Goal: Task Accomplishment & Management: Complete application form

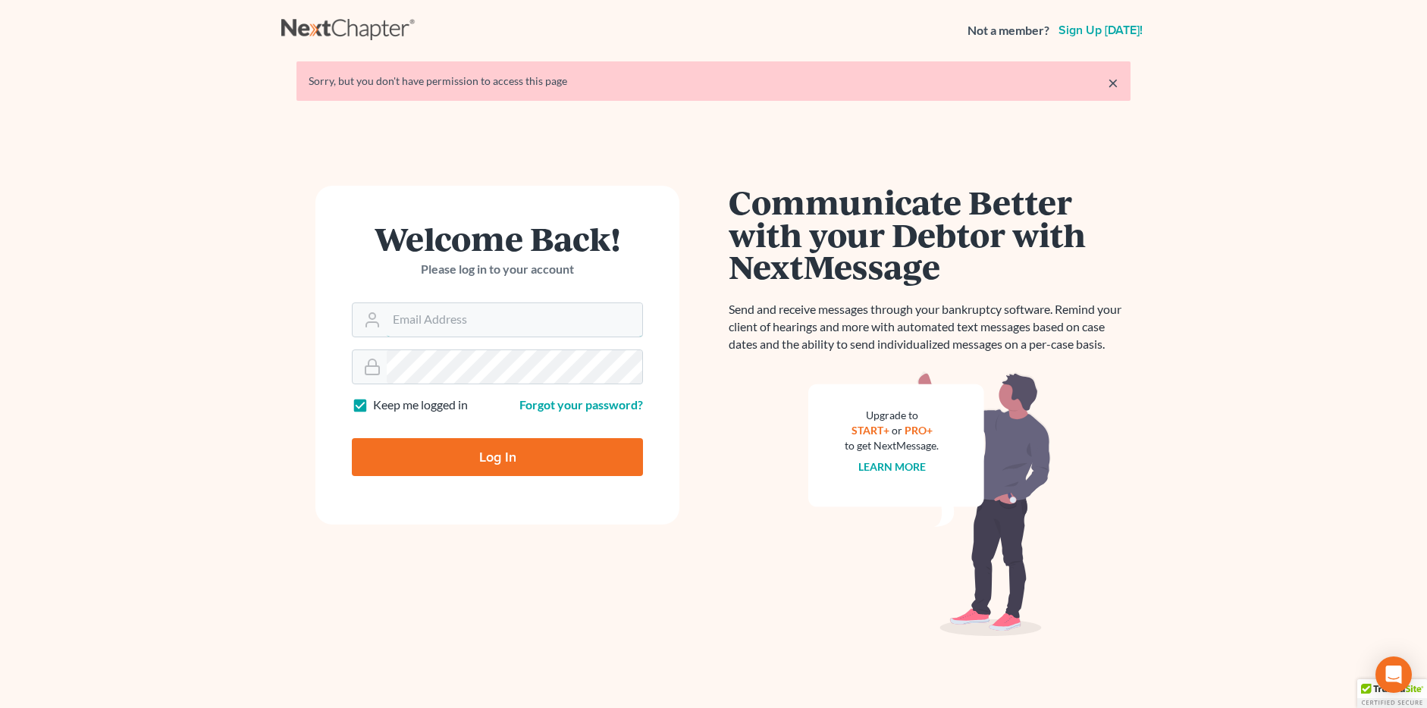
type input "[EMAIL_ADDRESS][DOMAIN_NAME]"
click at [494, 453] on input "Log In" at bounding box center [497, 457] width 291 height 38
type input "Thinking..."
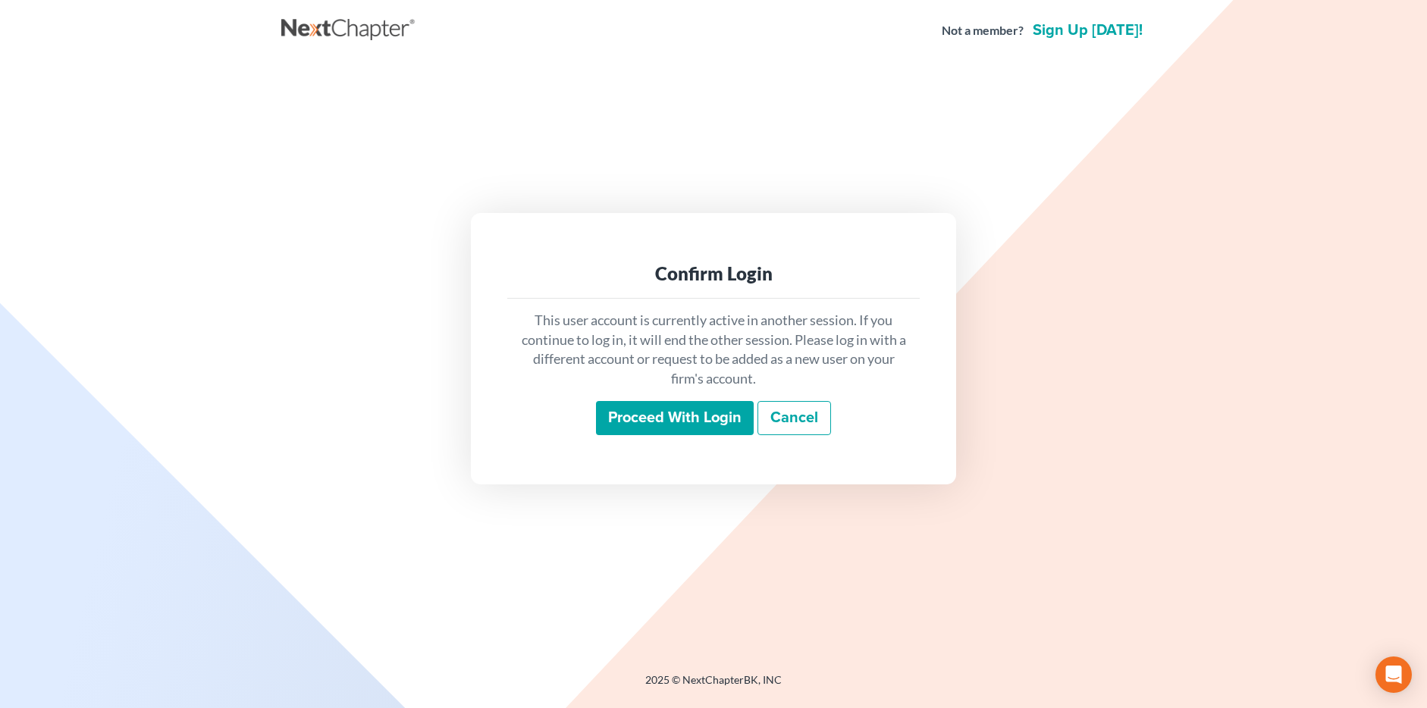
click at [691, 410] on input "Proceed with login" at bounding box center [675, 418] width 158 height 35
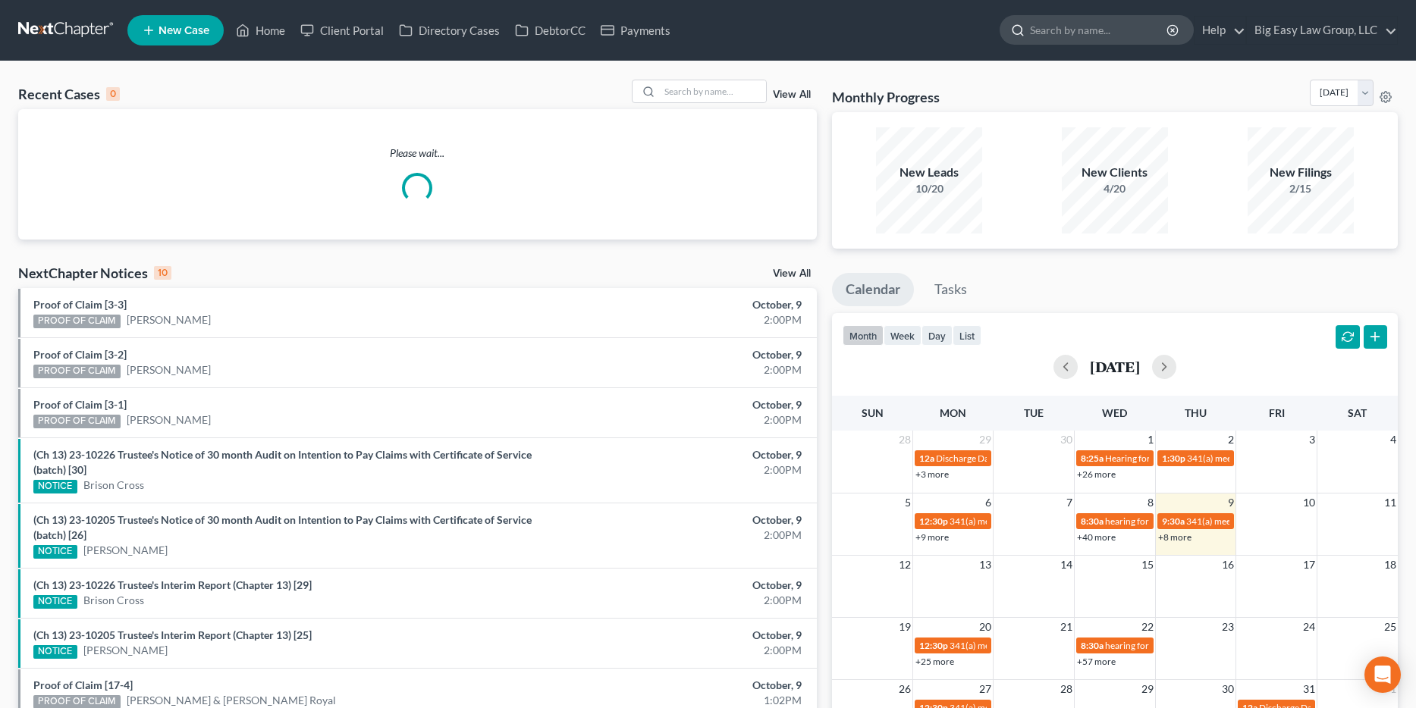
click at [1079, 25] on input "search" at bounding box center [1099, 30] width 139 height 28
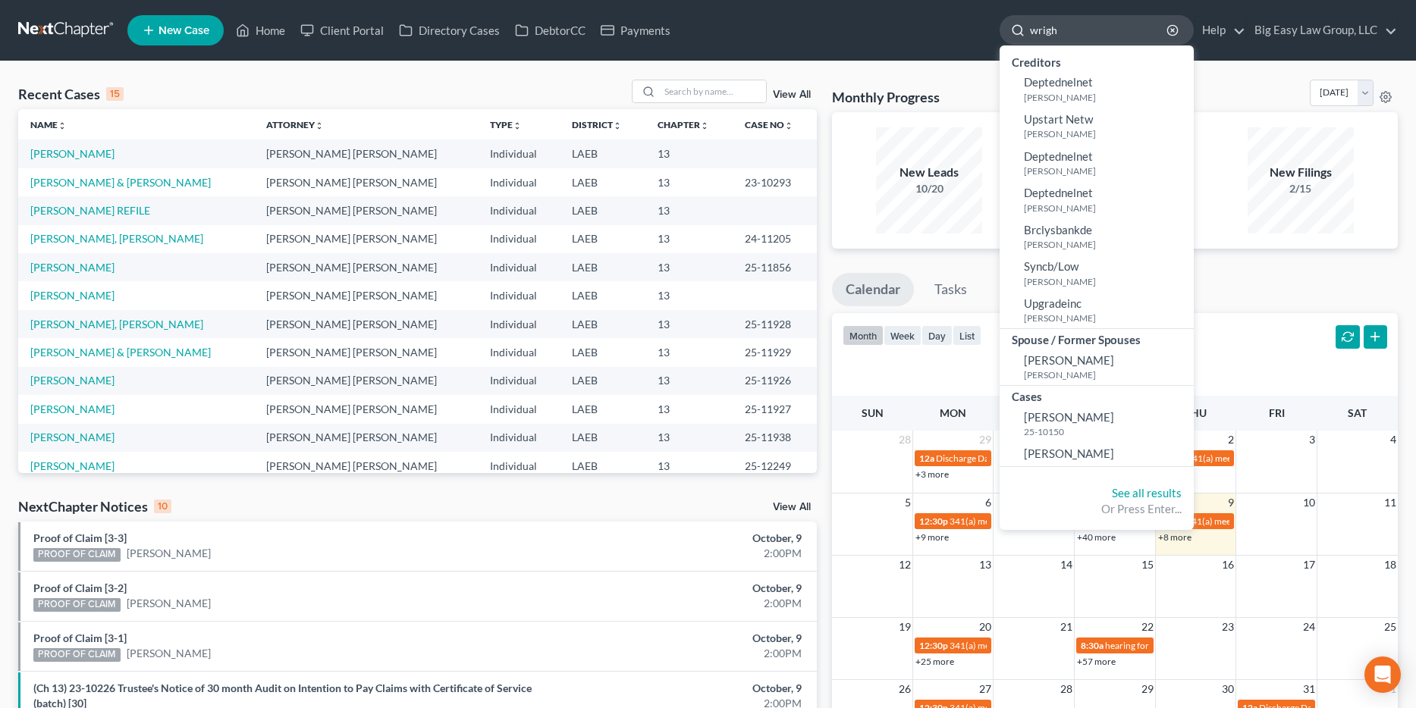
type input "wright"
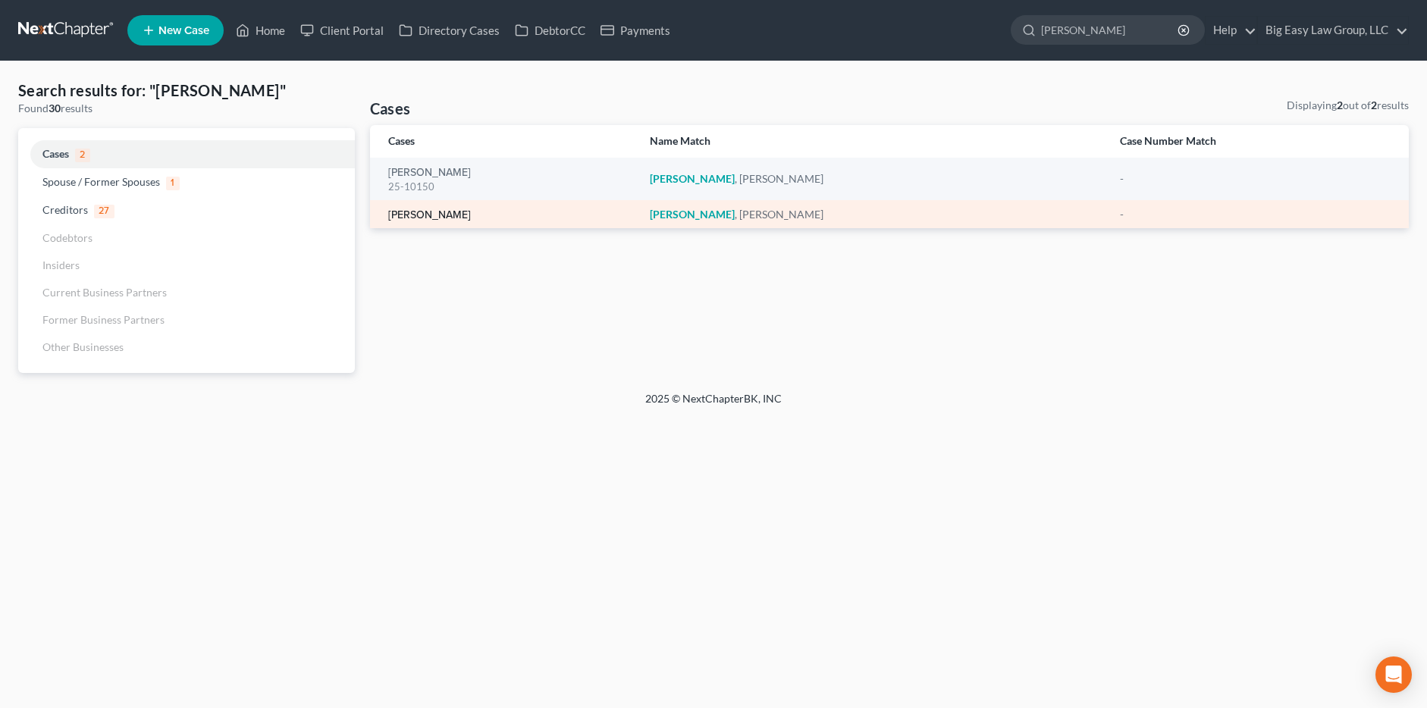
click at [429, 210] on link "[PERSON_NAME]" at bounding box center [429, 215] width 83 height 11
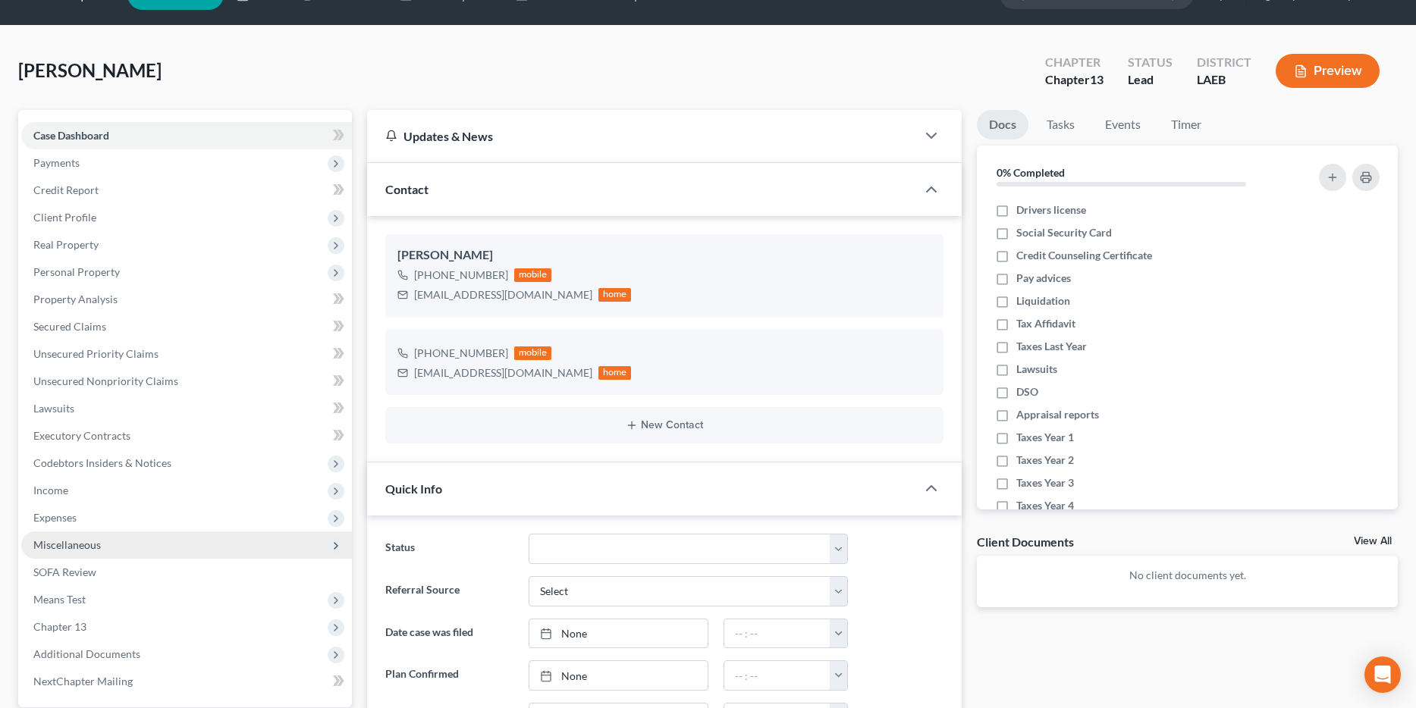
scroll to position [114, 0]
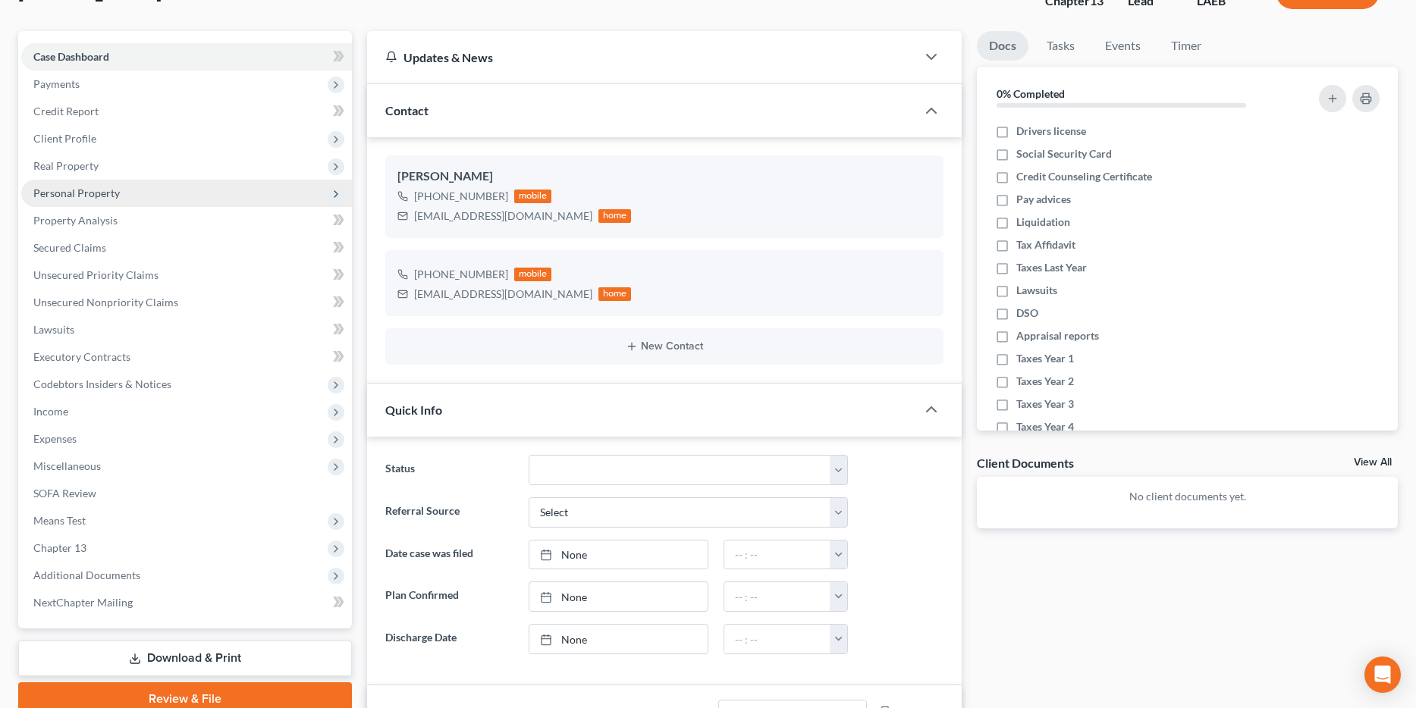
click at [154, 183] on span "Personal Property" at bounding box center [186, 193] width 331 height 27
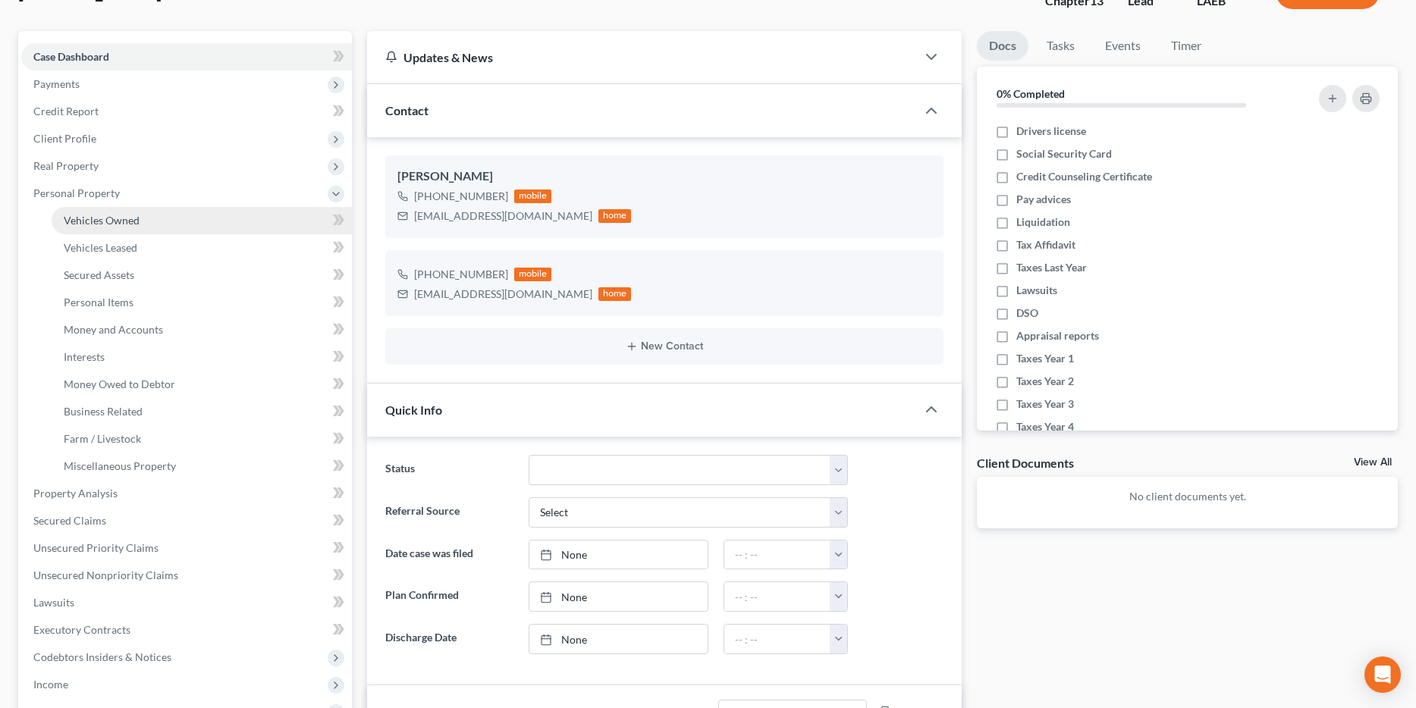
click at [172, 216] on link "Vehicles Owned" at bounding box center [202, 220] width 300 height 27
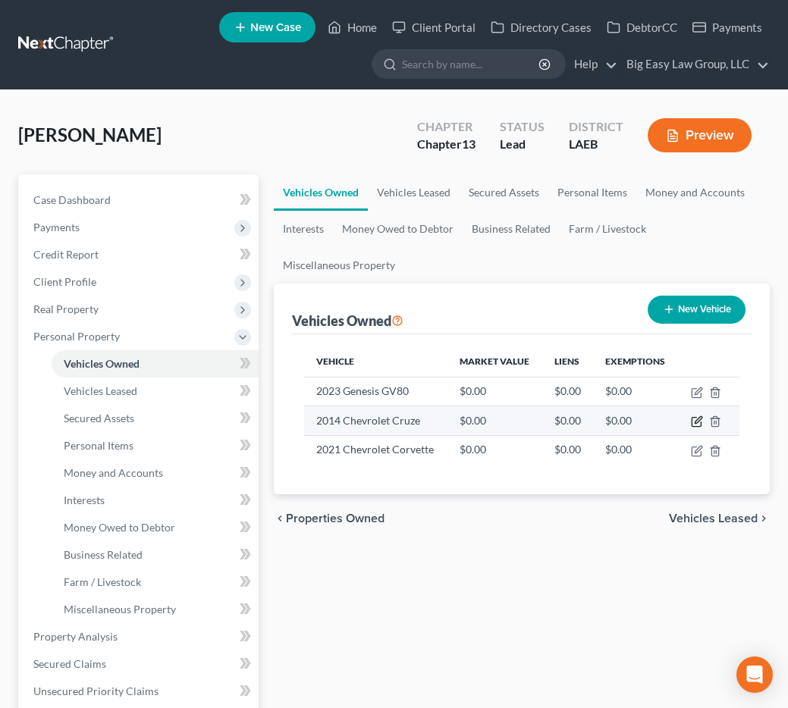
click at [698, 419] on icon "button" at bounding box center [698, 420] width 7 height 7
select select "0"
select select "12"
select select "3"
select select "2"
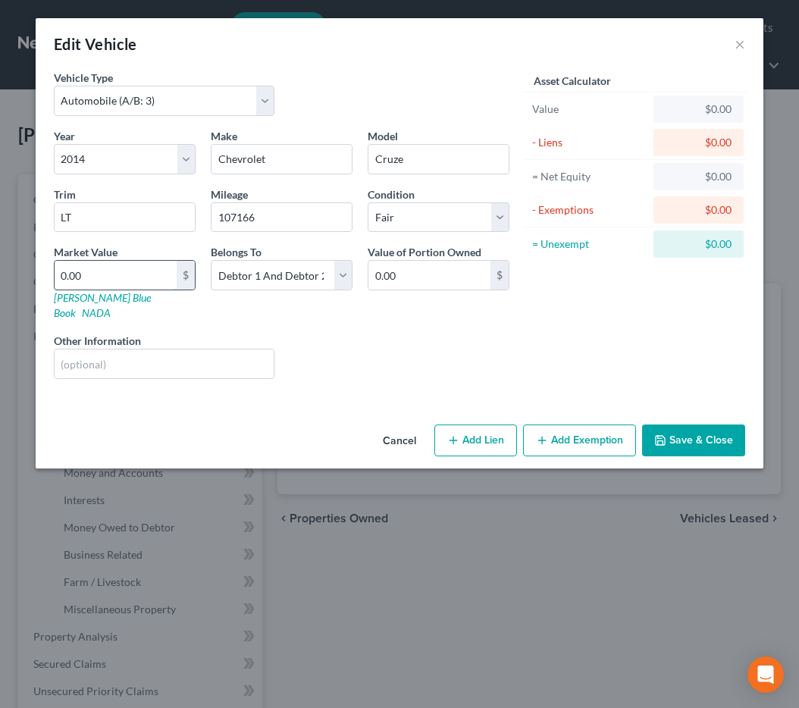
click at [138, 269] on input "0.00" at bounding box center [116, 275] width 122 height 29
type input "5"
type input "5.00"
type input "55"
type input "55.00"
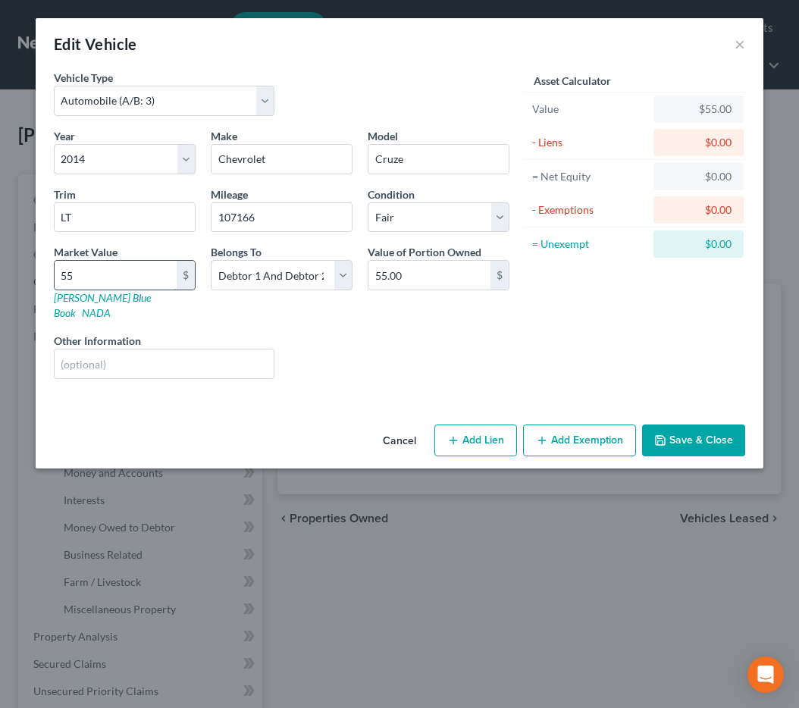
type input "559"
type input "559.00"
type input "5590"
type input "5,590.00"
type input "5,5900"
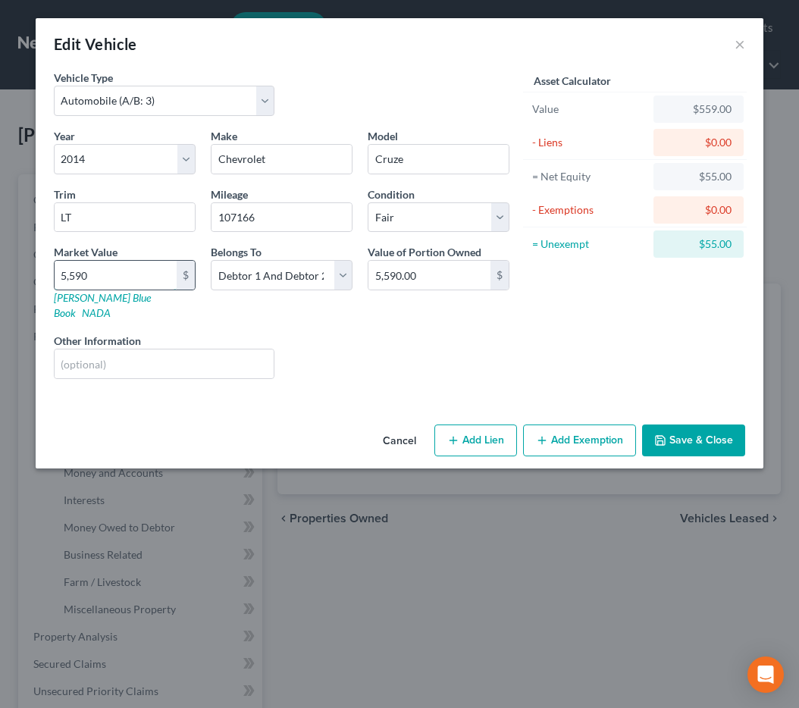
type input "55,900.00"
type input "55,900"
click at [704, 425] on button "Save & Close" at bounding box center [693, 441] width 103 height 32
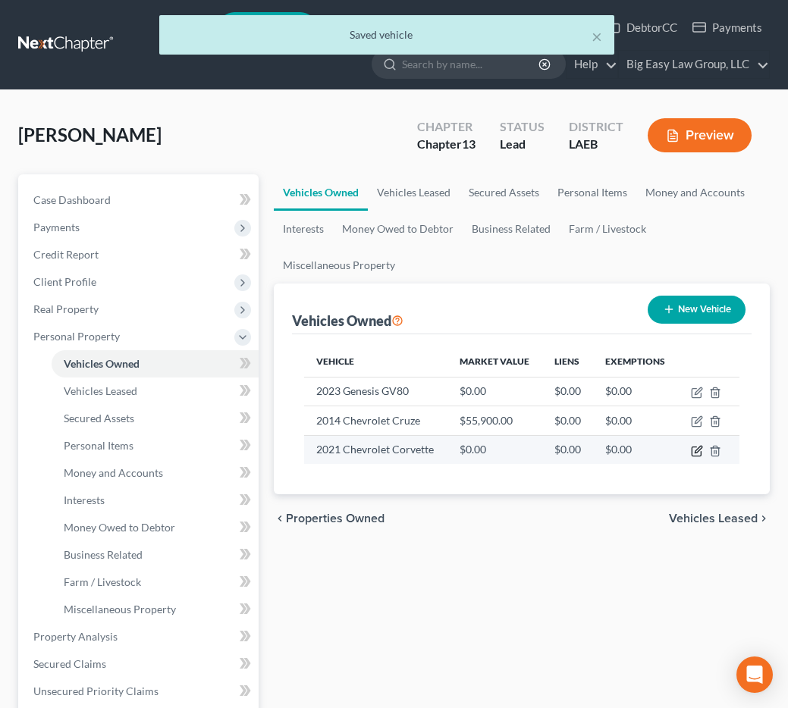
click at [698, 450] on icon "button" at bounding box center [698, 449] width 7 height 7
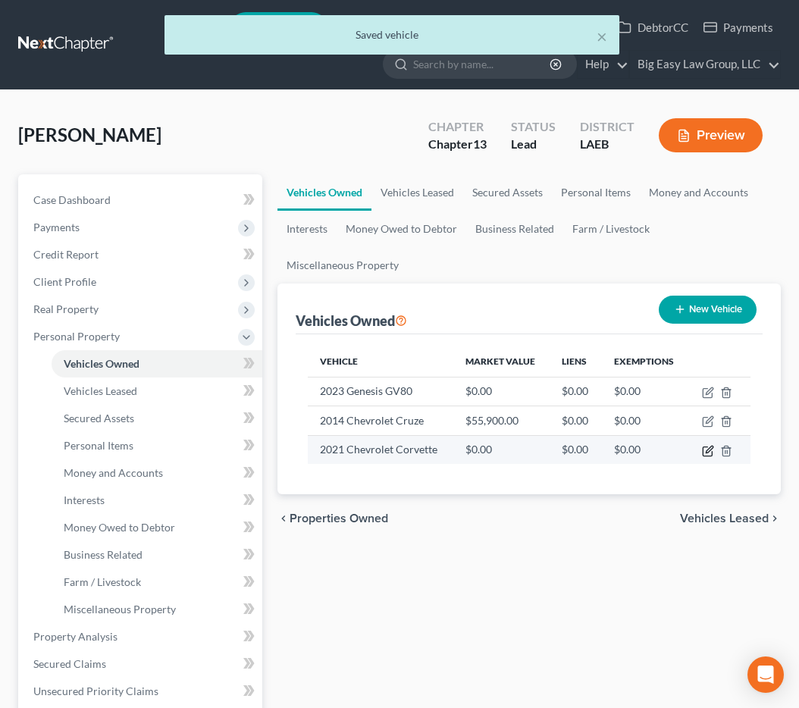
select select "0"
select select "5"
select select "1"
select select "2"
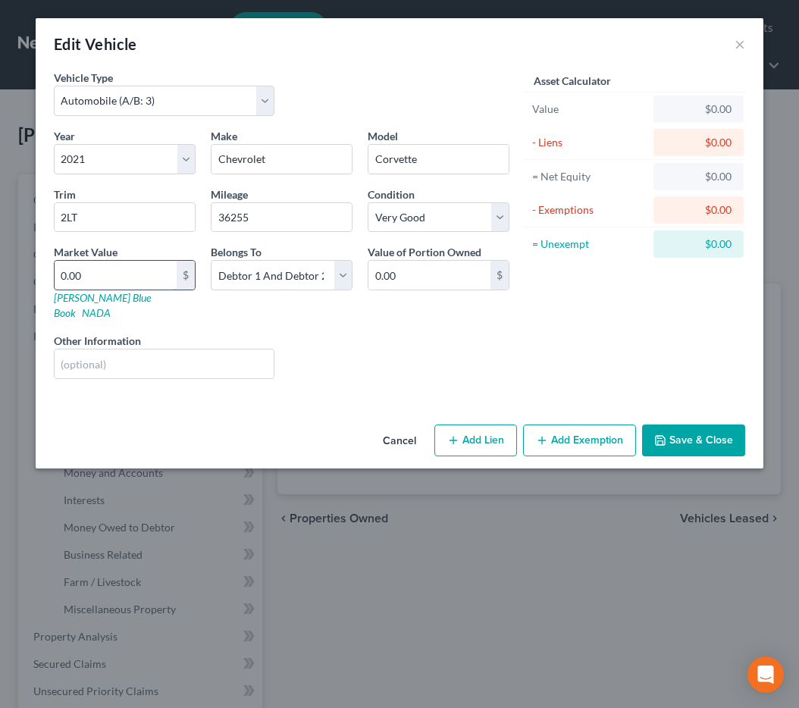
click at [126, 273] on input "0.00" at bounding box center [116, 275] width 122 height 29
type input "6"
type input "6.00"
type input "66"
type input "66.00"
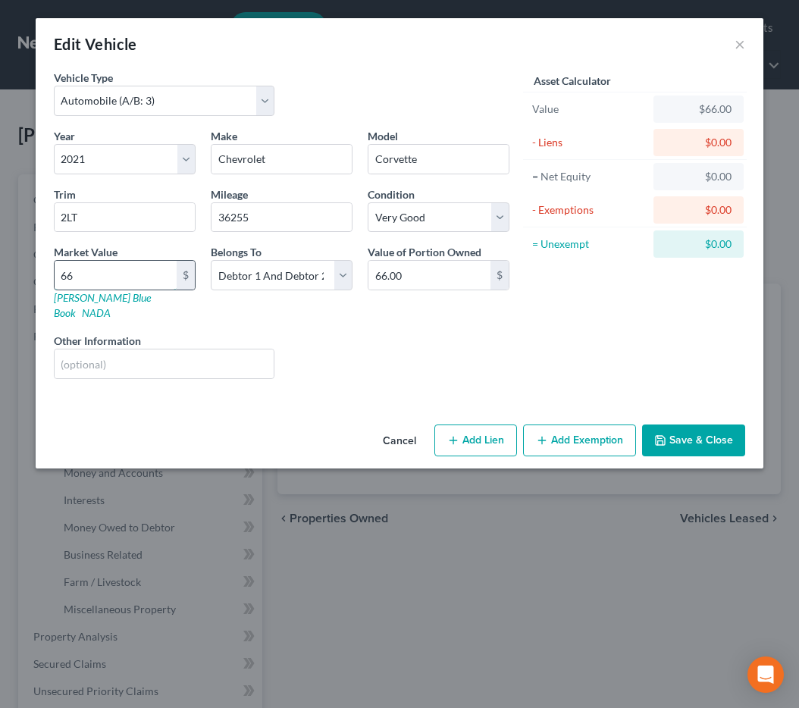
type input "660"
type input "660.00"
type input "6602"
type input "6,602.00"
type input "6,6025"
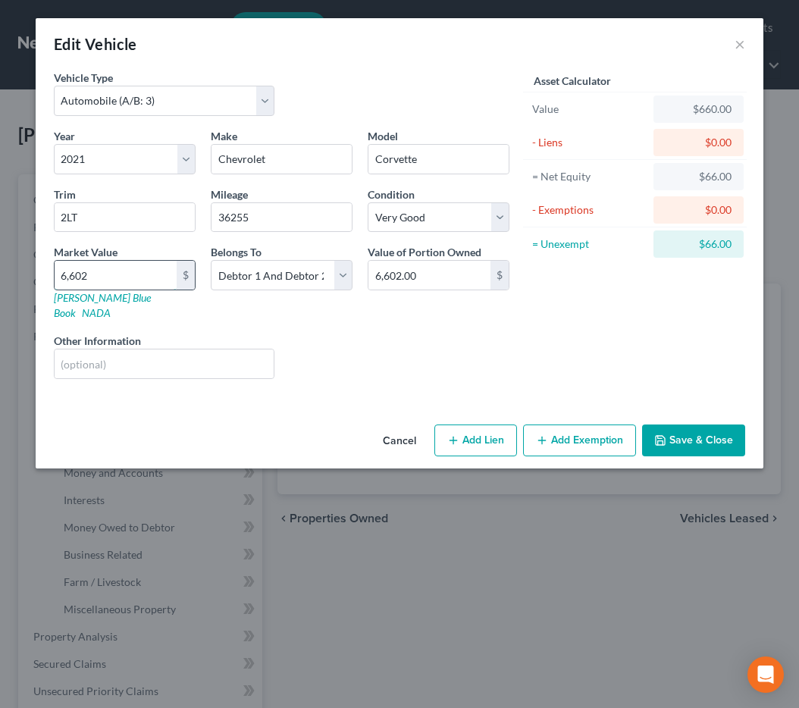
type input "66,025.00"
type input "66,025"
click at [698, 425] on button "Save & Close" at bounding box center [693, 441] width 103 height 32
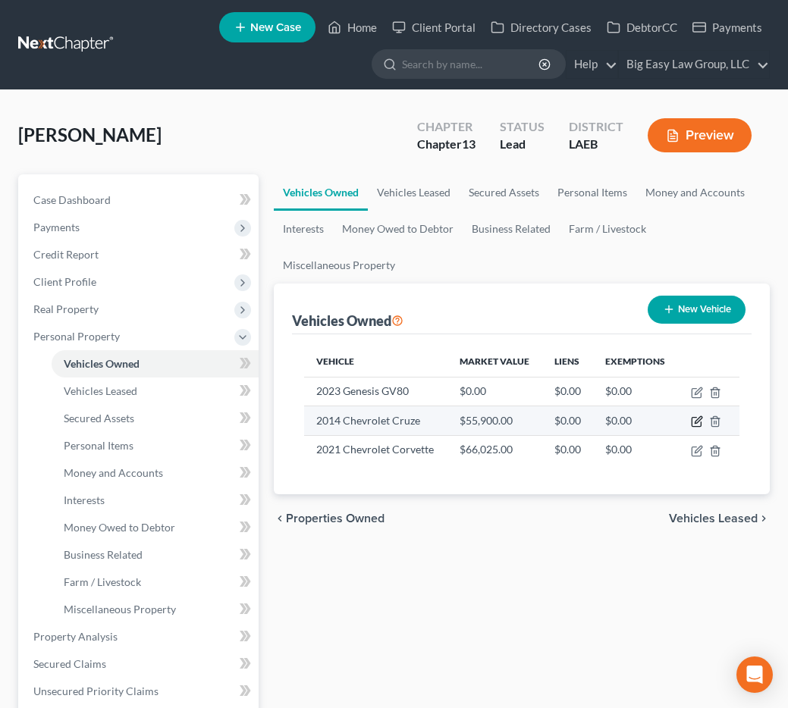
click at [691, 420] on icon "button" at bounding box center [697, 422] width 12 height 12
select select "0"
select select "12"
select select "3"
select select "2"
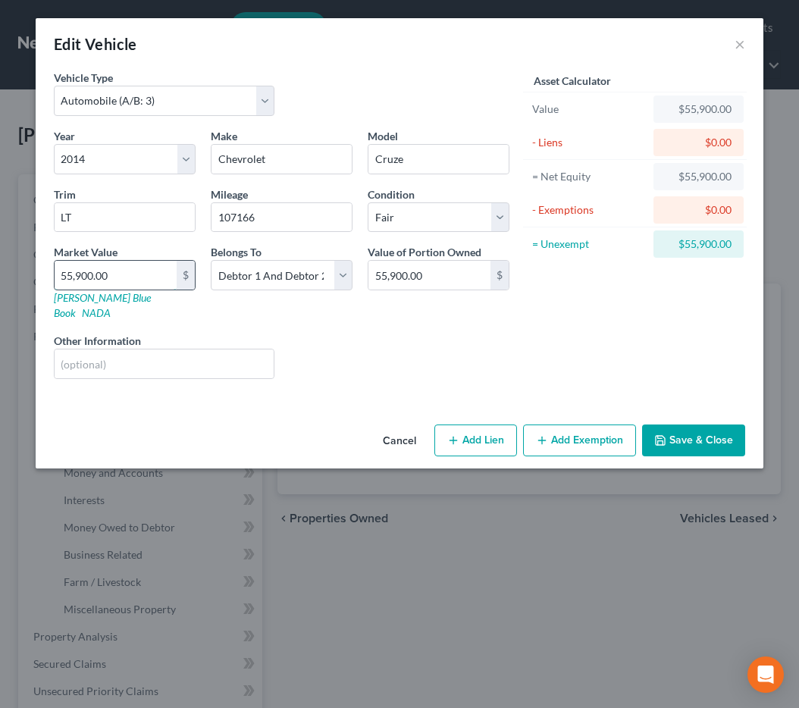
click at [130, 274] on input "55,900.00" at bounding box center [116, 275] width 122 height 29
type input "3"
type input "3.00"
type input "5"
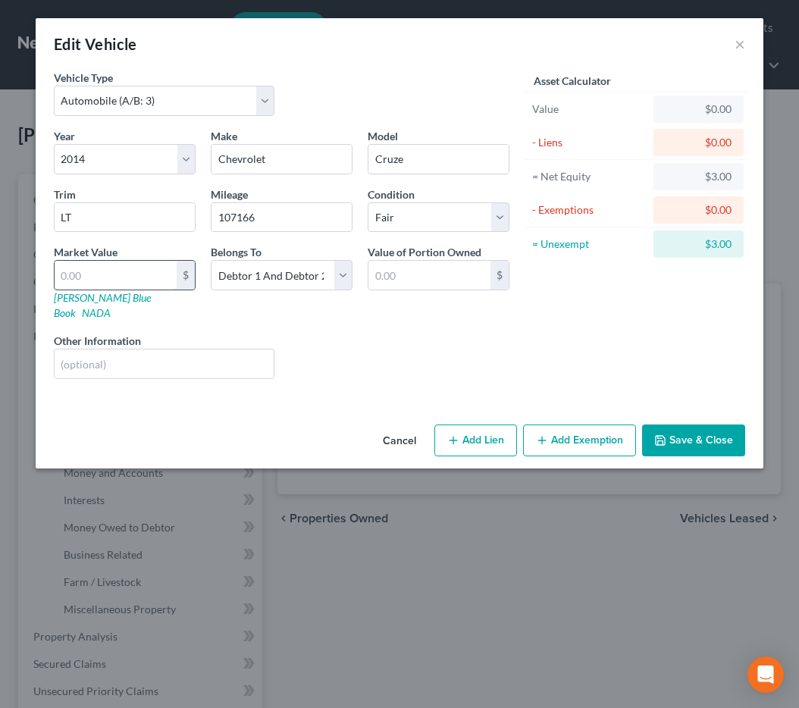
type input "5.00"
type input "53"
type input "53.00"
type input "532"
type input "532.00"
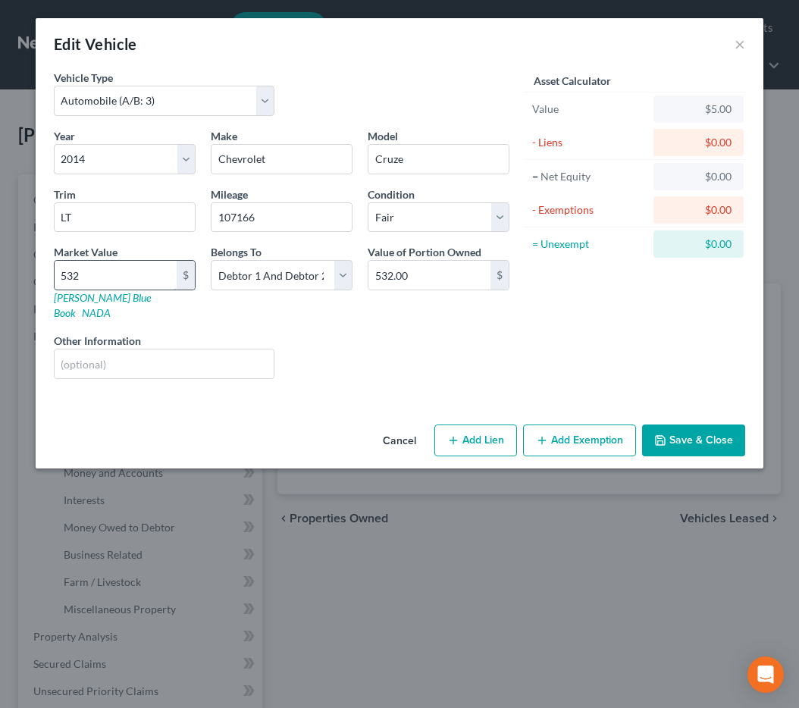
type input "5325"
type input "5,325.00"
type input "5,325"
click at [736, 425] on button "Save & Close" at bounding box center [693, 441] width 103 height 32
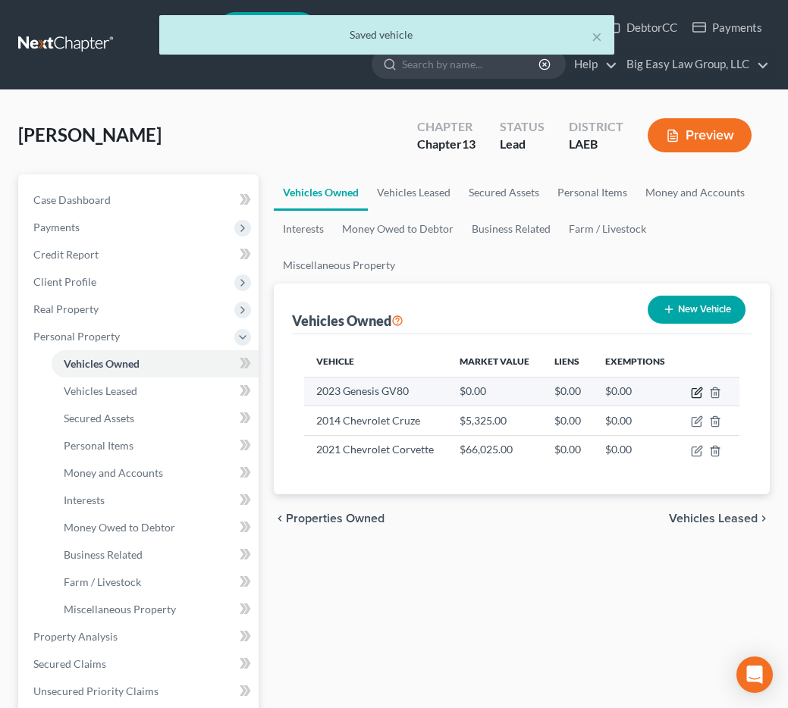
click at [695, 397] on icon "button" at bounding box center [697, 393] width 12 height 12
select select "0"
select select "3"
select select "2"
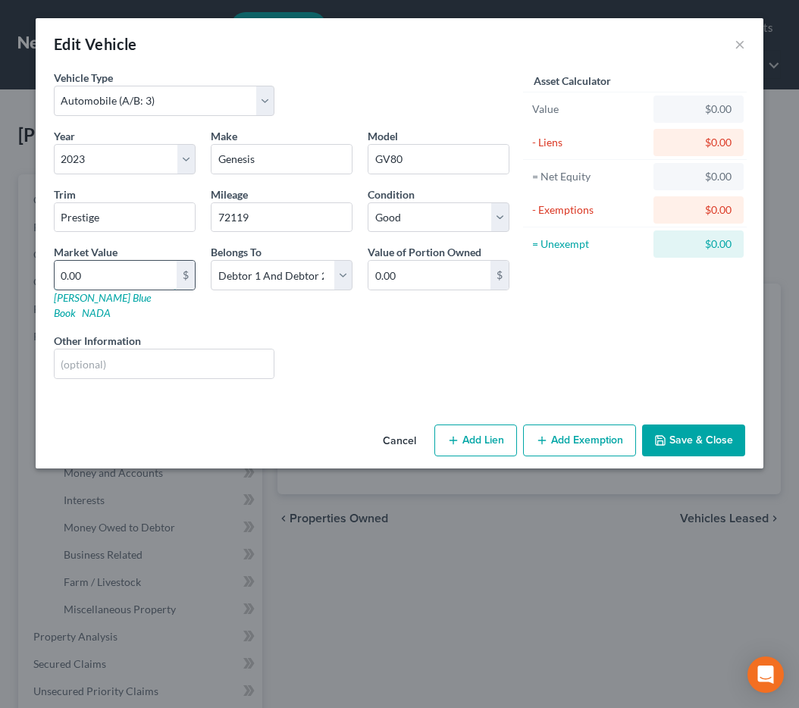
click at [122, 273] on input "0.00" at bounding box center [116, 275] width 122 height 29
type input "5"
type input "5.00"
type input "55"
type input "55.00"
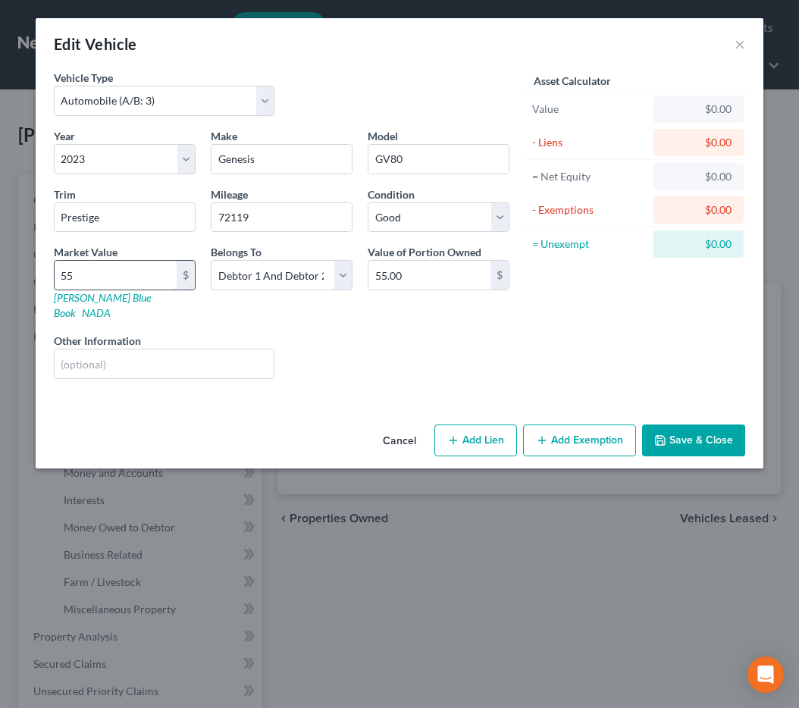
type input "559"
type input "559.00"
type input "5590"
type input "5,590.00"
type input "5,5900"
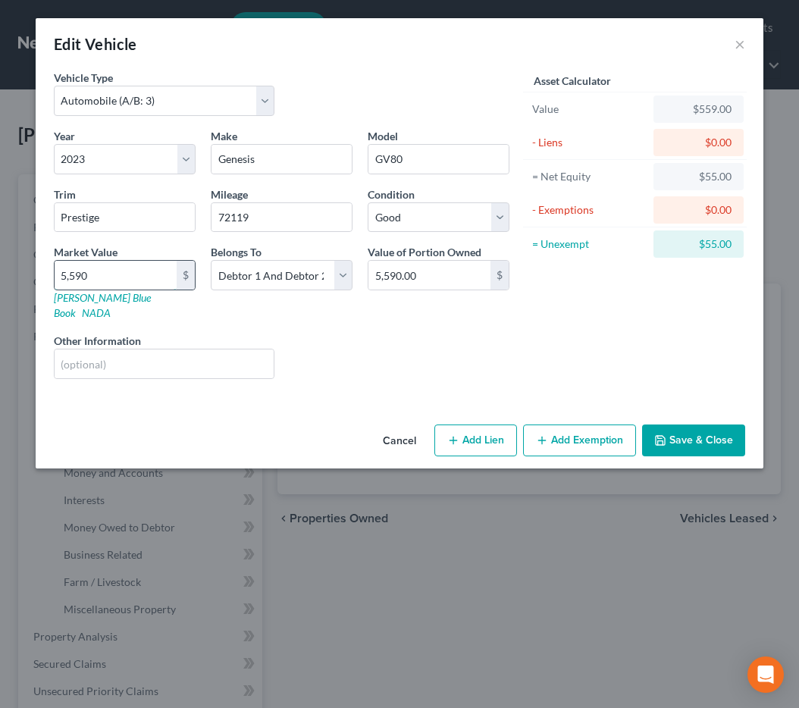
type input "55,900.00"
type input "55,900"
click at [689, 425] on button "Save & Close" at bounding box center [693, 441] width 103 height 32
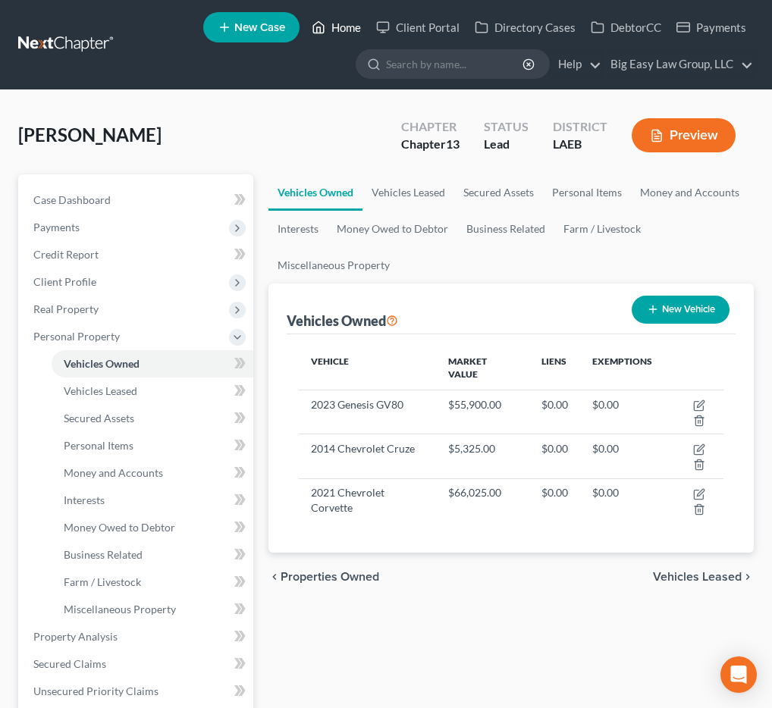
click at [319, 30] on icon at bounding box center [319, 27] width 14 height 18
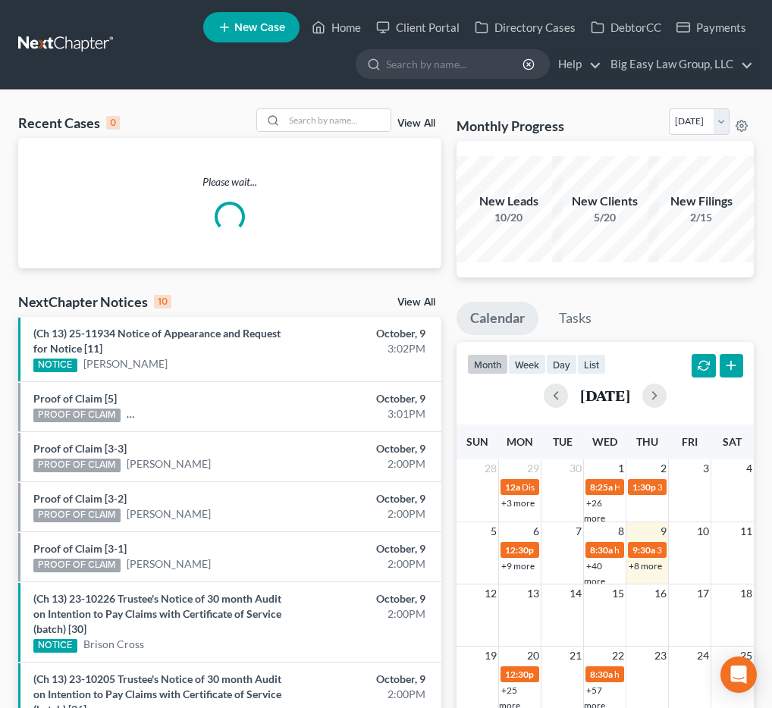
click at [410, 121] on link "View All" at bounding box center [416, 123] width 38 height 11
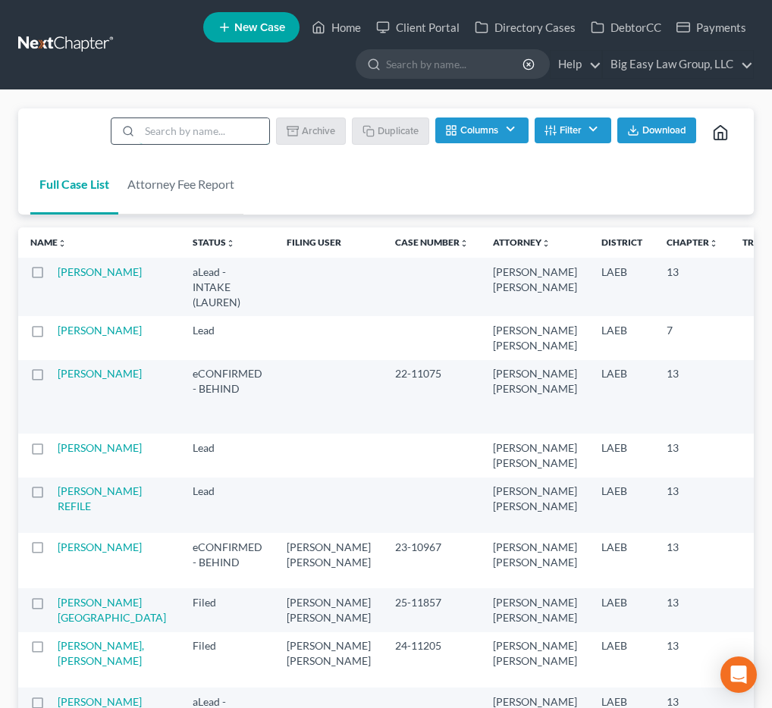
click at [240, 136] on input "search" at bounding box center [205, 131] width 130 height 26
type input "template"
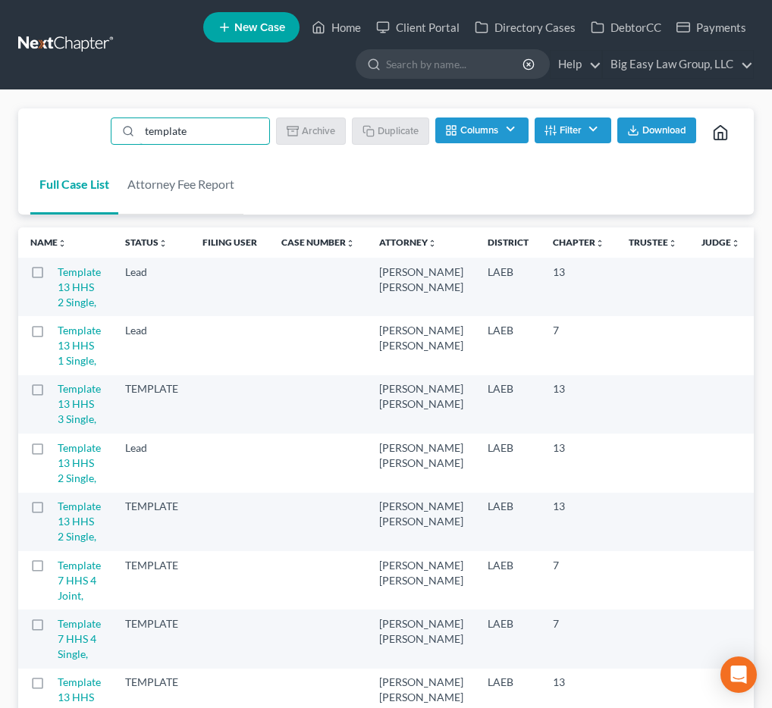
click at [52, 334] on label at bounding box center [52, 334] width 0 height 0
click at [58, 333] on input "checkbox" at bounding box center [63, 328] width 10 height 10
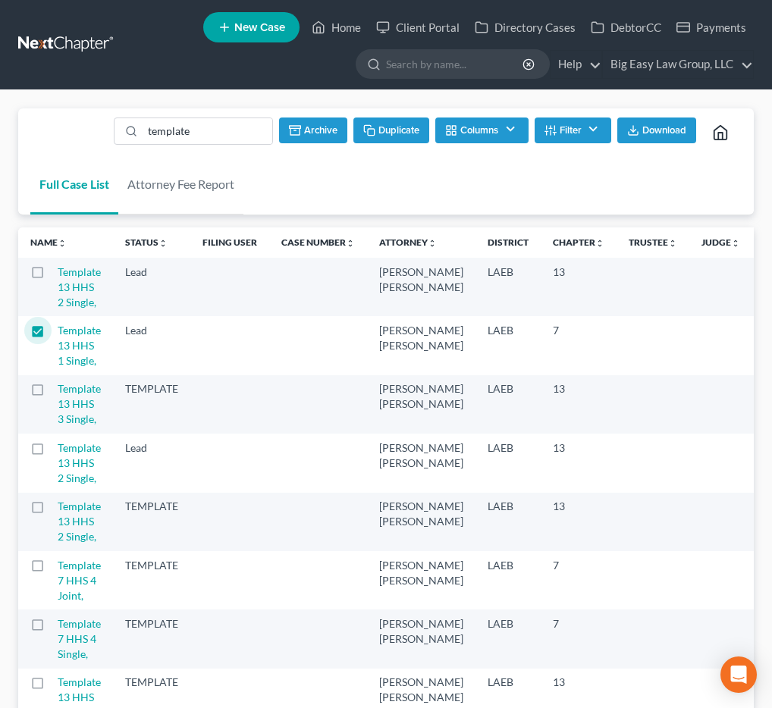
click at [394, 124] on button "Duplicate" at bounding box center [391, 131] width 76 height 26
checkbox input "false"
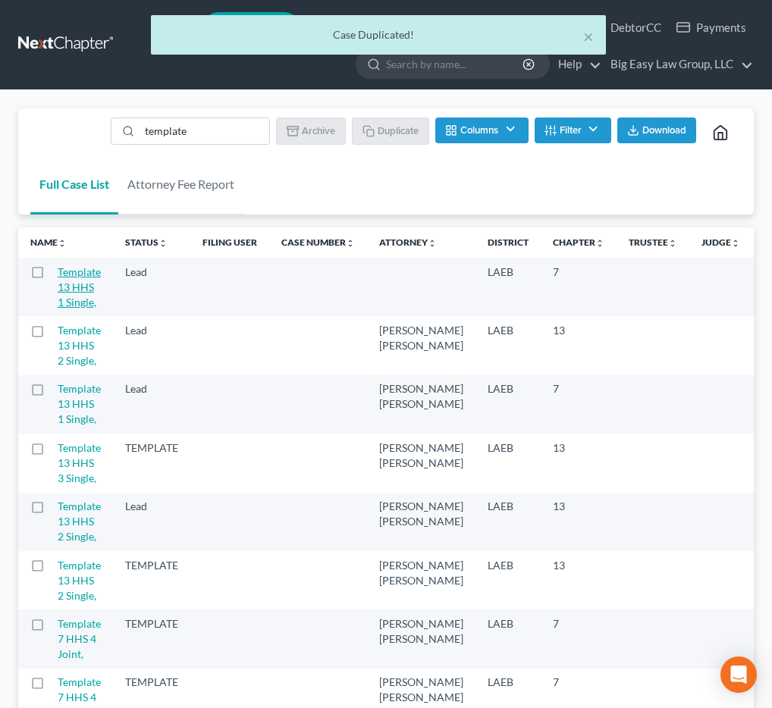
click at [79, 296] on link "Template 13 HHS 1 Single," at bounding box center [79, 286] width 43 height 43
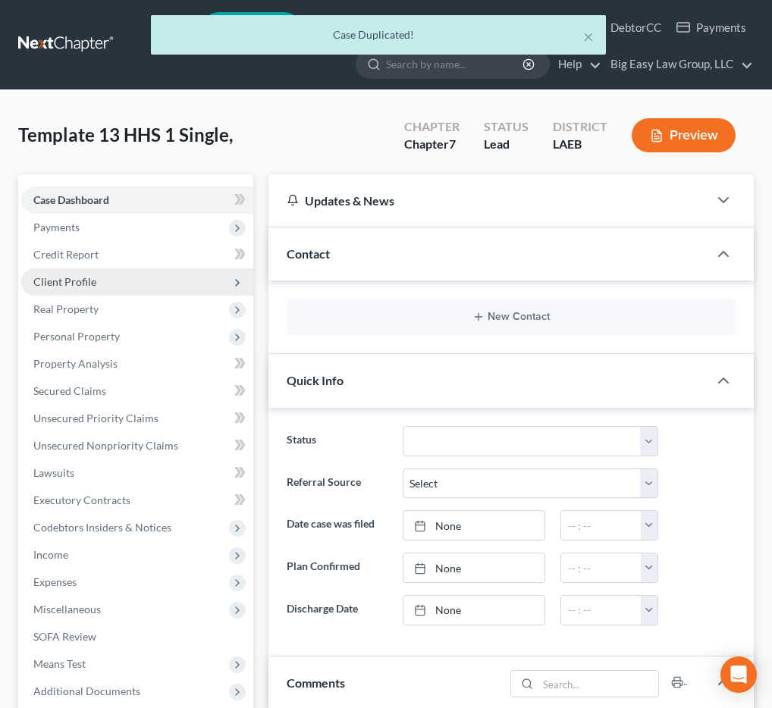
click at [151, 287] on span "Client Profile" at bounding box center [137, 281] width 232 height 27
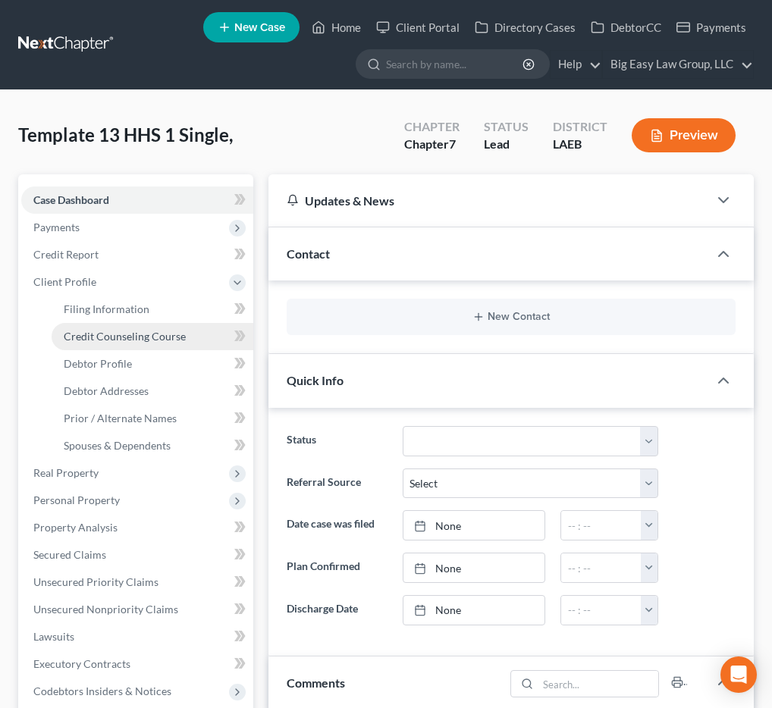
click at [124, 337] on span "Credit Counseling Course" at bounding box center [125, 336] width 122 height 13
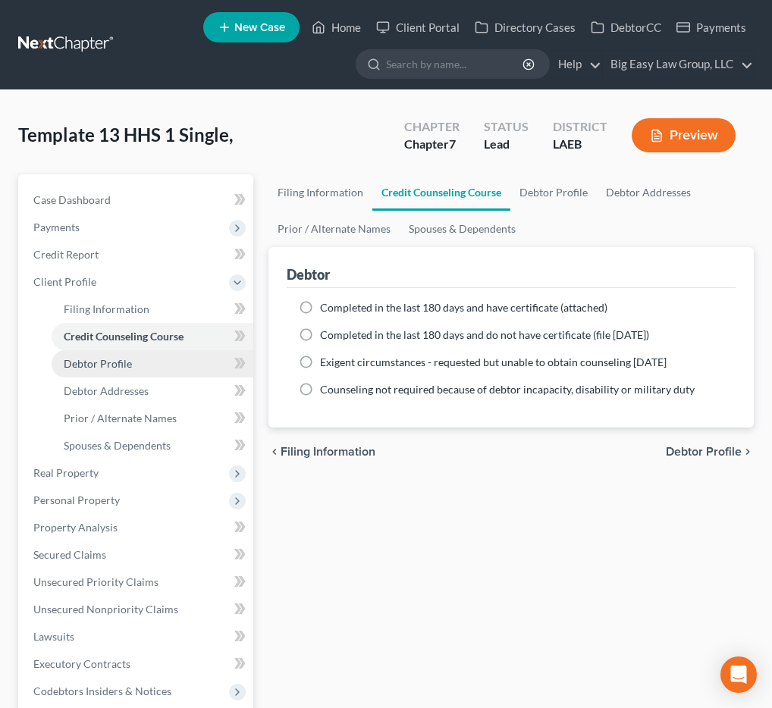
click at [124, 360] on span "Debtor Profile" at bounding box center [98, 363] width 68 height 13
select select "0"
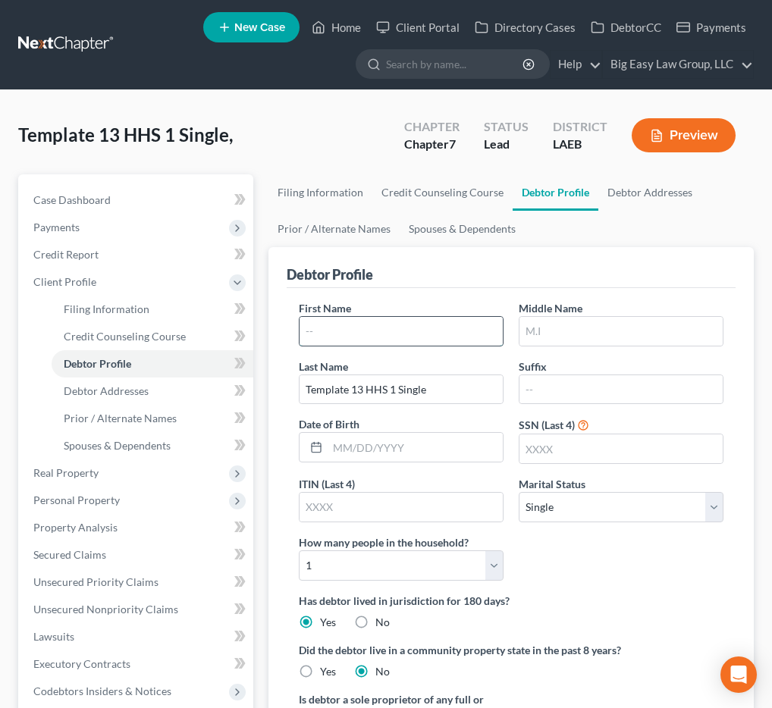
click at [362, 334] on input "text" at bounding box center [401, 331] width 203 height 29
type input "Mikal"
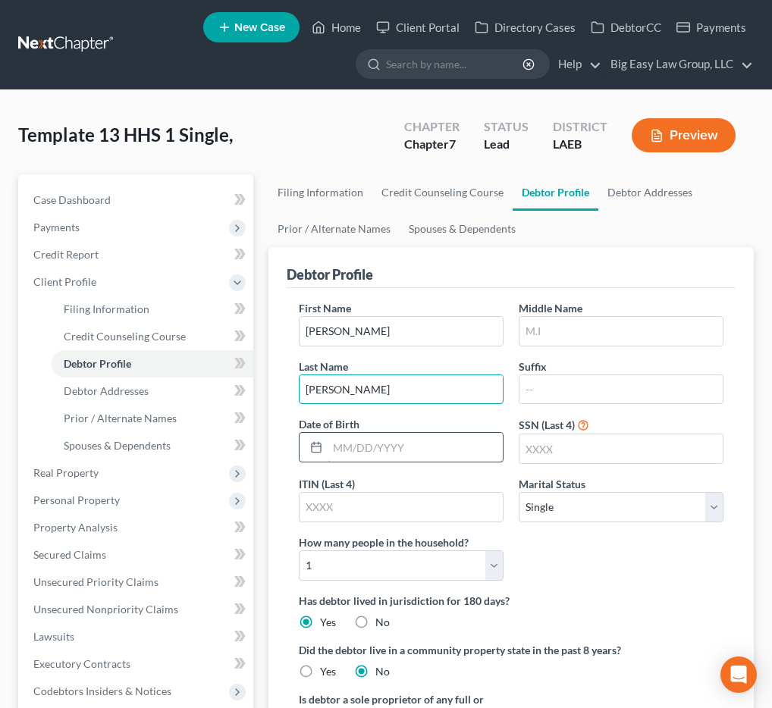
type input "Johnson"
click at [329, 438] on input "text" at bounding box center [415, 447] width 175 height 29
type input "08/28/1994"
click at [578, 452] on input "text" at bounding box center [620, 448] width 203 height 29
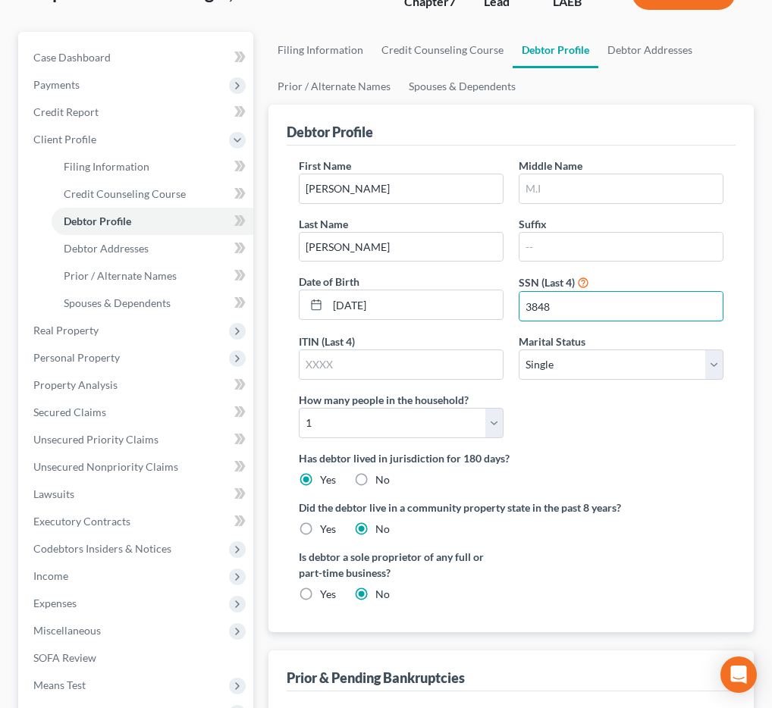
scroll to position [156, 0]
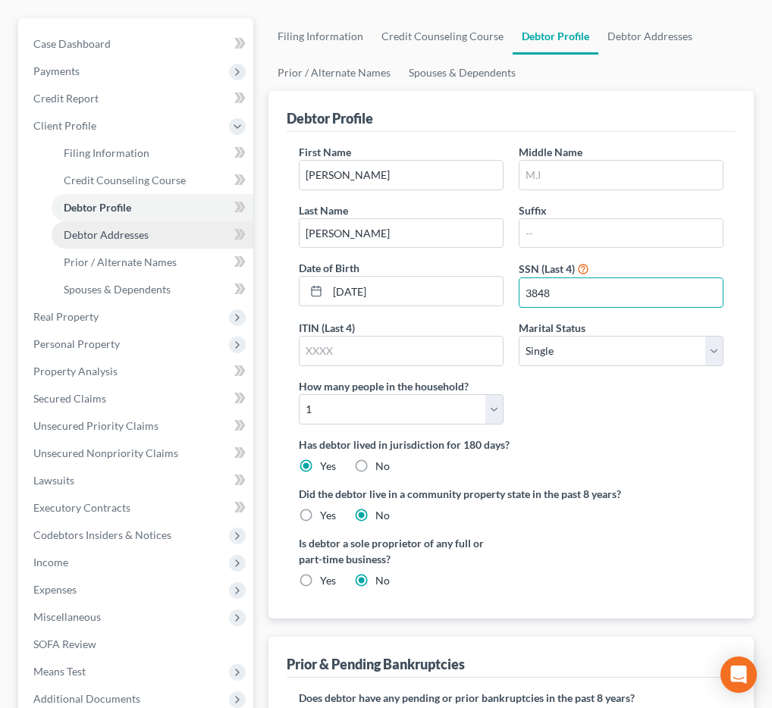
type input "3848"
click at [124, 237] on span "Debtor Addresses" at bounding box center [106, 234] width 85 height 13
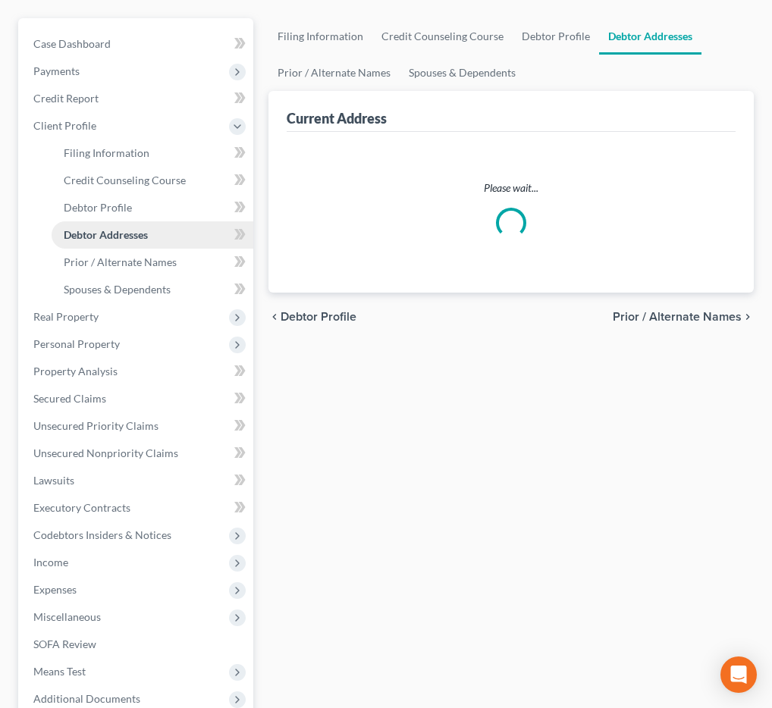
scroll to position [6, 0]
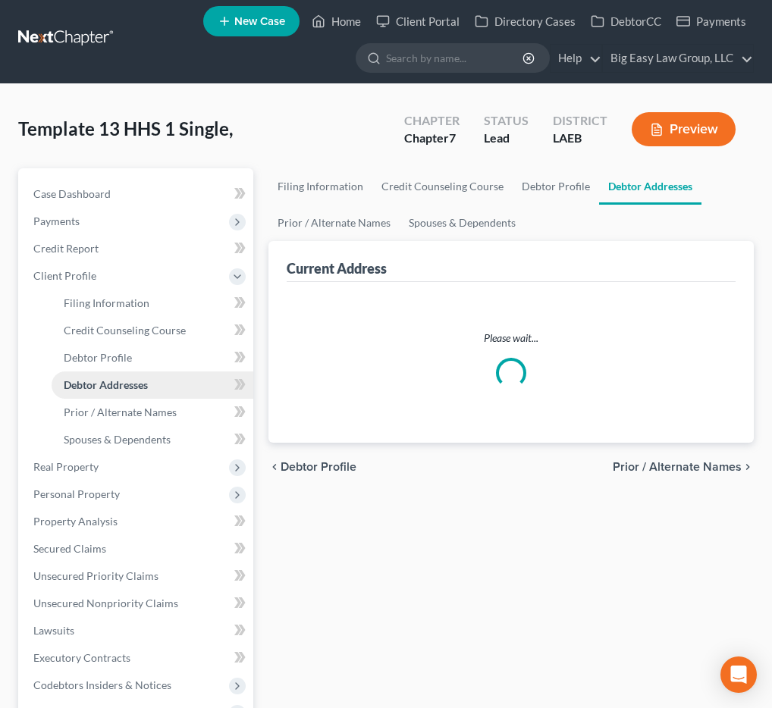
select select "0"
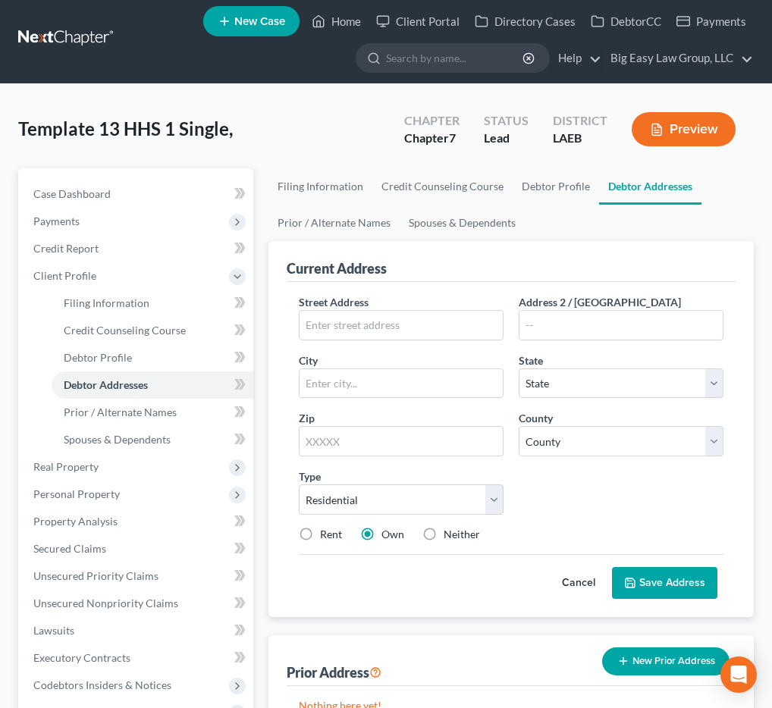
scroll to position [0, 0]
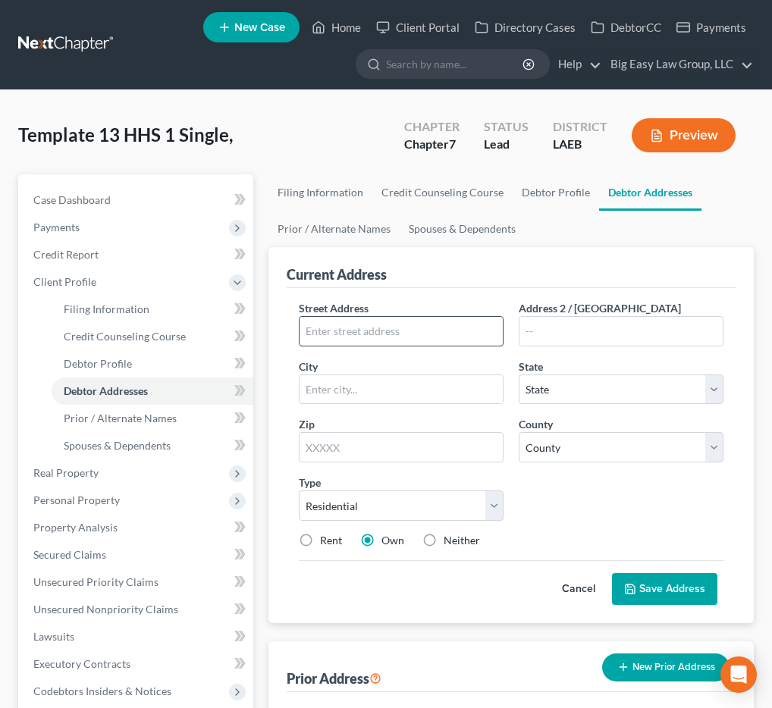
drag, startPoint x: 416, startPoint y: 342, endPoint x: 407, endPoint y: 325, distance: 19.0
click at [417, 343] on input "text" at bounding box center [401, 331] width 203 height 29
type input "[STREET_ADDRESS]"
type input "Westwego"
select select "19"
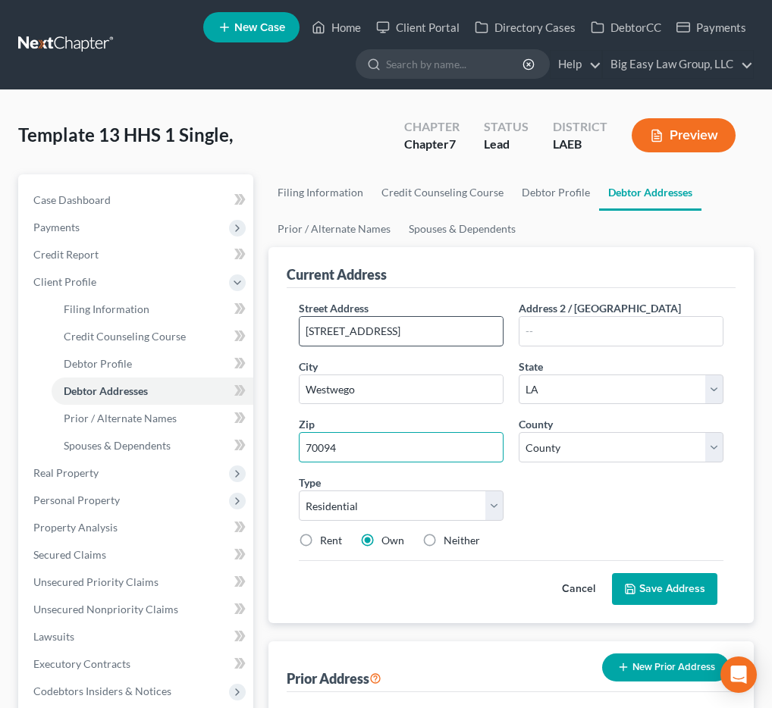
type input "70094"
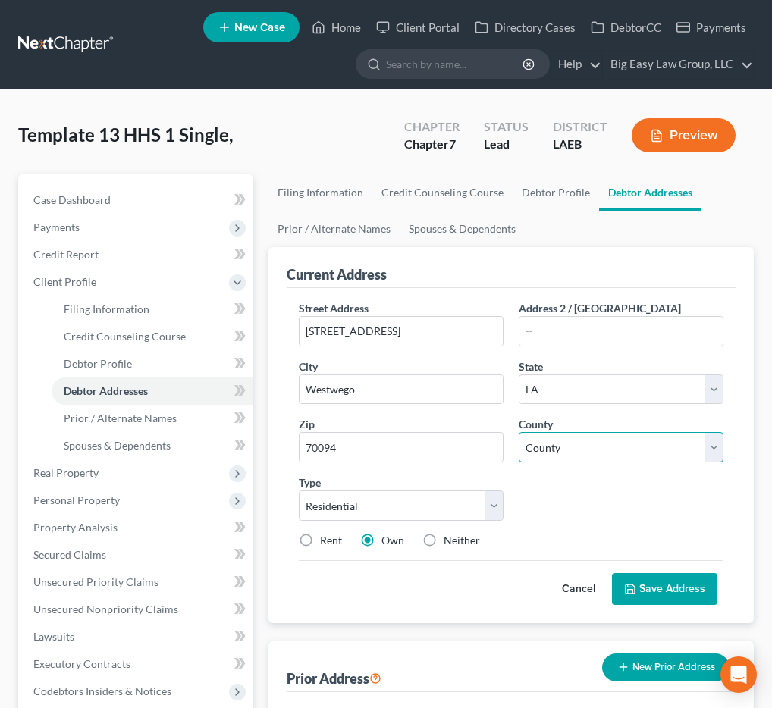
click at [566, 434] on select "County Acadia [PERSON_NAME] [DATE] Assumption Avoyelles [GEOGRAPHIC_DATA] Bienv…" at bounding box center [621, 447] width 205 height 30
select select "25"
click at [519, 432] on select "County Acadia [PERSON_NAME] [DATE] Assumption Avoyelles [GEOGRAPHIC_DATA] Bienv…" at bounding box center [621, 447] width 205 height 30
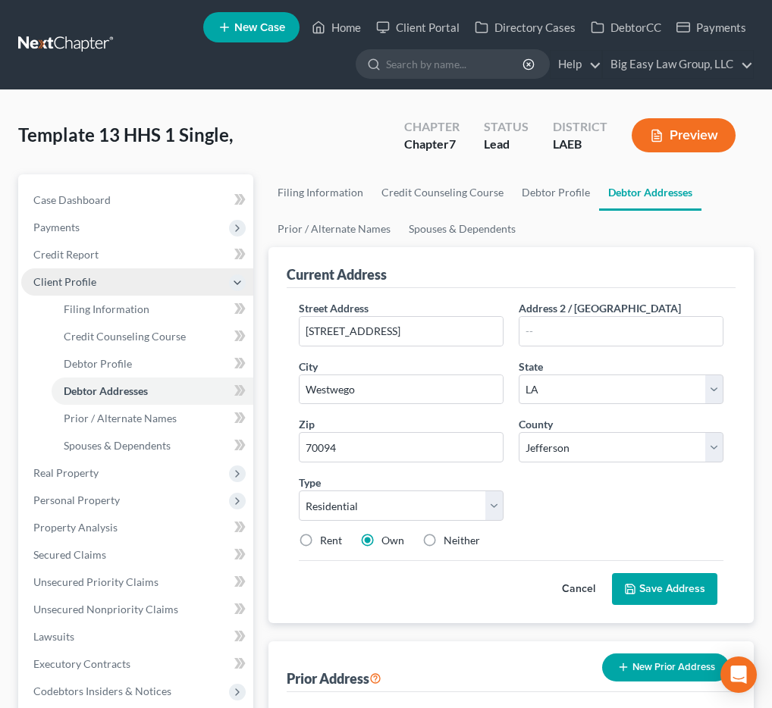
click at [64, 279] on span "Client Profile" at bounding box center [64, 281] width 63 height 13
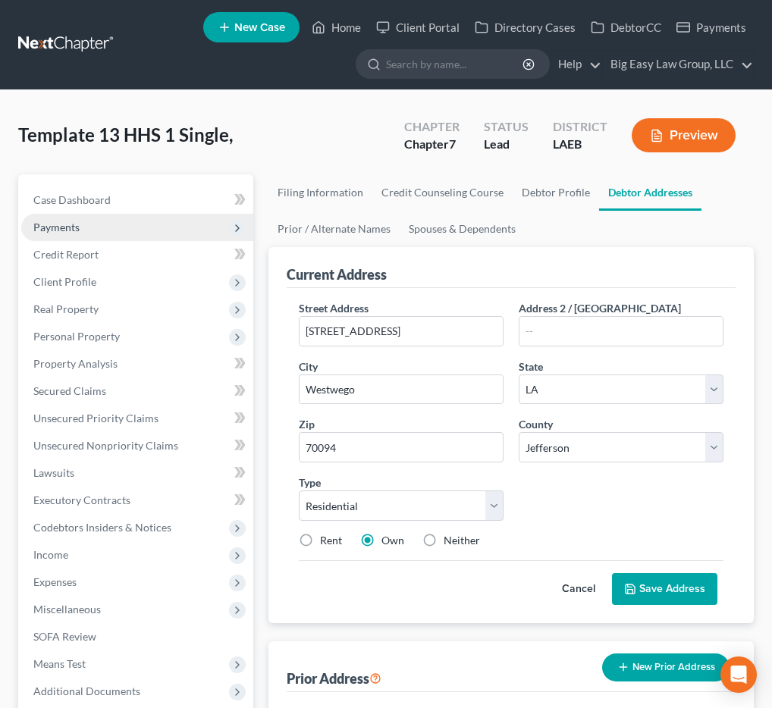
click at [58, 228] on span "Payments" at bounding box center [56, 227] width 46 height 13
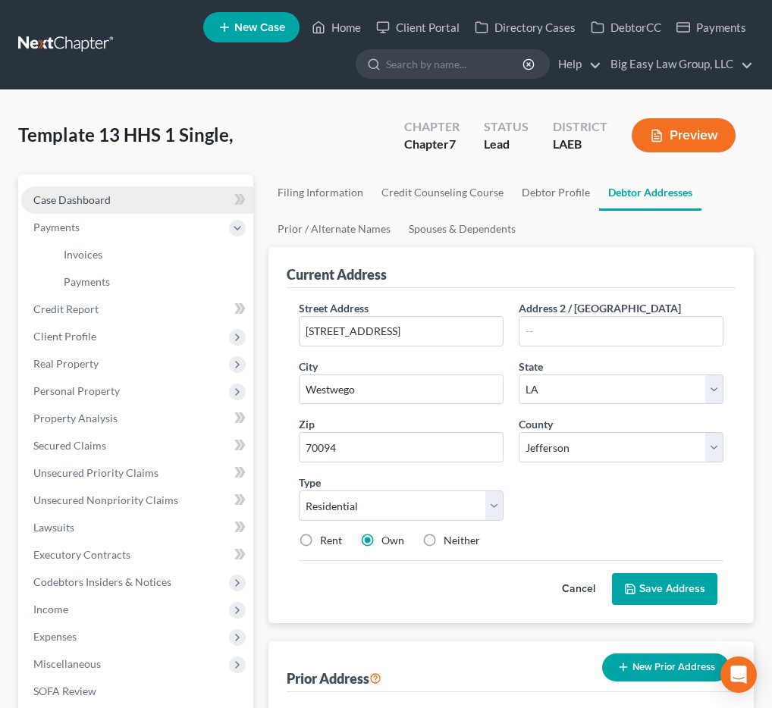
click at [63, 196] on span "Case Dashboard" at bounding box center [71, 199] width 77 height 13
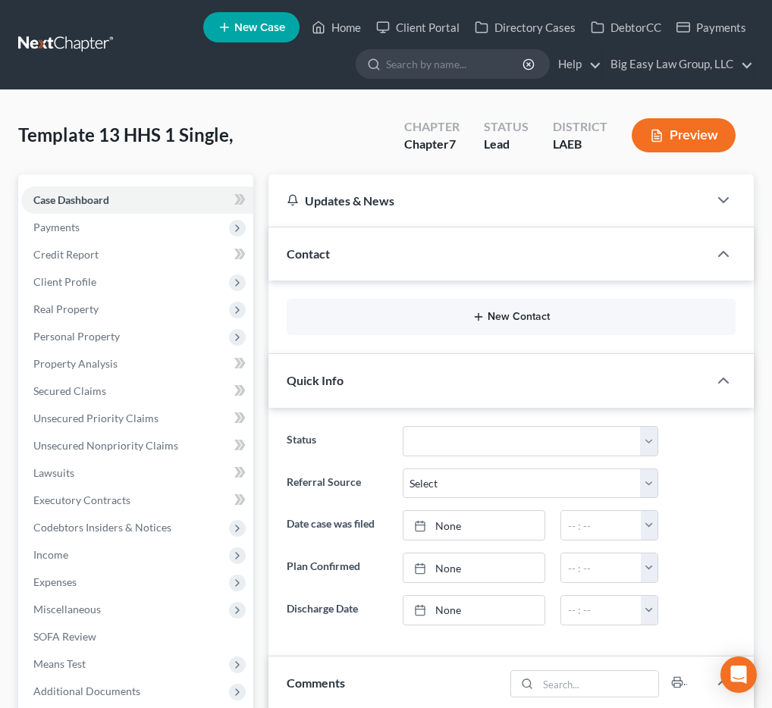
click at [466, 318] on button "New Contact" at bounding box center [511, 317] width 425 height 12
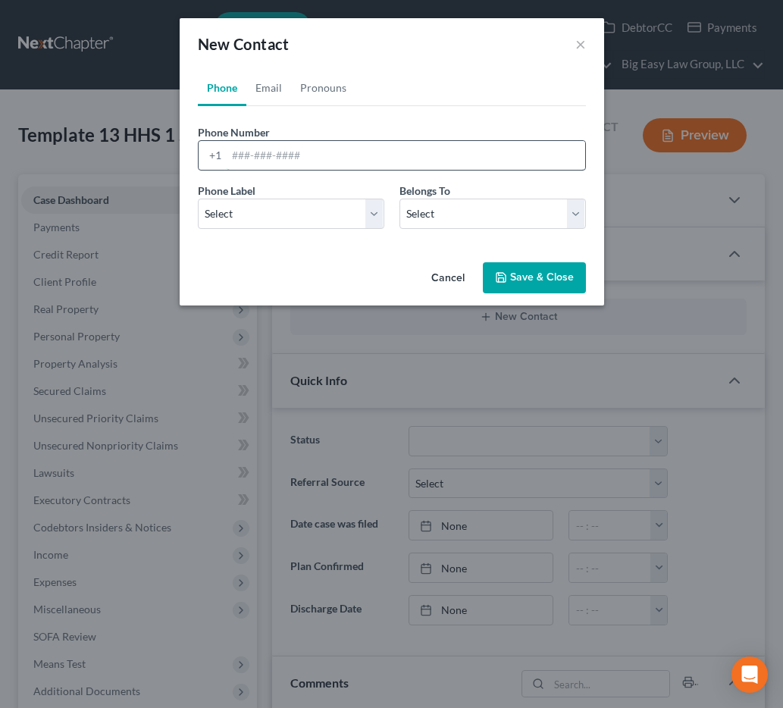
click at [240, 162] on input "tel" at bounding box center [406, 155] width 359 height 29
type input "504-657-8936"
click at [216, 228] on div "Phone Label * Select Mobile Home Work Other Belongs To * Select Client Other" at bounding box center [391, 212] width 403 height 58
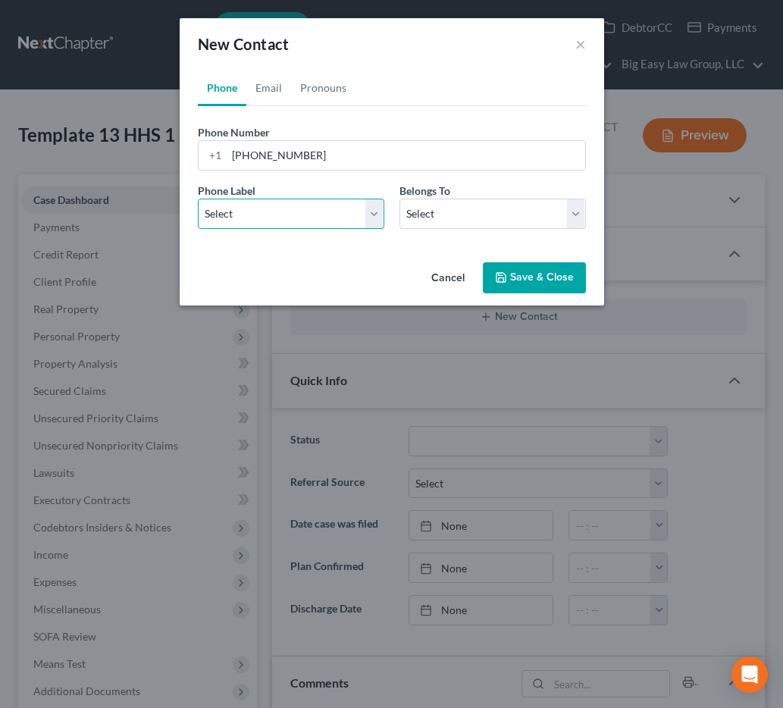
click at [216, 216] on select "Select Mobile Home Work Other" at bounding box center [291, 214] width 187 height 30
select select "0"
click at [198, 199] on select "Select Mobile Home Work Other" at bounding box center [291, 214] width 187 height 30
click at [475, 226] on select "Select Client Other" at bounding box center [493, 214] width 187 height 30
select select "0"
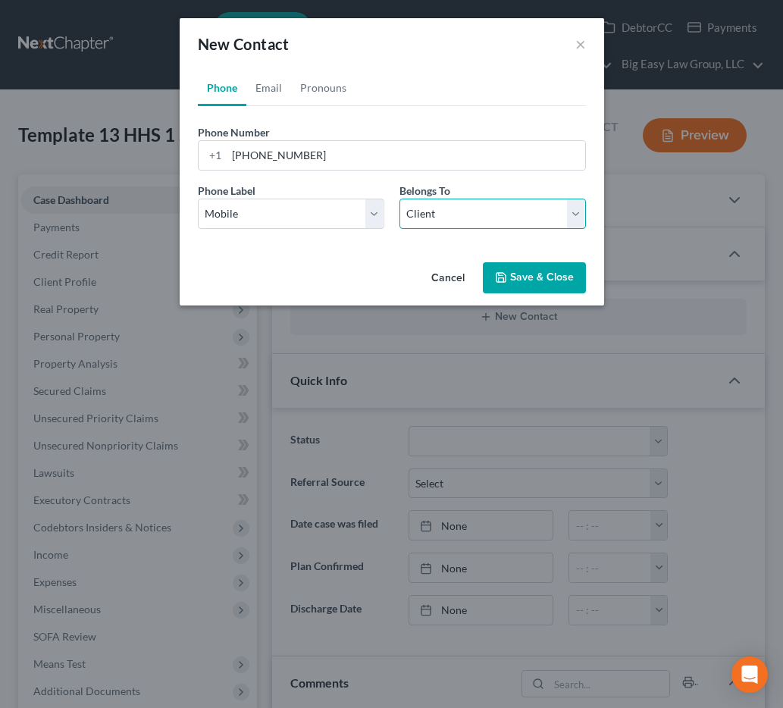
click at [400, 199] on select "Select Client Other" at bounding box center [493, 214] width 187 height 30
select select "0"
click at [255, 87] on link "Email" at bounding box center [268, 88] width 45 height 36
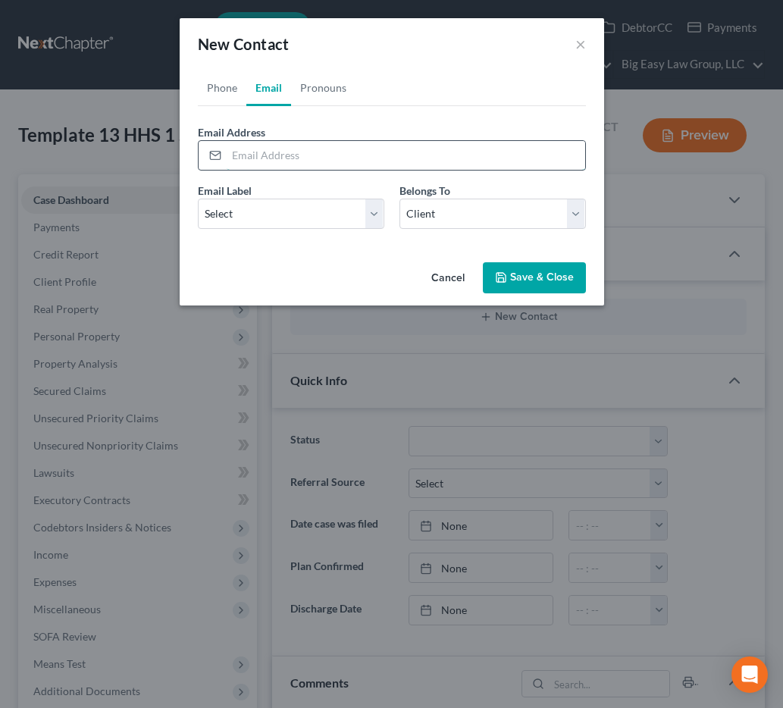
click at [279, 149] on input "email" at bounding box center [406, 155] width 359 height 29
type input "[PERSON_NAME][EMAIL_ADDRESS][DOMAIN_NAME]"
click at [254, 206] on select "Select Home Work Other" at bounding box center [291, 214] width 187 height 30
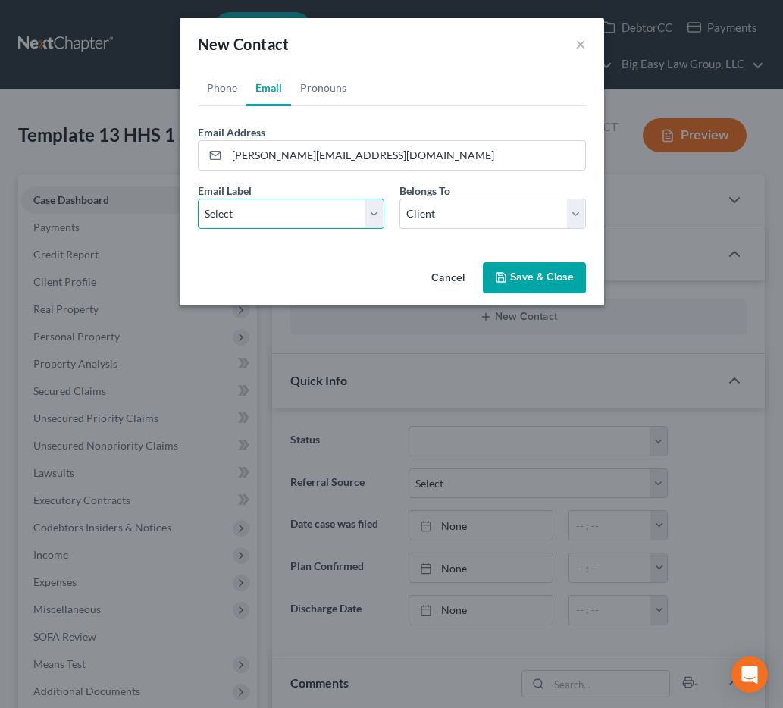
select select "0"
click at [198, 199] on select "Select Home Work Other" at bounding box center [291, 214] width 187 height 30
click at [467, 209] on select "Select Client Other" at bounding box center [493, 214] width 187 height 30
click at [400, 199] on select "Select Client Other" at bounding box center [493, 214] width 187 height 30
drag, startPoint x: 467, startPoint y: 209, endPoint x: 524, endPoint y: 269, distance: 83.2
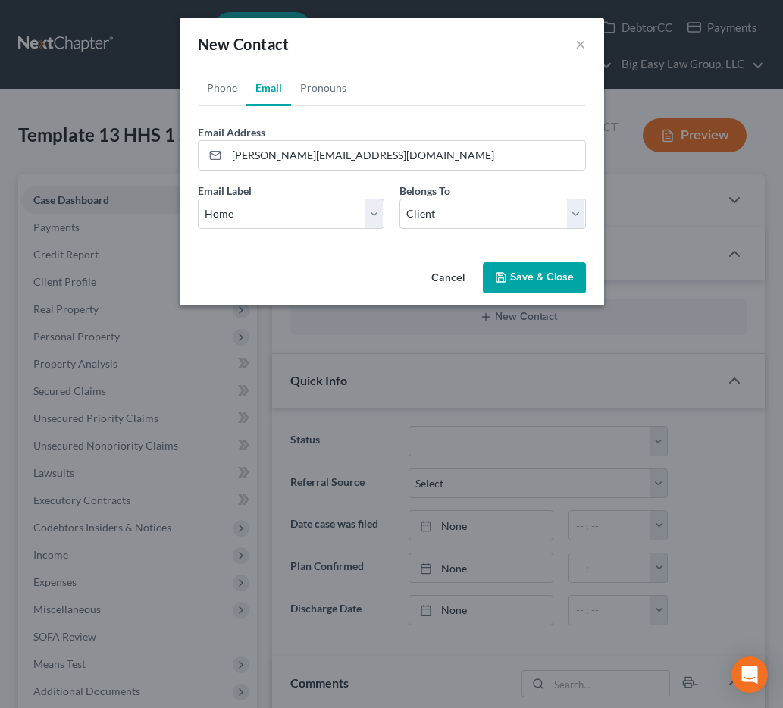
click at [524, 269] on button "Save & Close" at bounding box center [534, 278] width 103 height 32
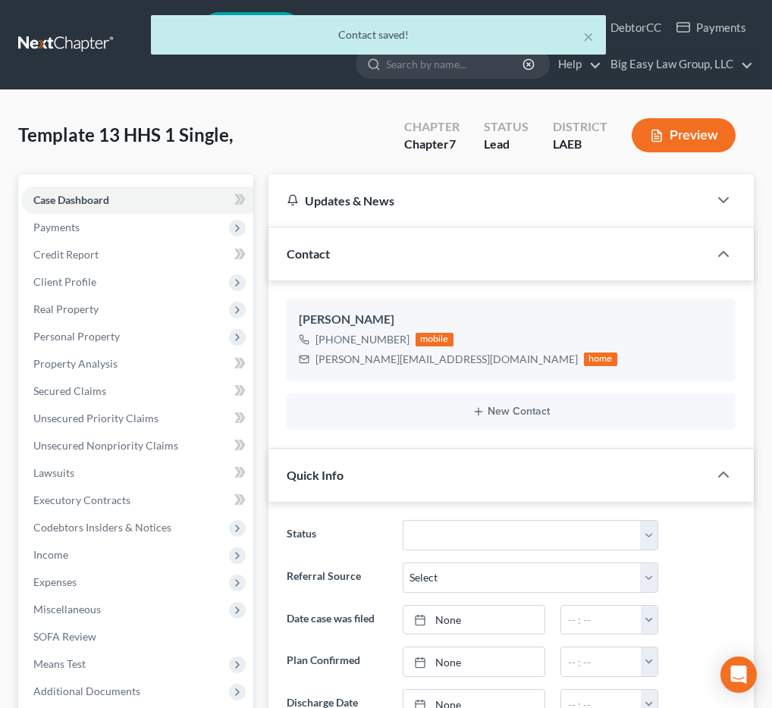
click at [438, 269] on div "Contact" at bounding box center [488, 253] width 440 height 52
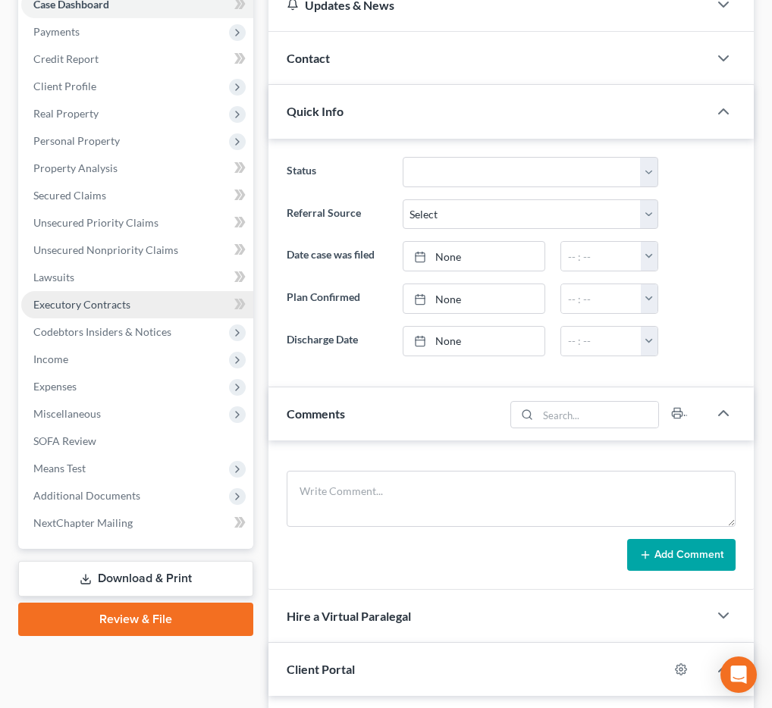
scroll to position [83, 0]
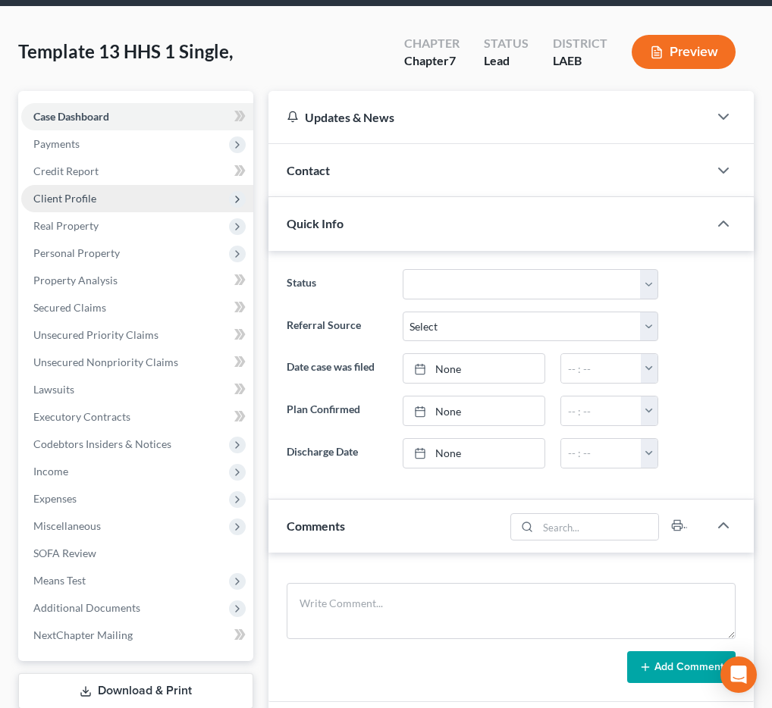
click at [111, 185] on span "Client Profile" at bounding box center [137, 198] width 232 height 27
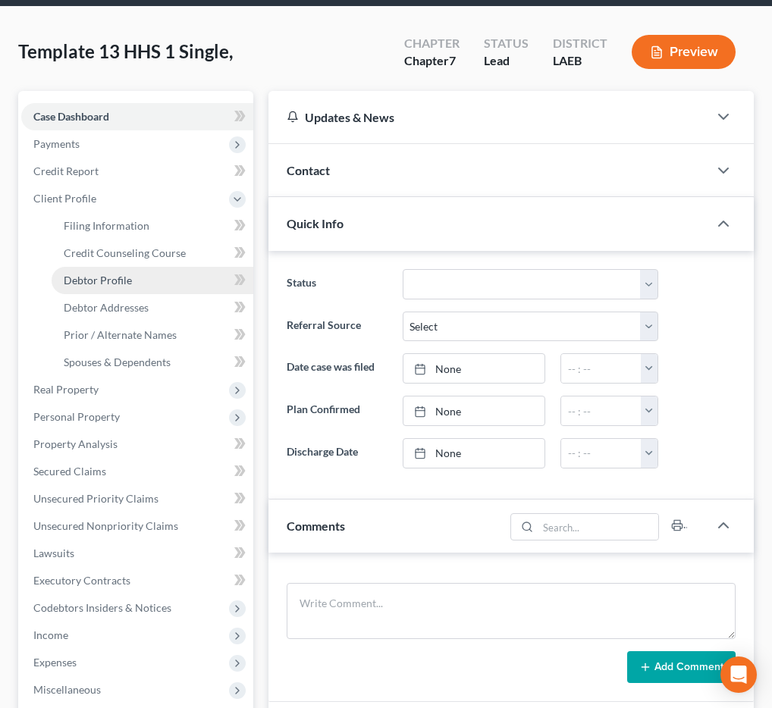
click at [143, 281] on link "Debtor Profile" at bounding box center [153, 280] width 202 height 27
select select "0"
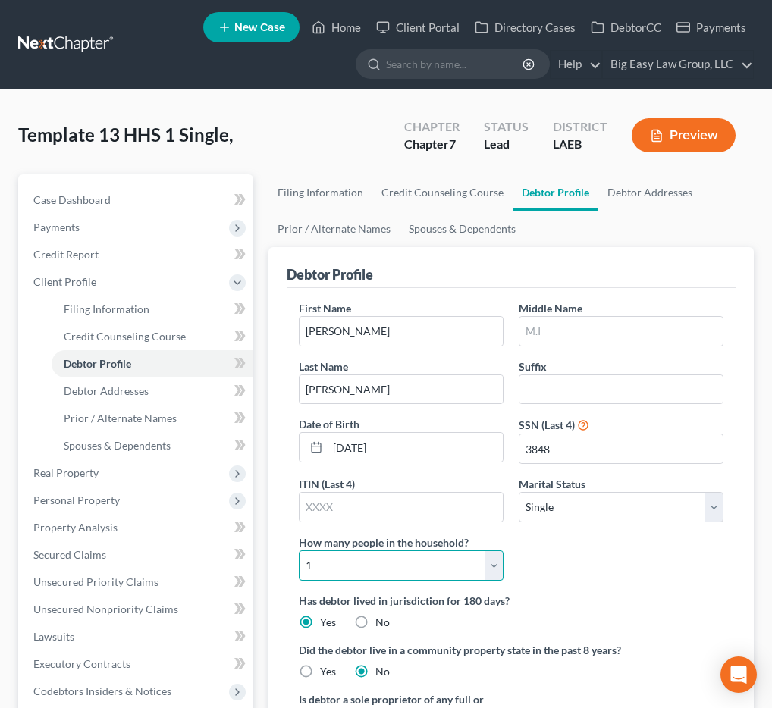
click at [419, 570] on select "Select 1 2 3 4 5 6 7 8 9 10 11 12 13 14 15 16 17 18 19 20" at bounding box center [401, 565] width 205 height 30
select select "1"
click at [299, 550] on select "Select 1 2 3 4 5 6 7 8 9 10 11 12 13 14 15 16 17 18 19 20" at bounding box center [401, 565] width 205 height 30
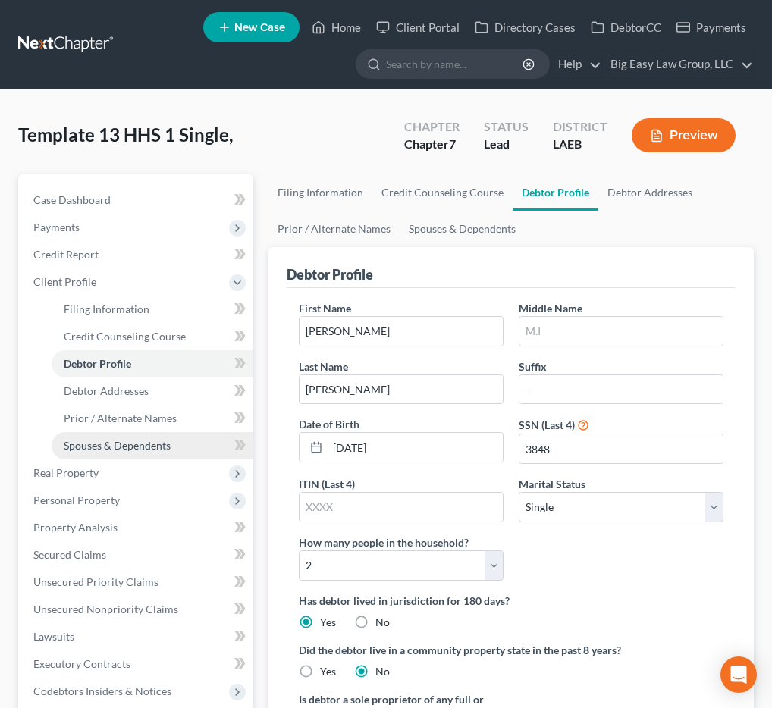
click at [162, 441] on span "Spouses & Dependents" at bounding box center [117, 445] width 107 height 13
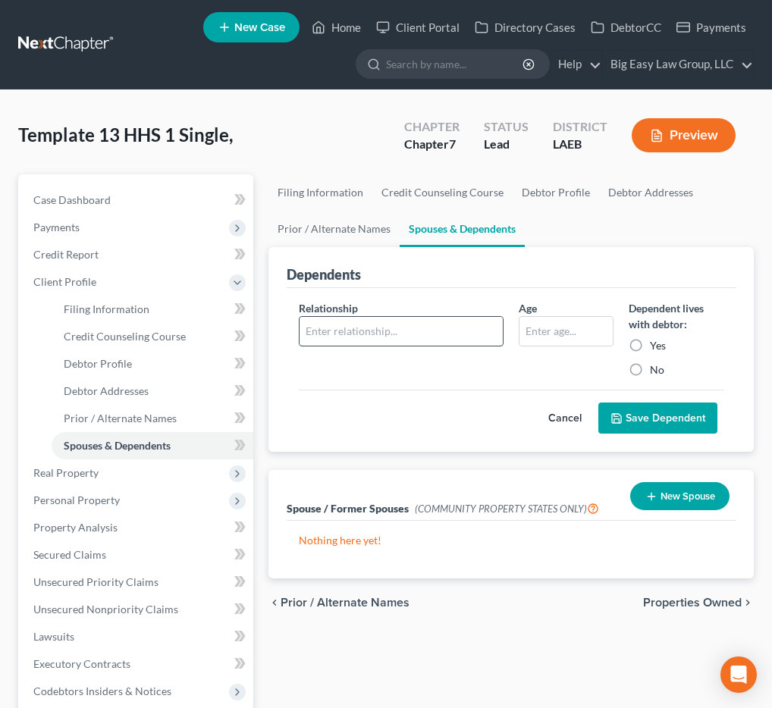
click at [375, 333] on input "text" at bounding box center [401, 331] width 203 height 29
type input "Daughter"
type input "8"
click at [650, 350] on label "Yes" at bounding box center [658, 345] width 16 height 15
click at [656, 348] on input "Yes" at bounding box center [661, 343] width 10 height 10
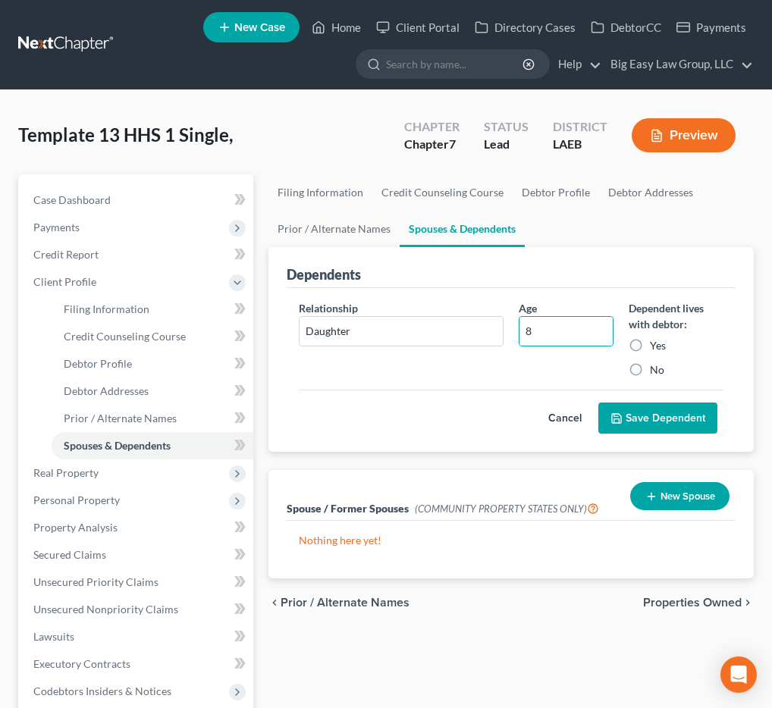
radio input "true"
click at [657, 412] on button "Save Dependent" at bounding box center [657, 419] width 119 height 32
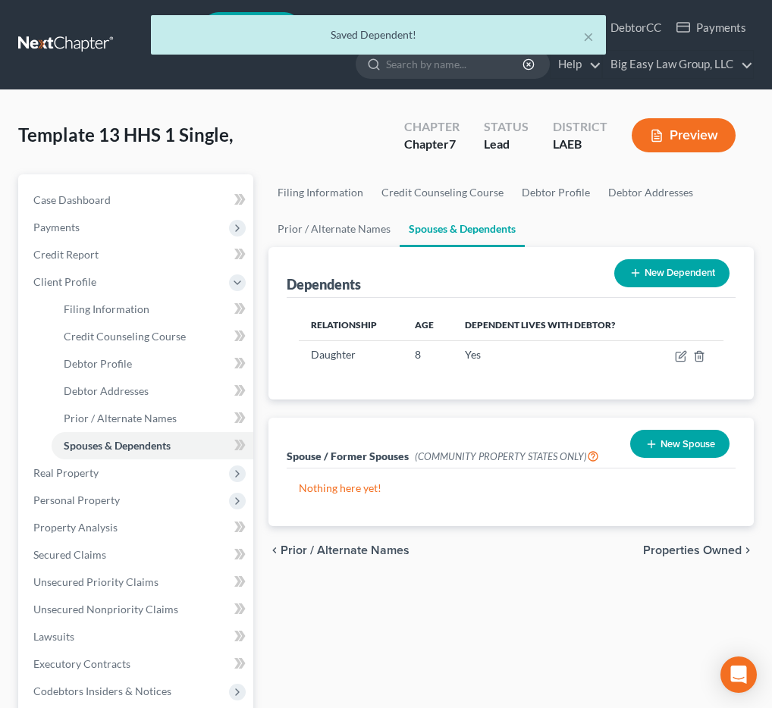
click at [698, 555] on span "Properties Owned" at bounding box center [692, 550] width 99 height 12
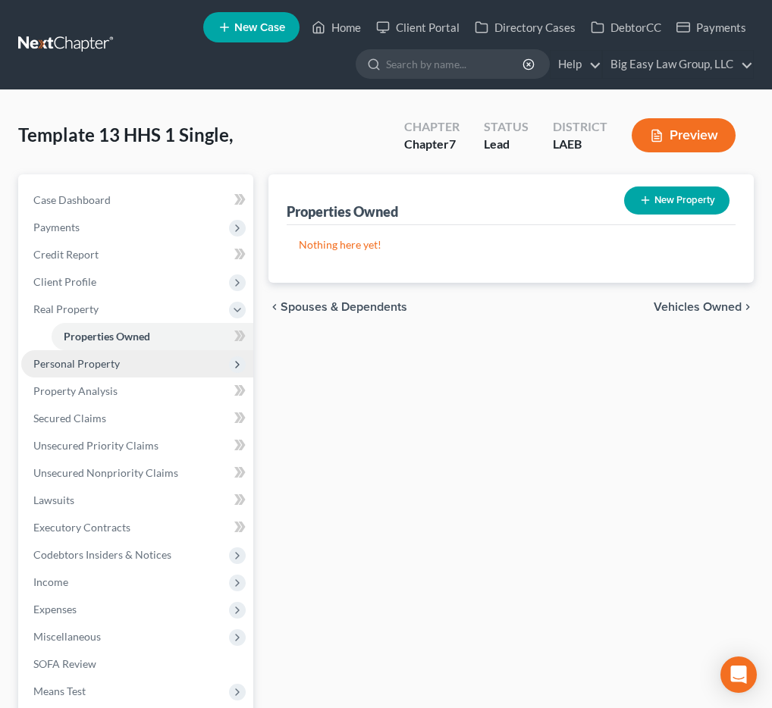
click at [114, 366] on span "Personal Property" at bounding box center [76, 363] width 86 height 13
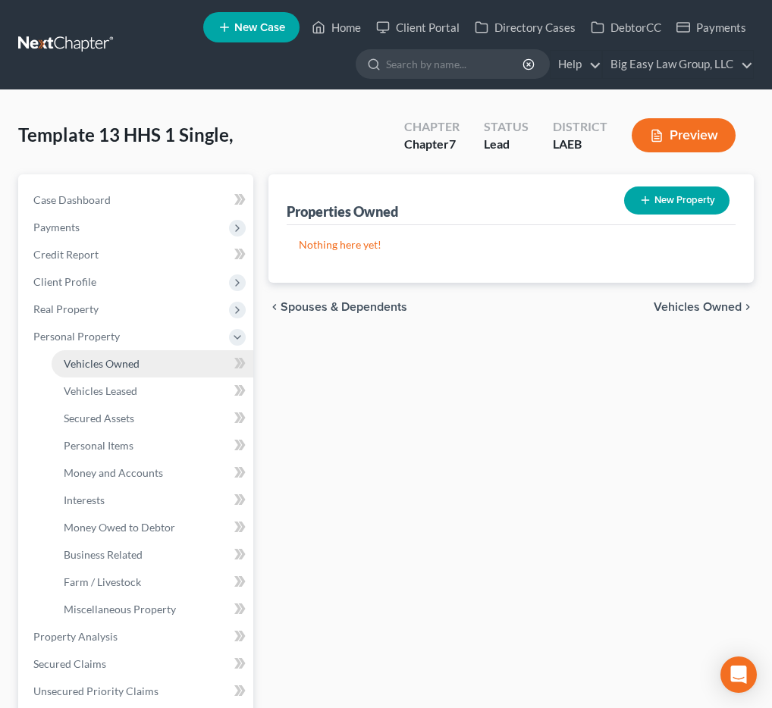
click at [119, 365] on span "Vehicles Owned" at bounding box center [102, 363] width 76 height 13
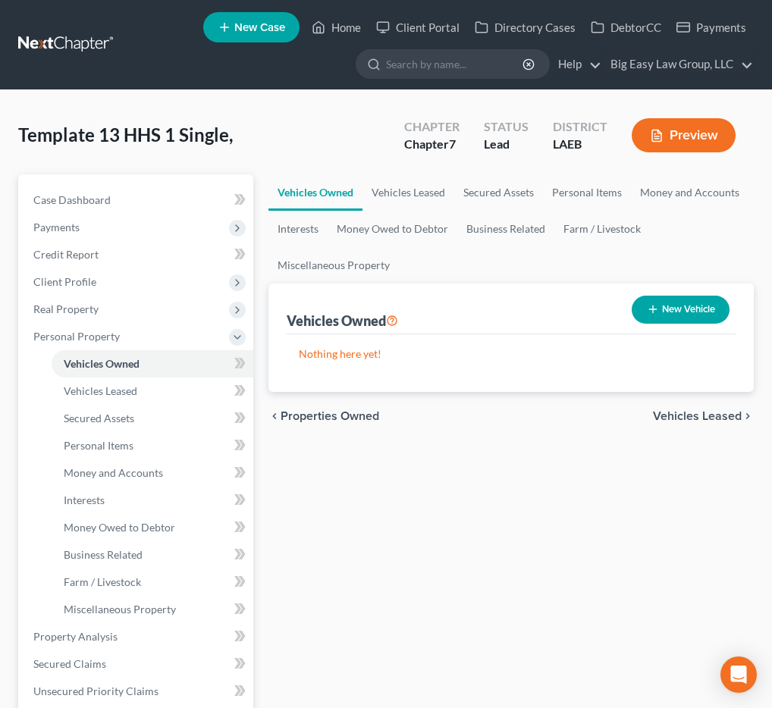
click at [670, 304] on button "New Vehicle" at bounding box center [681, 310] width 98 height 28
select select "0"
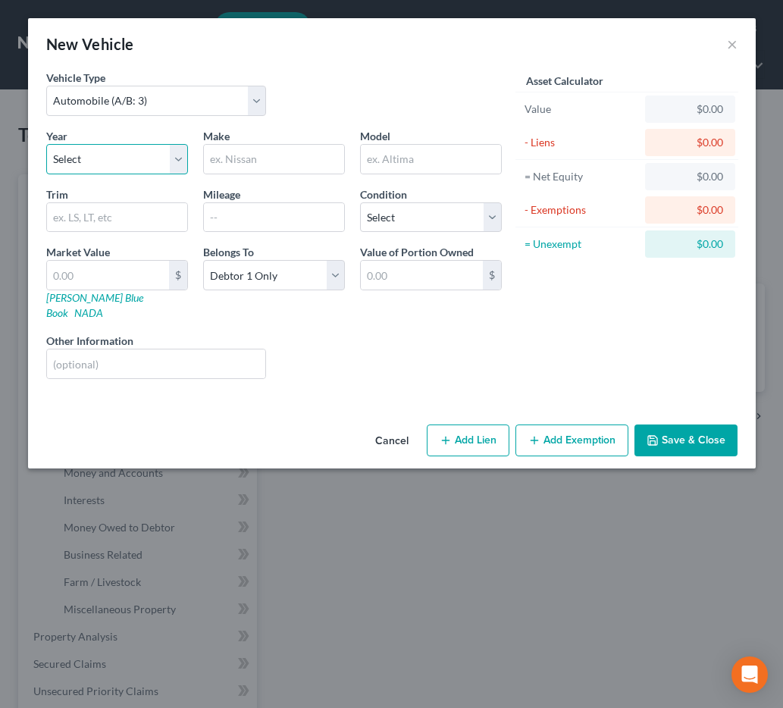
click at [119, 165] on select "Select 2026 2025 2024 2023 2022 2021 2020 2019 2018 2017 2016 2015 2014 2013 20…" at bounding box center [117, 159] width 142 height 30
click at [206, 350] on input "text" at bounding box center [156, 364] width 219 height 29
type input "VIN: 5J8TC1H35KL023768"
click at [83, 168] on select "Select 2026 2025 2024 2023 2022 2021 2020 2019 2018 2017 2016 2015 2014 2013 20…" at bounding box center [117, 159] width 142 height 30
select select "7"
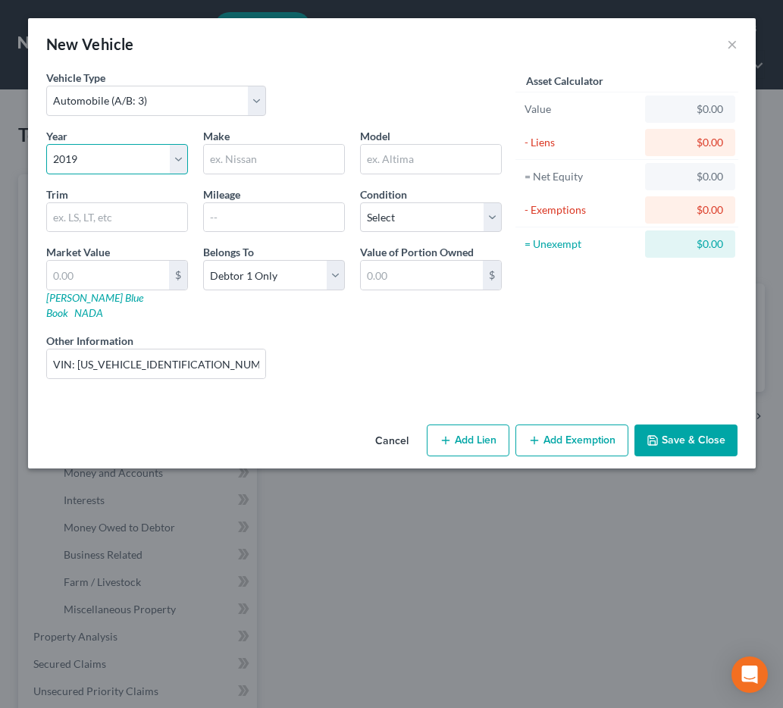
click at [46, 144] on select "Select 2026 2025 2024 2023 2022 2021 2020 2019 2018 2017 2016 2015 2014 2013 20…" at bounding box center [117, 159] width 142 height 30
click at [261, 167] on input "text" at bounding box center [274, 159] width 140 height 29
type input "Acura"
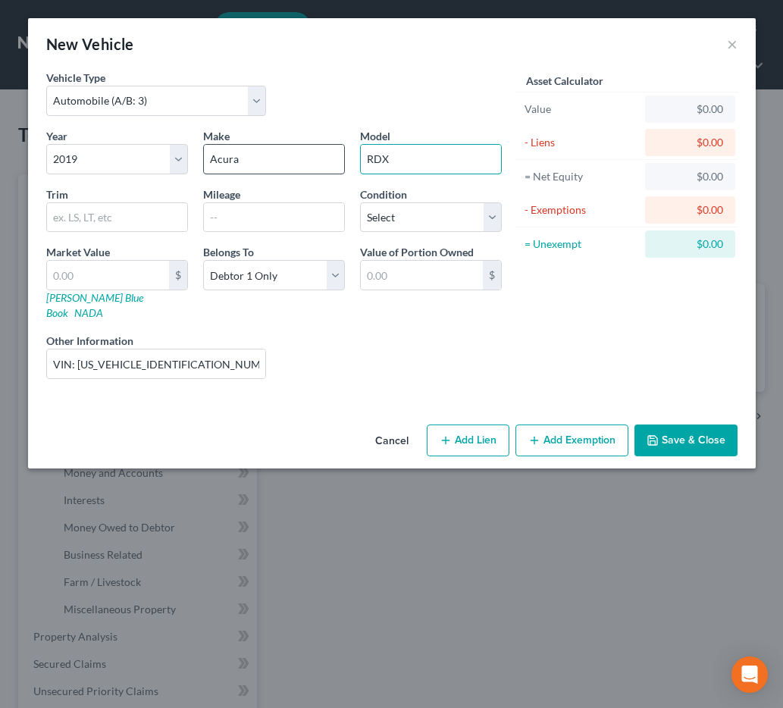
type input "RDX"
type input "87000"
click at [684, 425] on button "Save & Close" at bounding box center [686, 441] width 103 height 32
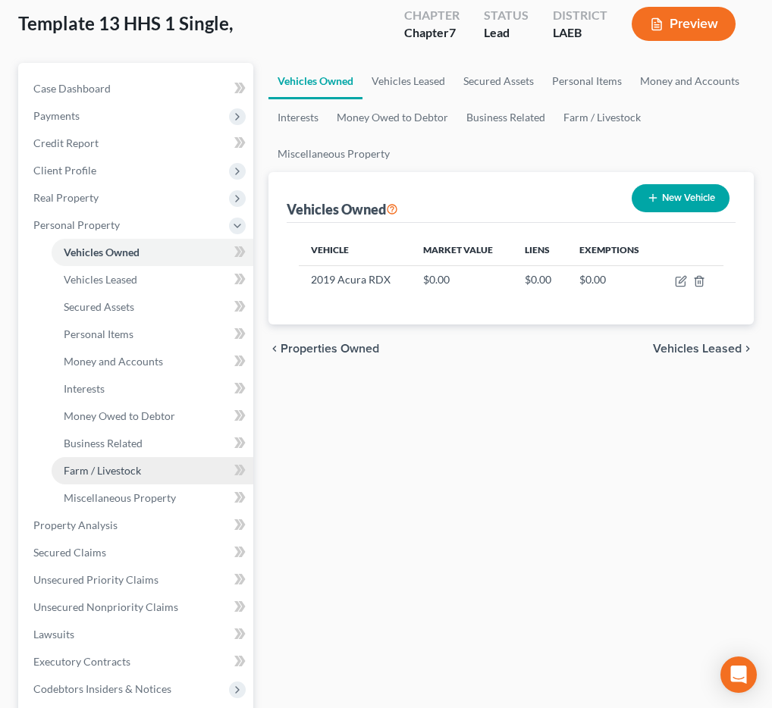
scroll to position [123, 0]
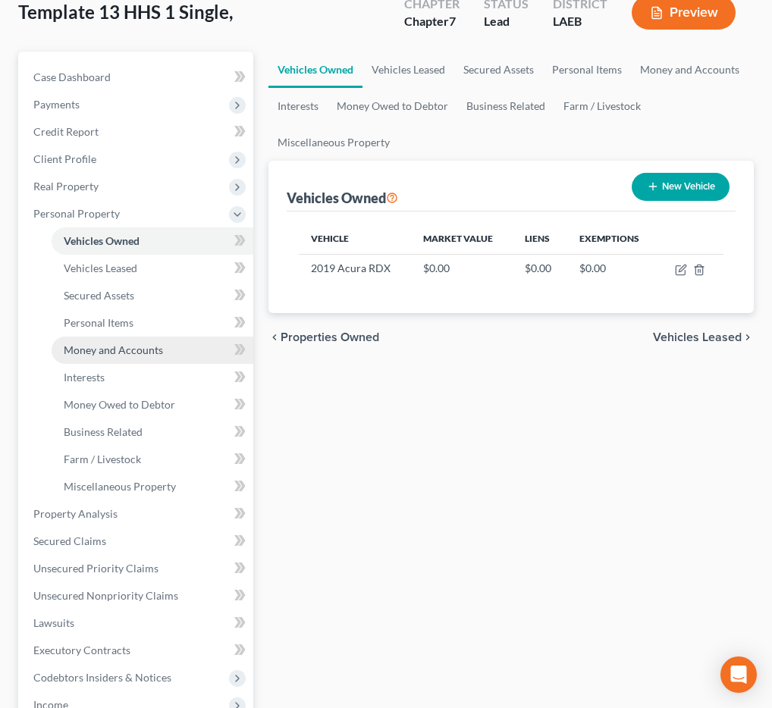
click at [123, 348] on span "Money and Accounts" at bounding box center [113, 349] width 99 height 13
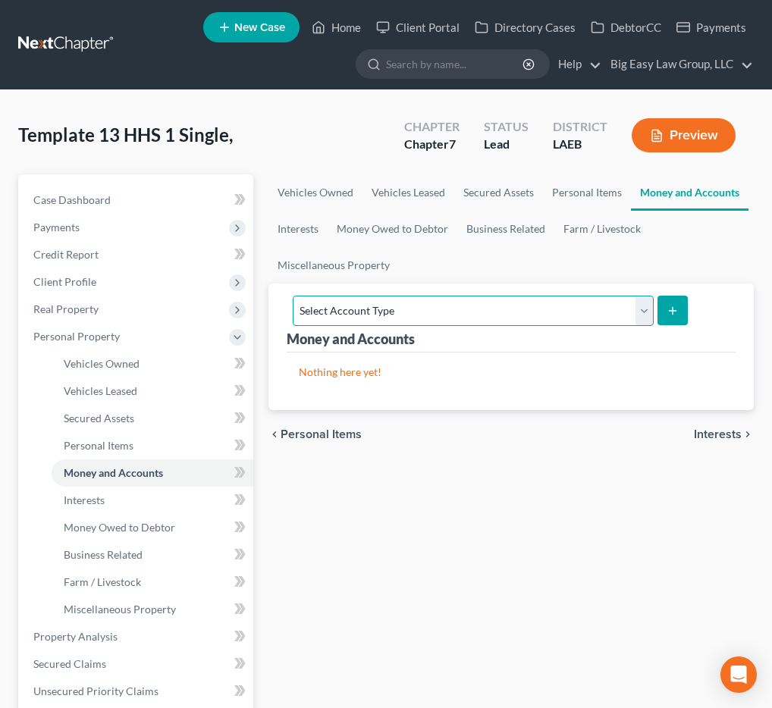
click at [567, 315] on select "Select Account Type Brokerage (A/B: 18, SOFA: 20) Cash on Hand (A/B: 16) Certif…" at bounding box center [473, 311] width 361 height 30
select select "checking"
click at [293, 296] on select "Select Account Type Brokerage (A/B: 18, SOFA: 20) Cash on Hand (A/B: 16) Certif…" at bounding box center [473, 311] width 361 height 30
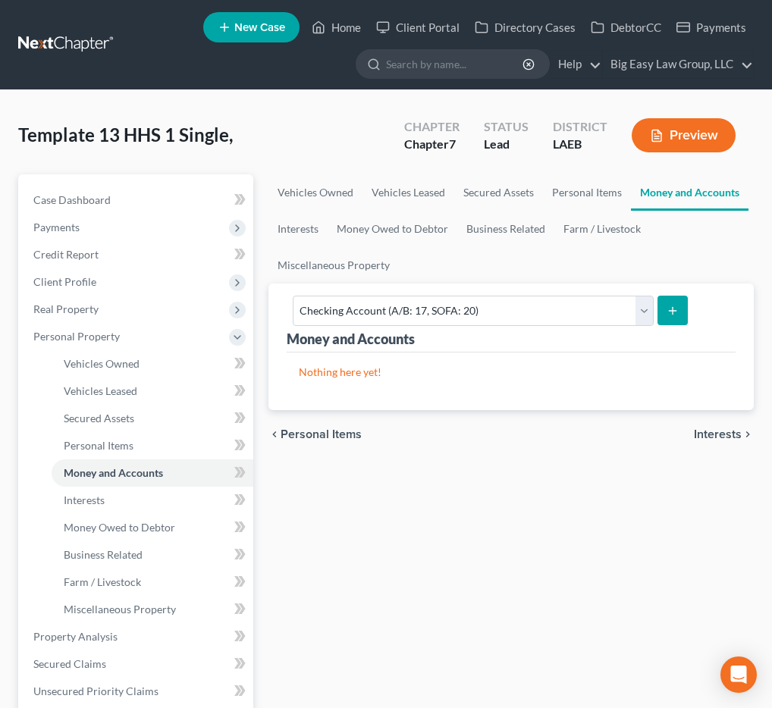
click at [670, 311] on icon "submit" at bounding box center [673, 311] width 12 height 12
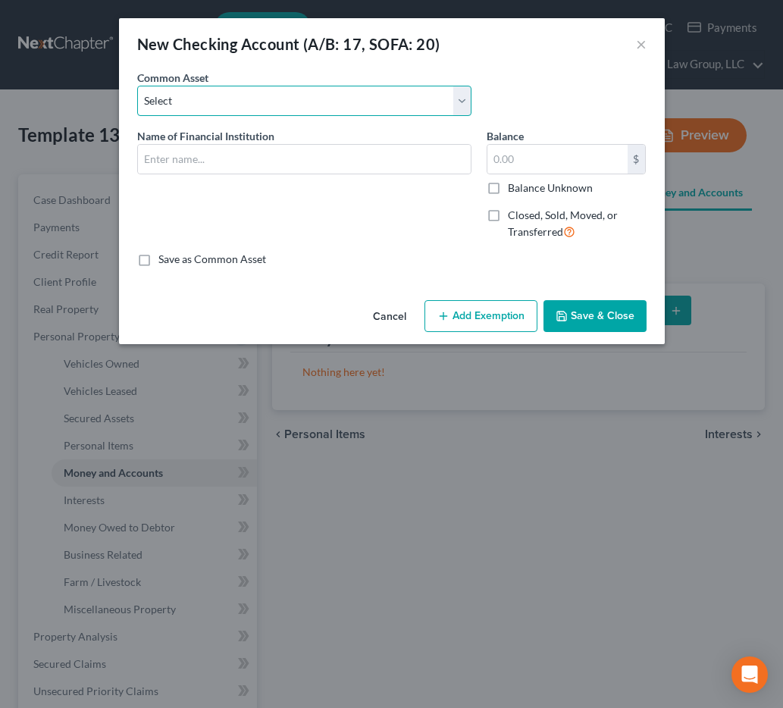
click at [200, 106] on select "Select Gulf Coast Bank & Trust Chase Bank JP Morgan Chase Louisiana FCU First A…" at bounding box center [304, 101] width 334 height 30
select select "8"
click at [137, 86] on select "Select Gulf Coast Bank & Trust Chase Bank JP Morgan Chase Louisiana FCU First A…" at bounding box center [304, 101] width 334 height 30
type input "Regions Bank"
type input "0.00"
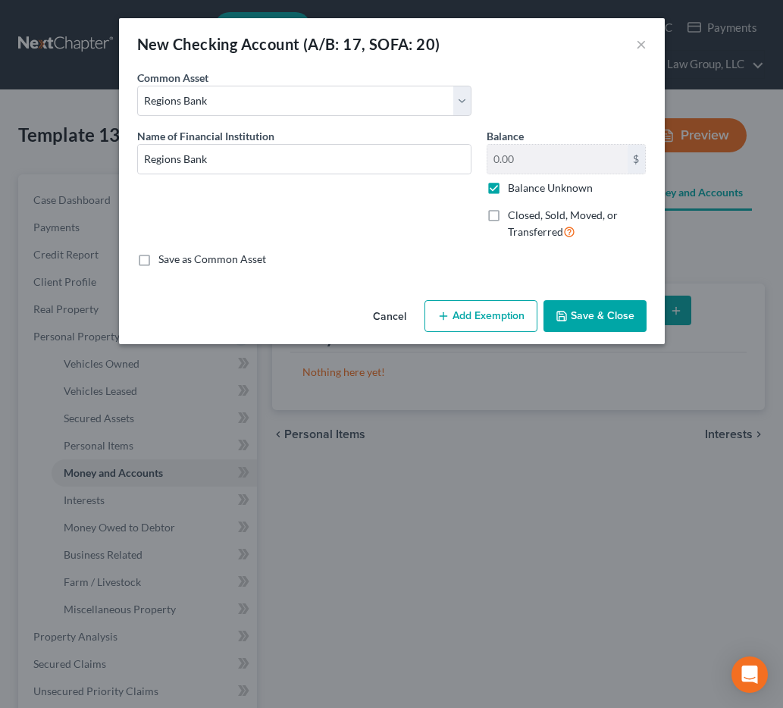
click at [508, 187] on label "Balance Unknown" at bounding box center [550, 187] width 85 height 15
click at [514, 187] on input "Balance Unknown" at bounding box center [519, 185] width 10 height 10
checkbox input "false"
click at [503, 174] on div "0.00 $" at bounding box center [567, 159] width 160 height 30
click at [507, 169] on input "0.00" at bounding box center [558, 159] width 140 height 29
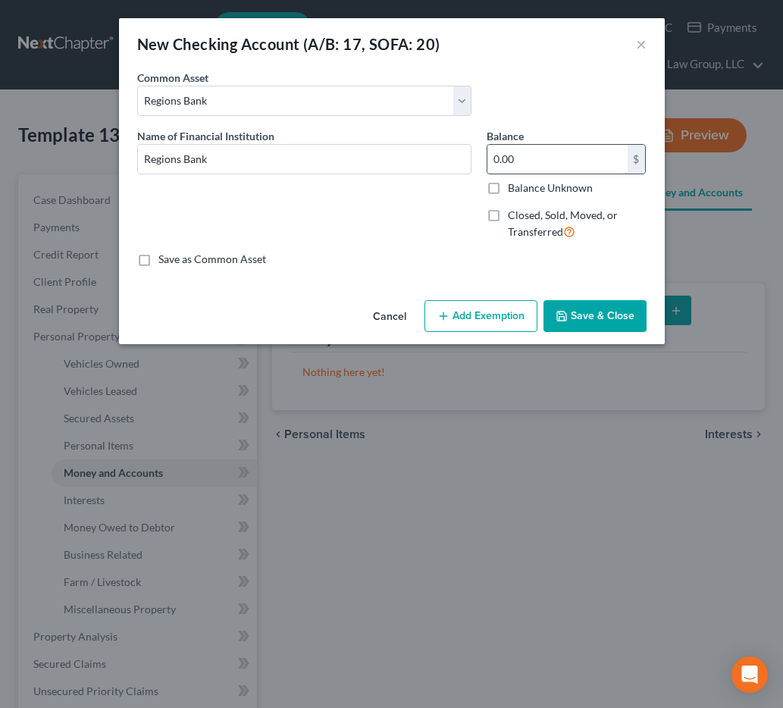
click at [508, 169] on input "0.00" at bounding box center [558, 159] width 140 height 29
type input "1"
type input "1,900"
click at [568, 322] on icon "button" at bounding box center [562, 316] width 12 height 12
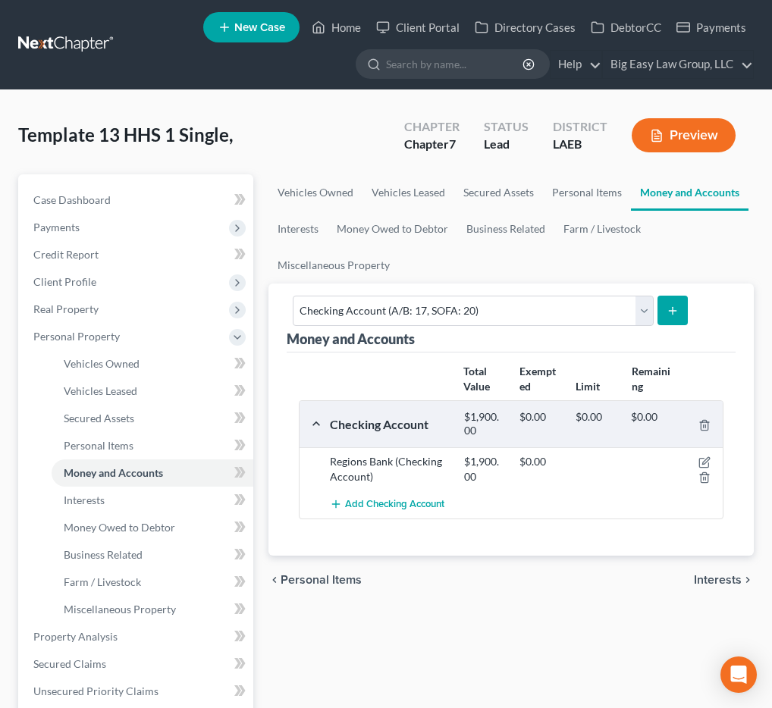
click at [679, 307] on button "submit" at bounding box center [672, 311] width 30 height 30
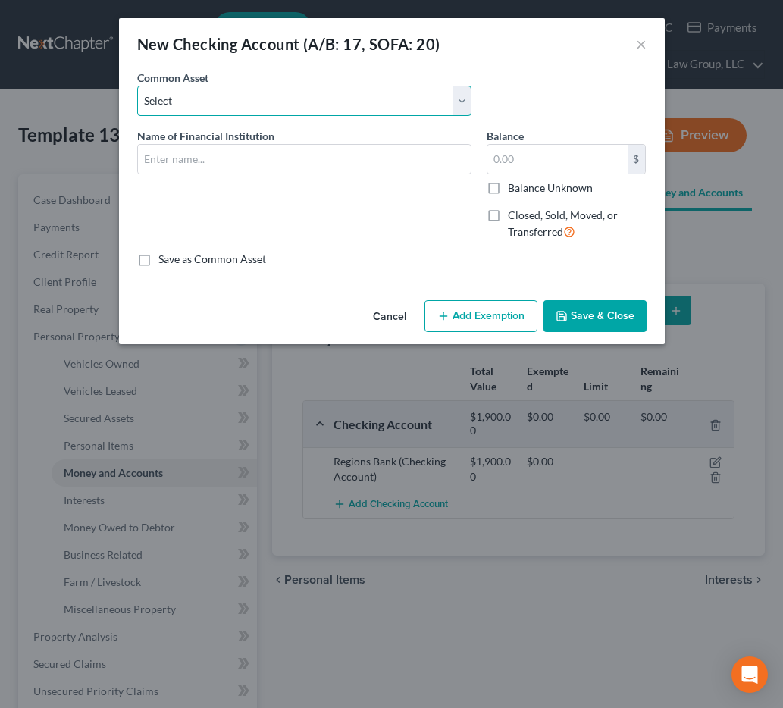
click at [333, 102] on select "Select Gulf Coast Bank & Trust Chase Bank JP Morgan Chase Louisiana FCU First A…" at bounding box center [304, 101] width 334 height 30
select select "13"
click at [137, 86] on select "Select Gulf Coast Bank & Trust Chase Bank JP Morgan Chase Louisiana FCU First A…" at bounding box center [304, 101] width 334 height 30
type input "Regions Bank"
type input "0.00"
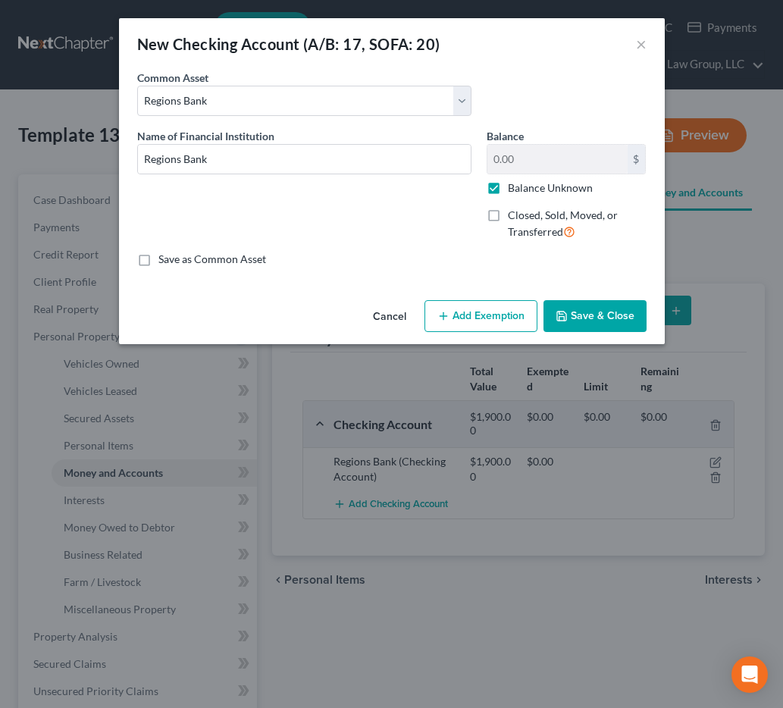
click at [561, 195] on label "Balance Unknown" at bounding box center [550, 187] width 85 height 15
click at [524, 190] on input "Balance Unknown" at bounding box center [519, 185] width 10 height 10
checkbox input "false"
click at [563, 173] on div "0.00 $" at bounding box center [567, 159] width 160 height 30
click at [563, 163] on input "0.00" at bounding box center [558, 159] width 140 height 29
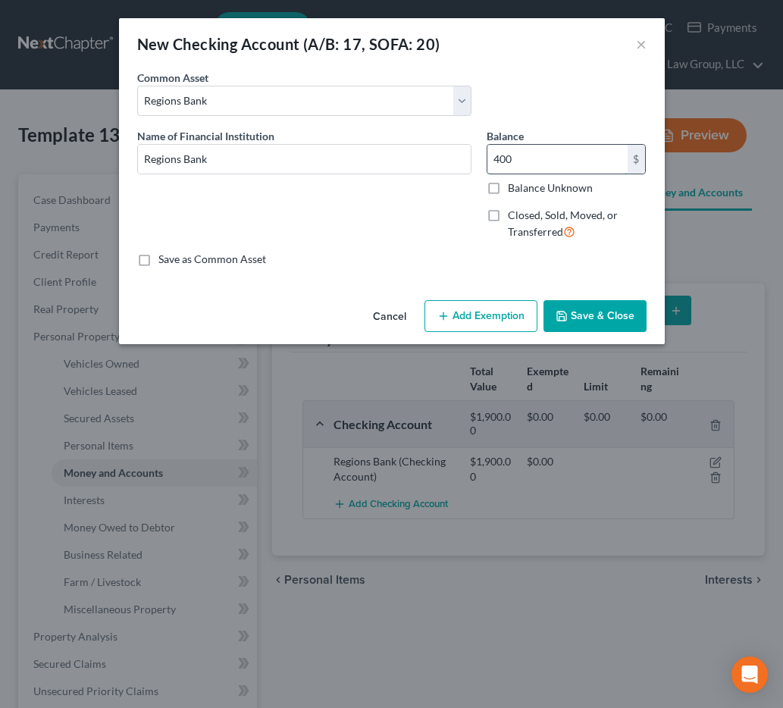
type input "400"
click at [565, 322] on icon "button" at bounding box center [562, 316] width 12 height 12
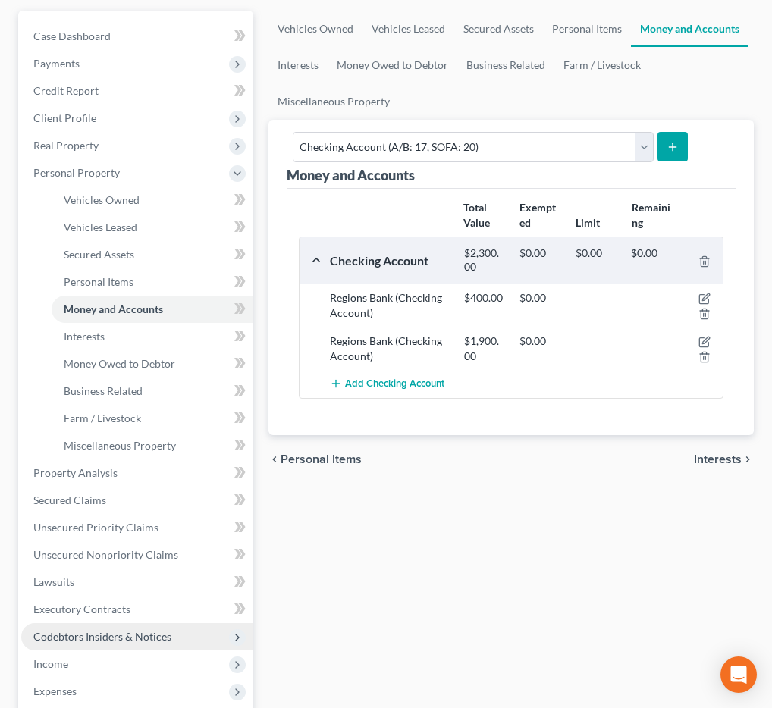
scroll to position [183, 0]
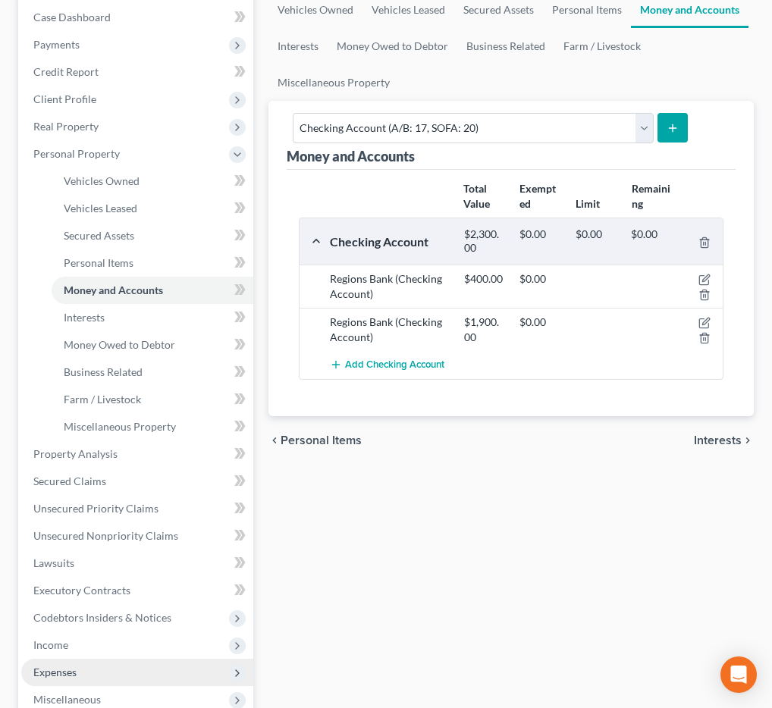
click at [113, 673] on span "Expenses" at bounding box center [137, 672] width 232 height 27
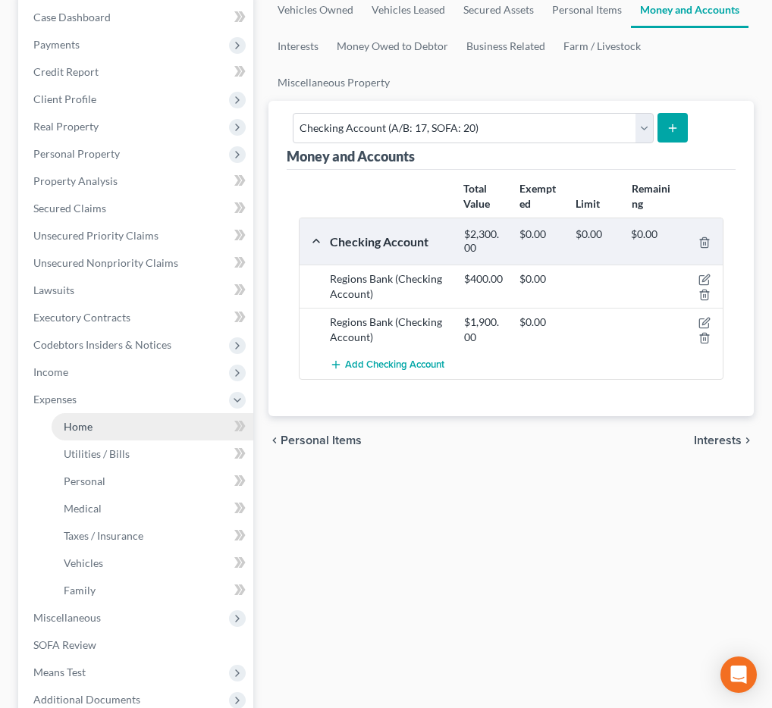
click at [196, 431] on link "Home" at bounding box center [153, 426] width 202 height 27
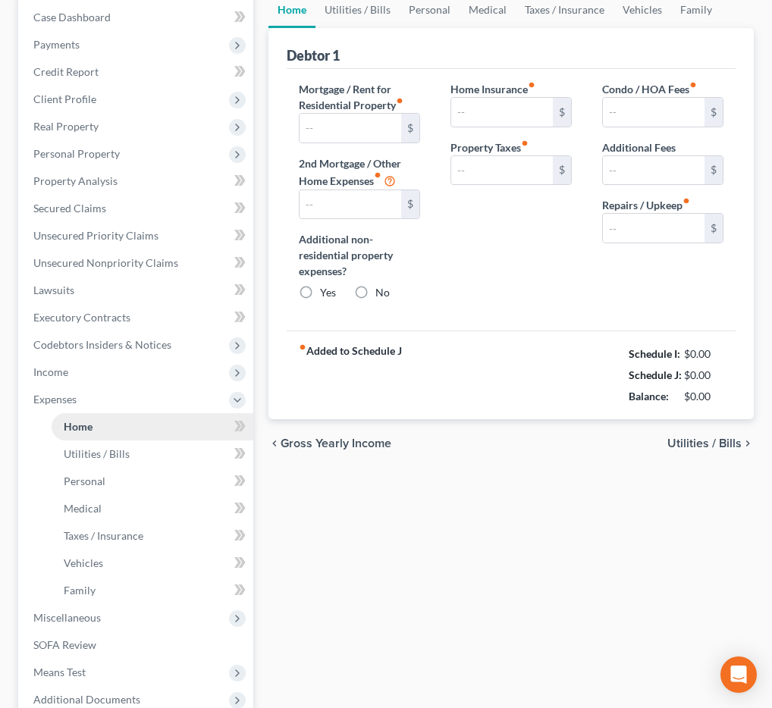
scroll to position [48, 0]
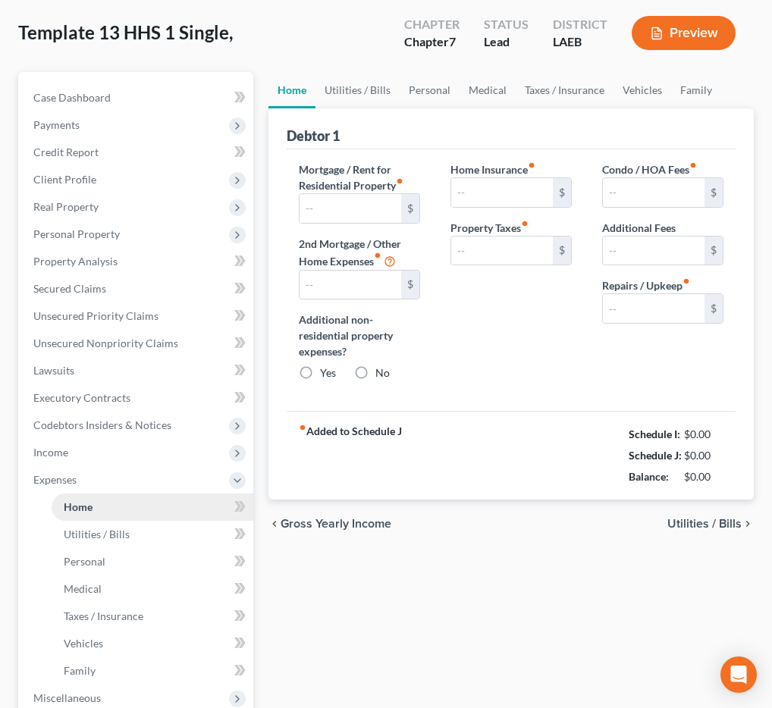
type input "0.00"
radio input "true"
type input "0.00"
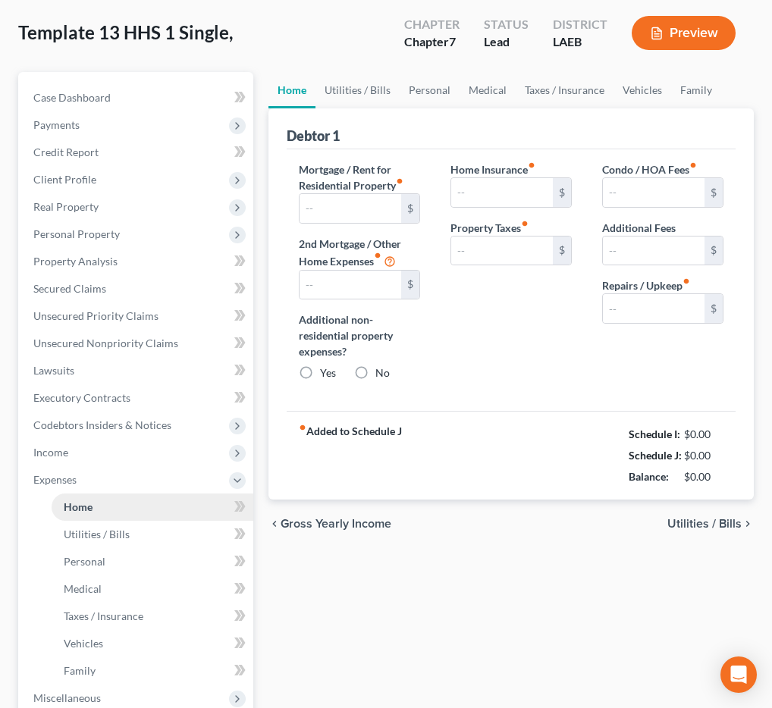
type input "0.00"
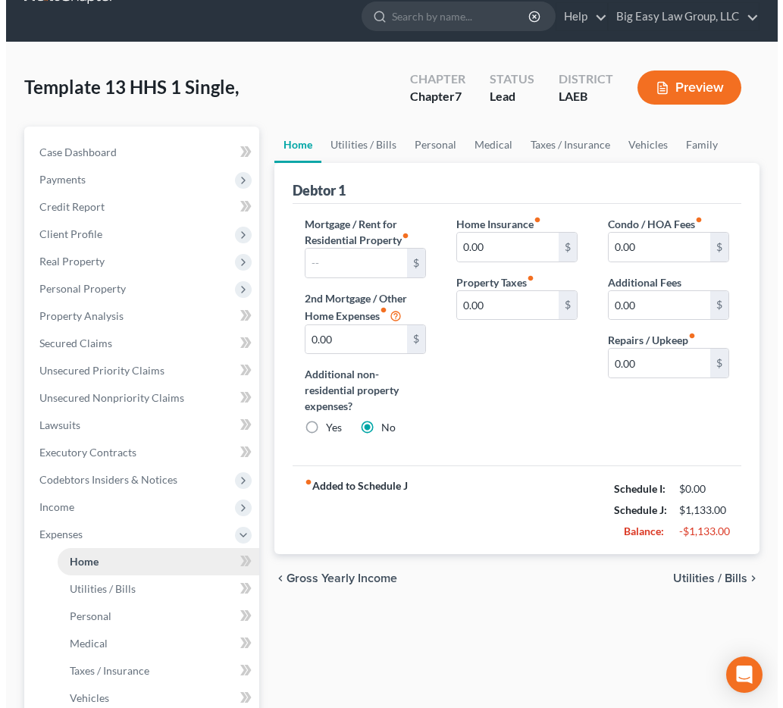
scroll to position [0, 0]
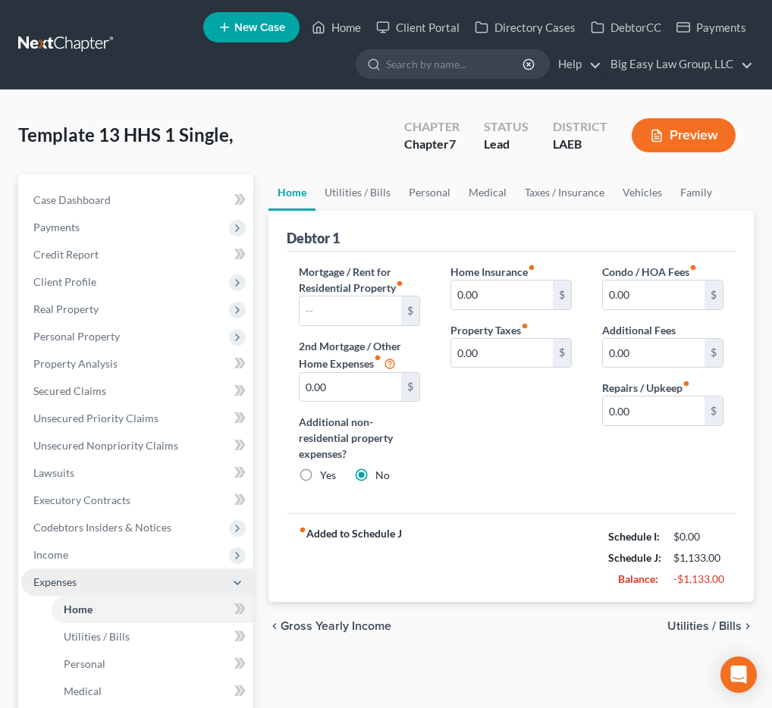
click at [174, 581] on span "Expenses" at bounding box center [137, 582] width 232 height 27
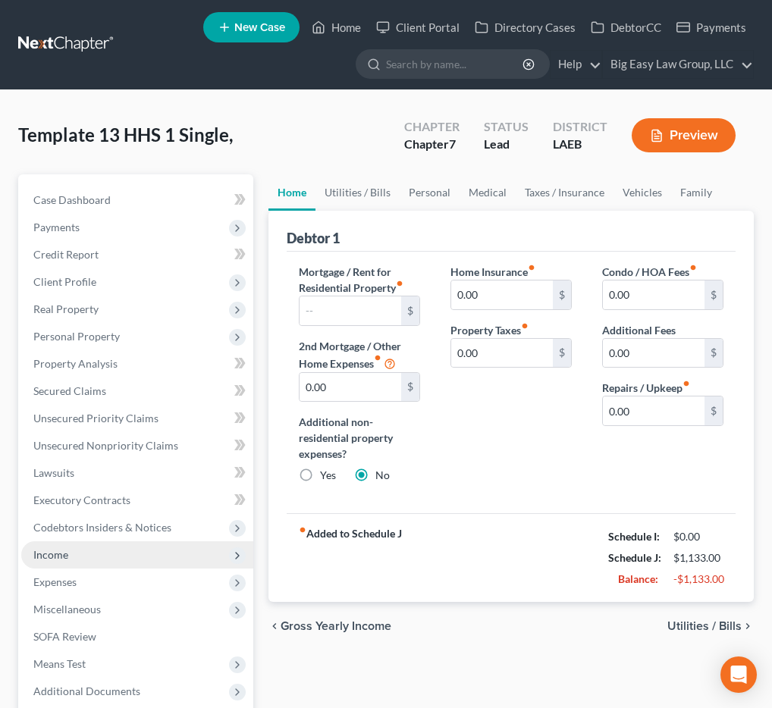
click at [174, 557] on span "Income" at bounding box center [137, 554] width 232 height 27
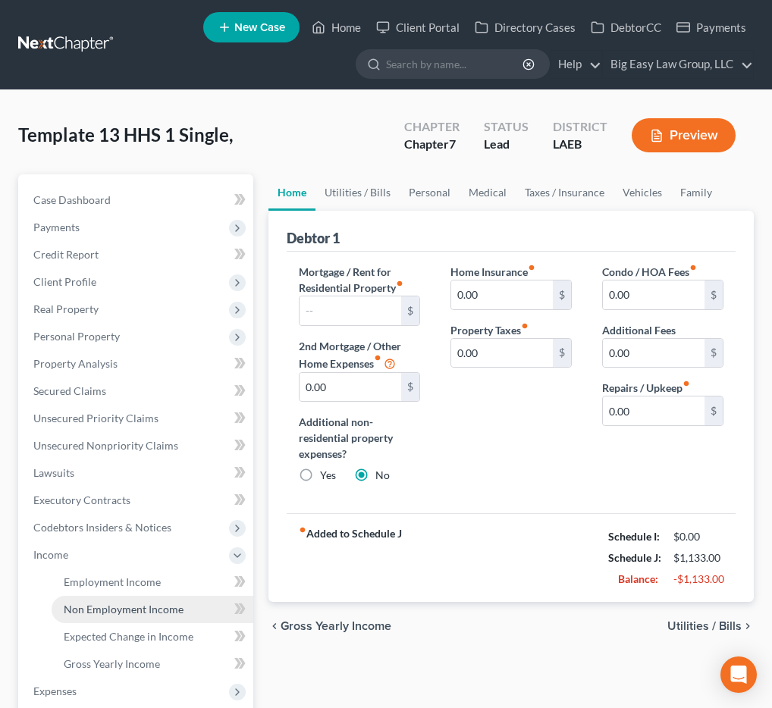
click at [165, 596] on link "Non Employment Income" at bounding box center [153, 609] width 202 height 27
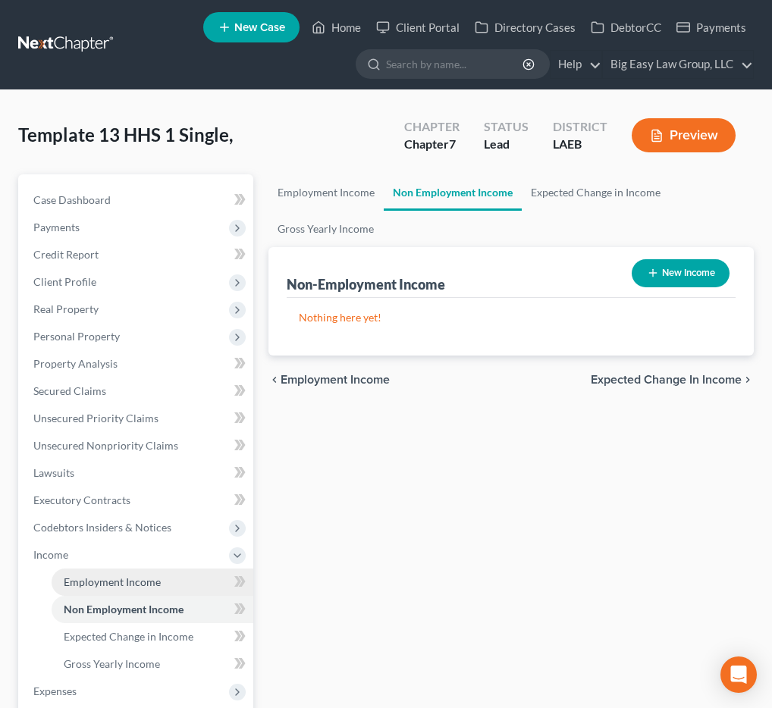
click at [168, 591] on link "Employment Income" at bounding box center [153, 582] width 202 height 27
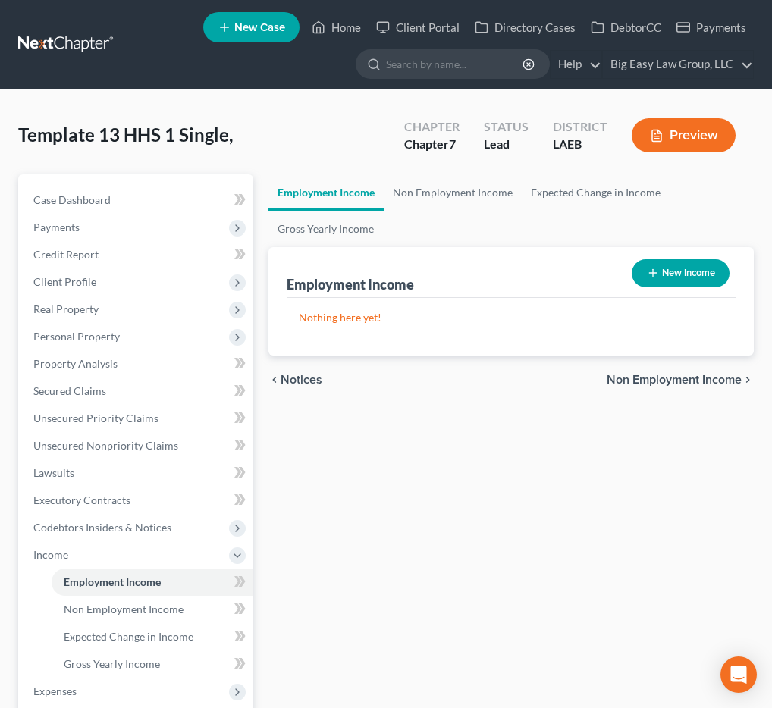
click at [696, 273] on button "New Income" at bounding box center [681, 273] width 98 height 28
select select "0"
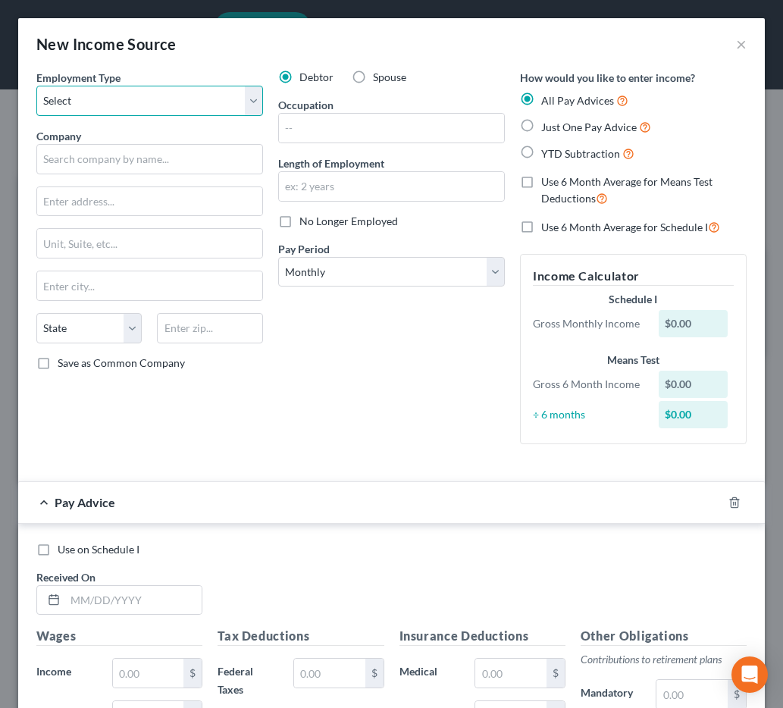
click at [181, 94] on select "Select Full or [DEMOGRAPHIC_DATA] Employment Self Employment" at bounding box center [149, 101] width 227 height 30
select select "0"
click at [36, 86] on select "Select Full or [DEMOGRAPHIC_DATA] Employment Self Employment" at bounding box center [149, 101] width 227 height 30
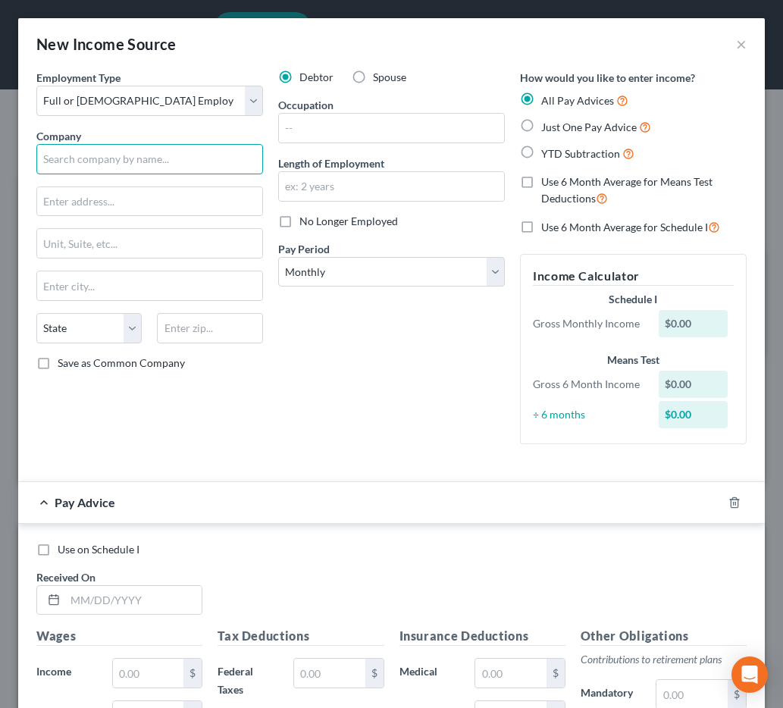
click at [151, 161] on input "text" at bounding box center [149, 159] width 227 height 30
type input "[GEOGRAPHIC_DATA]"
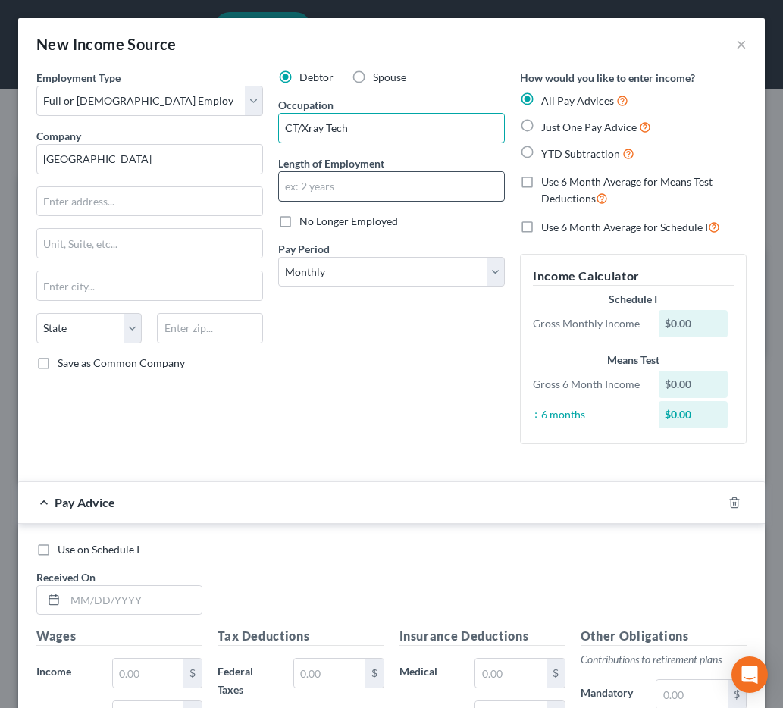
type input "CT/Xray Tech"
click at [385, 186] on input "text" at bounding box center [391, 186] width 225 height 29
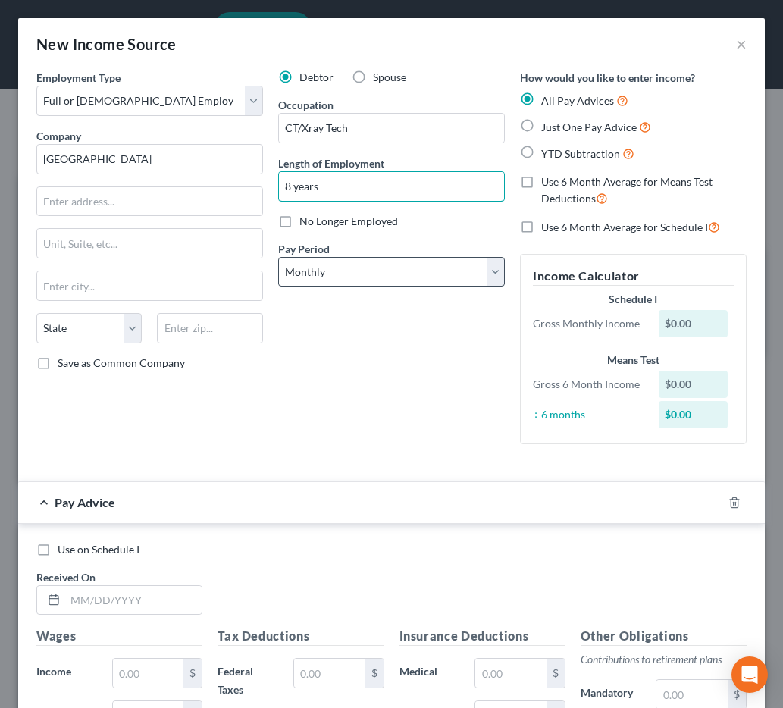
type input "8 years"
click at [406, 268] on select "Select Monthly Twice Monthly Every Other Week Weekly" at bounding box center [391, 272] width 227 height 30
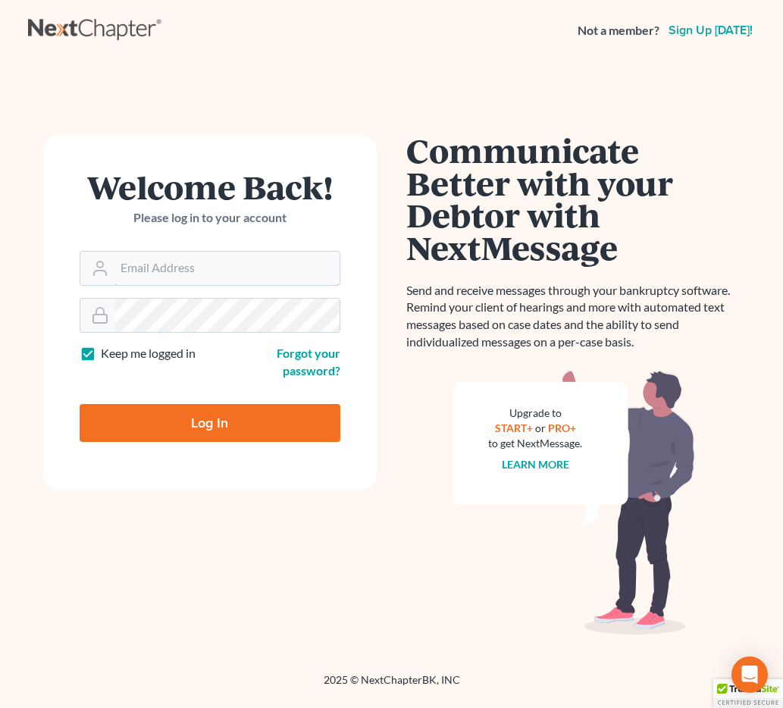
type input "[EMAIL_ADDRESS][DOMAIN_NAME]"
click at [224, 413] on input "Log In" at bounding box center [210, 423] width 261 height 38
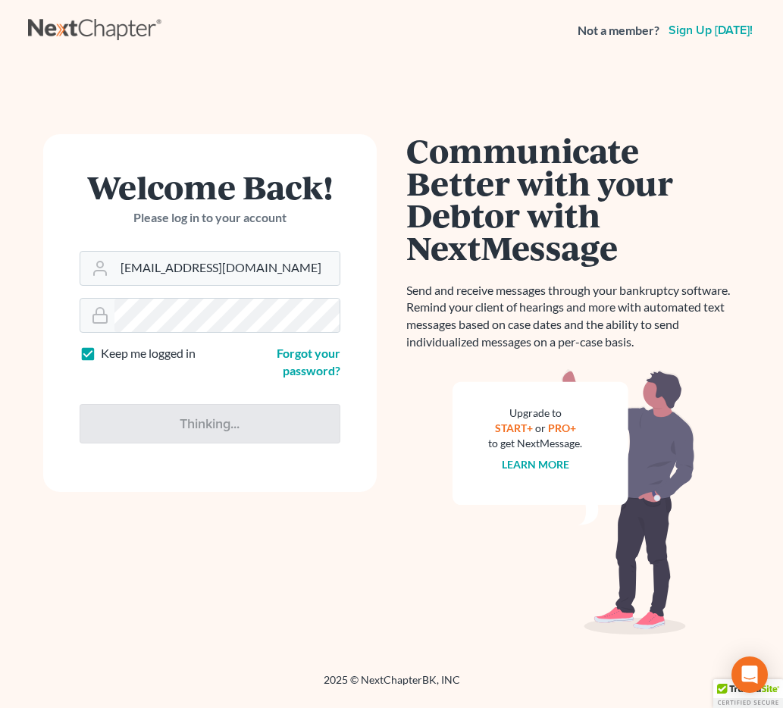
type input "Thinking..."
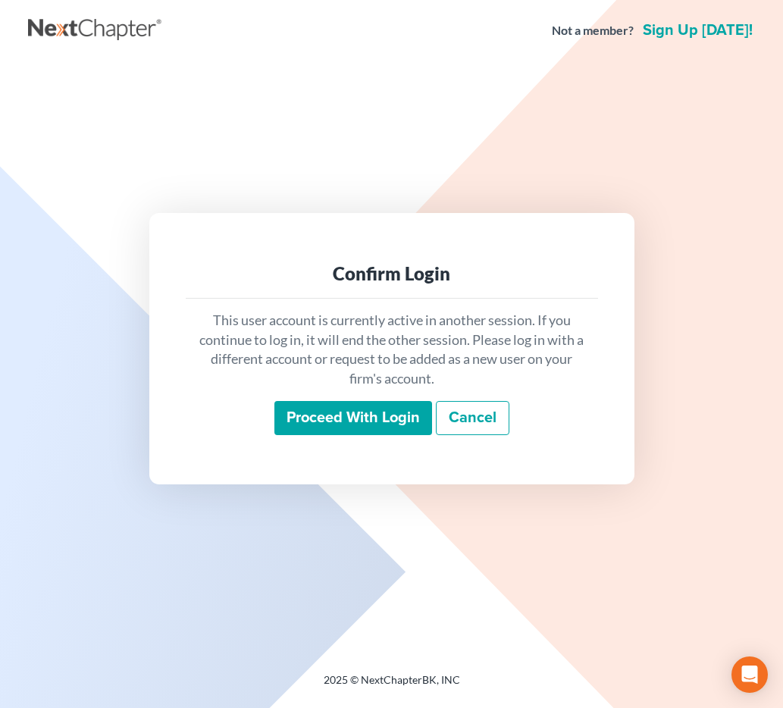
click at [328, 428] on input "Proceed with login" at bounding box center [353, 418] width 158 height 35
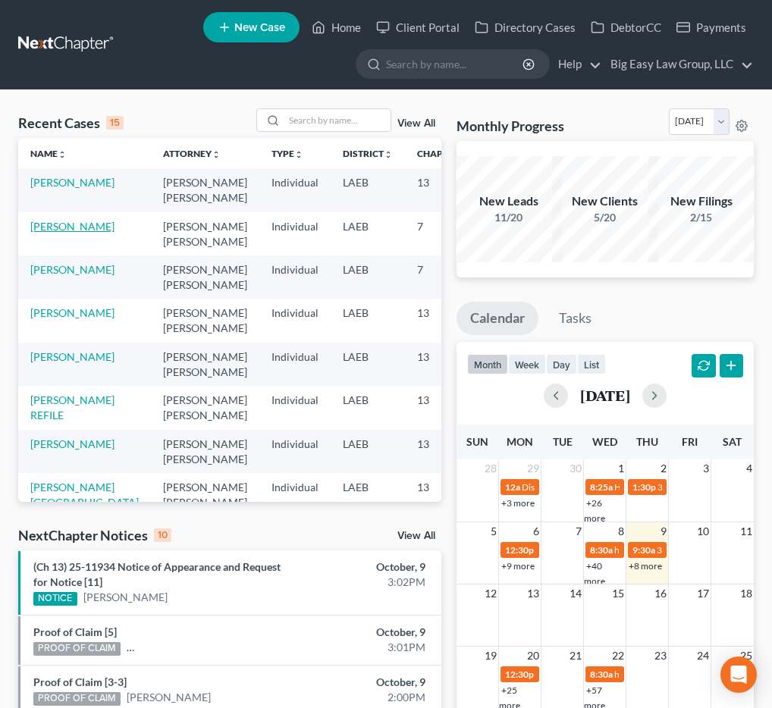
click at [56, 233] on link "[PERSON_NAME]" at bounding box center [72, 226] width 84 height 13
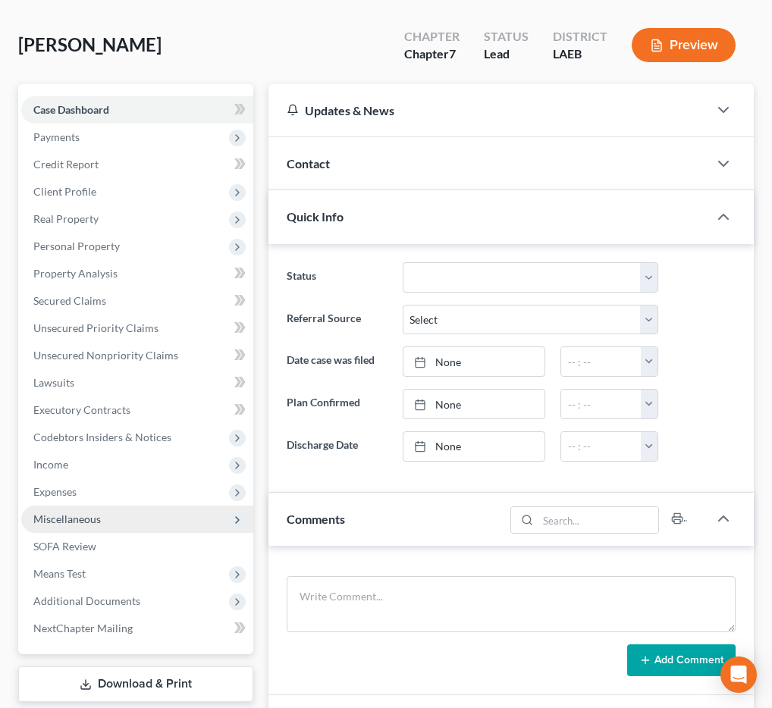
scroll to position [95, 0]
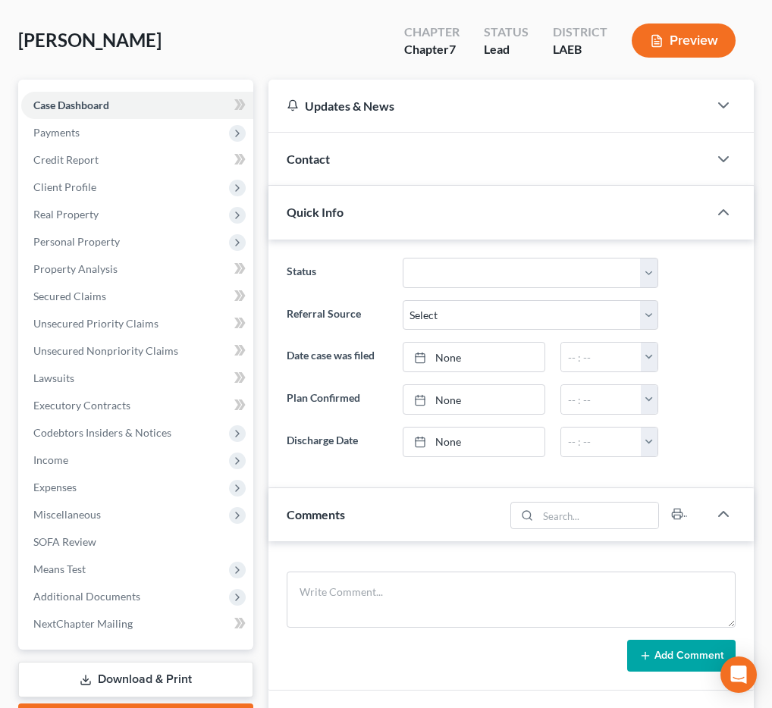
click at [331, 202] on div "Quick Info" at bounding box center [488, 212] width 440 height 52
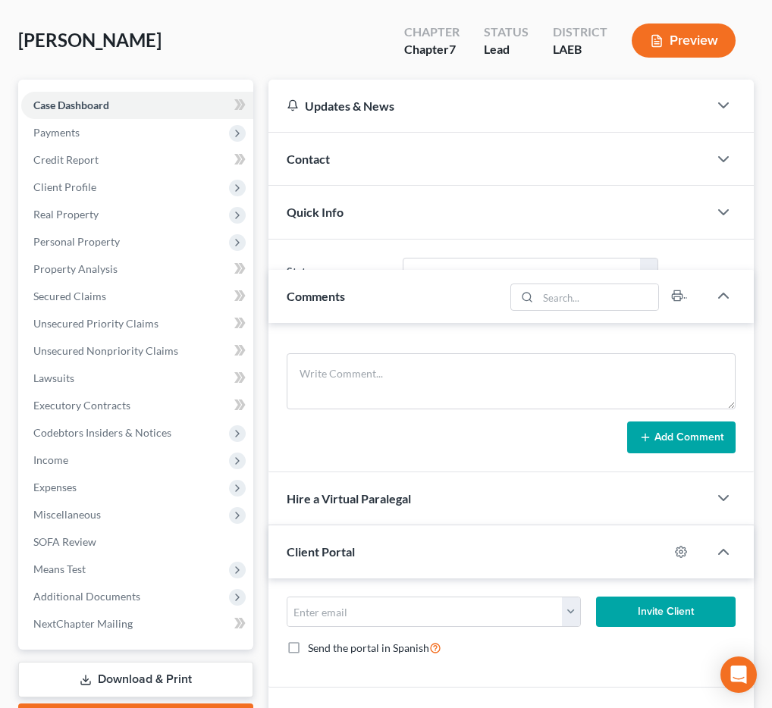
click at [331, 158] on div "Contact" at bounding box center [488, 159] width 440 height 52
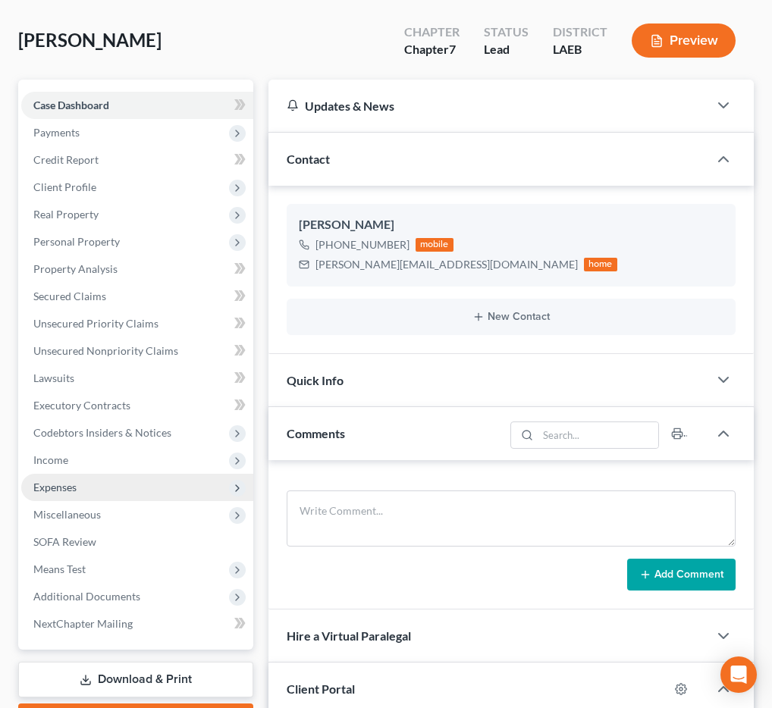
click at [79, 481] on span "Expenses" at bounding box center [137, 487] width 232 height 27
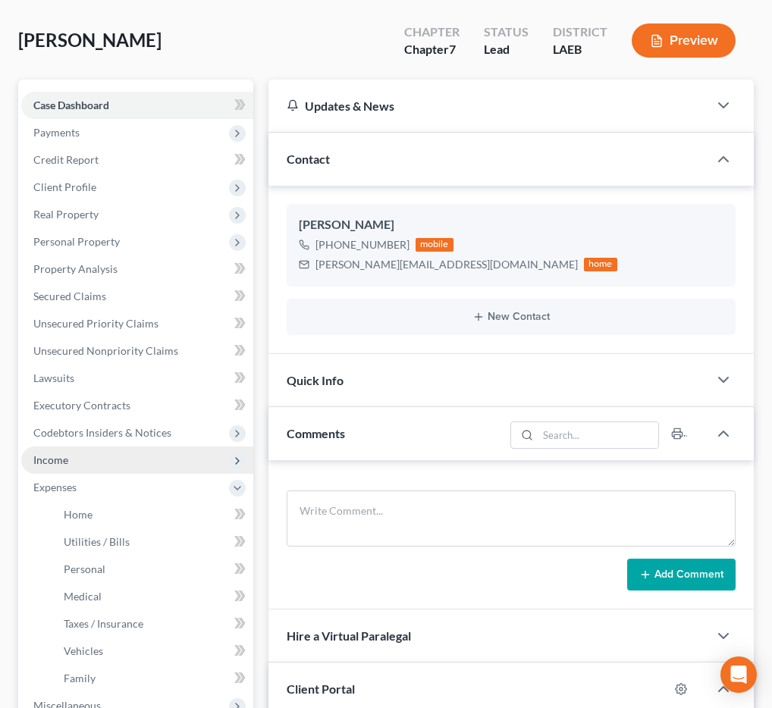
click at [79, 463] on span "Income" at bounding box center [137, 460] width 232 height 27
click at [79, 462] on span "Income" at bounding box center [137, 460] width 232 height 27
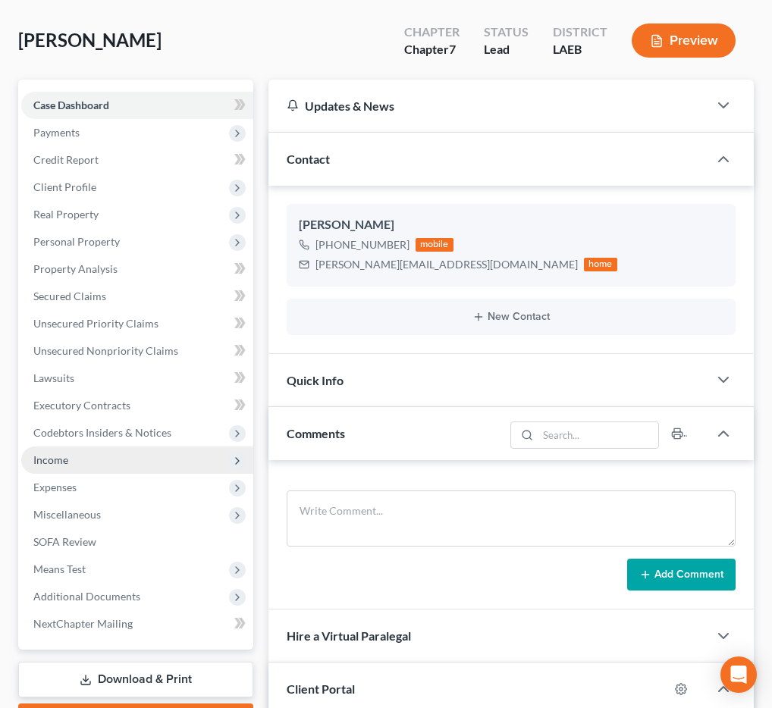
click at [80, 459] on span "Income" at bounding box center [137, 460] width 232 height 27
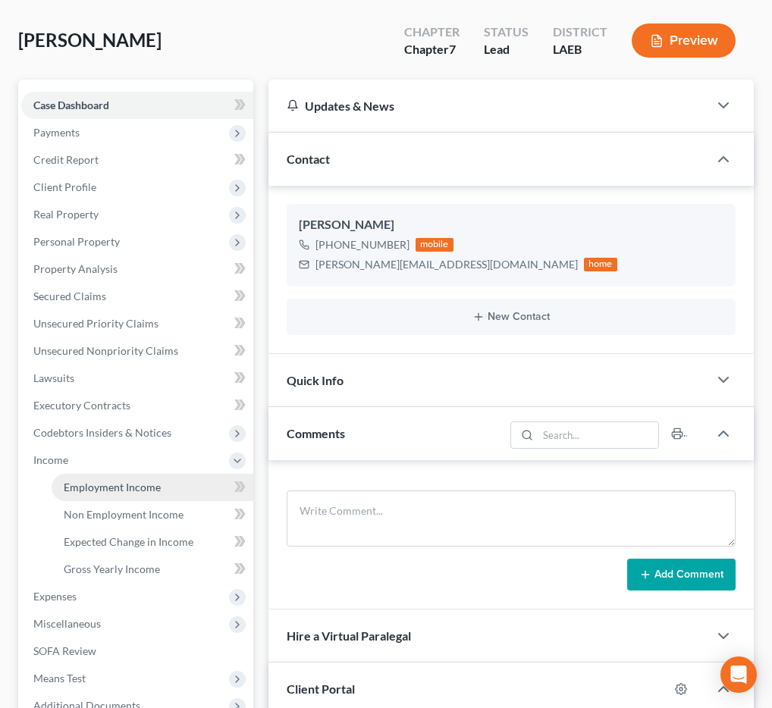
click at [80, 477] on link "Employment Income" at bounding box center [153, 487] width 202 height 27
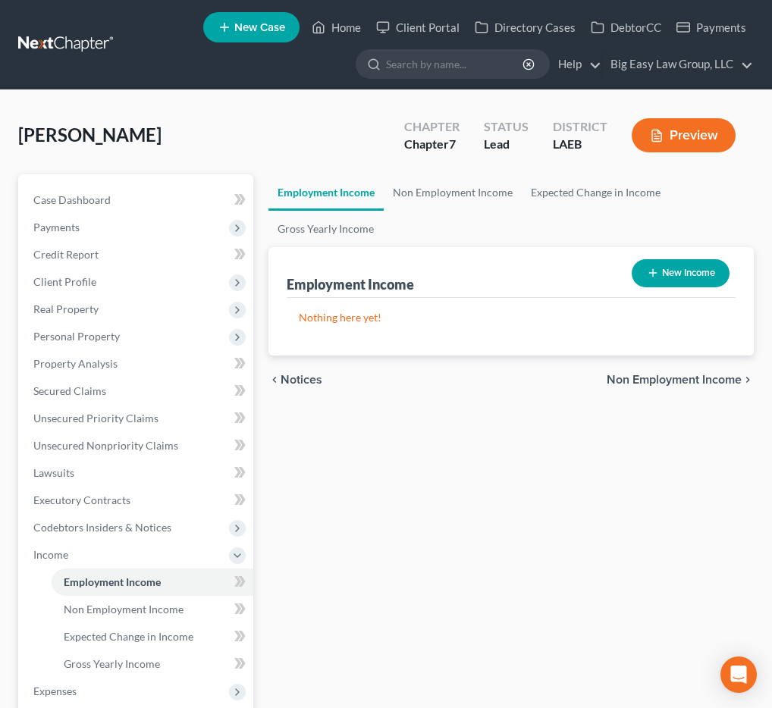
click at [676, 264] on button "New Income" at bounding box center [681, 273] width 98 height 28
select select "0"
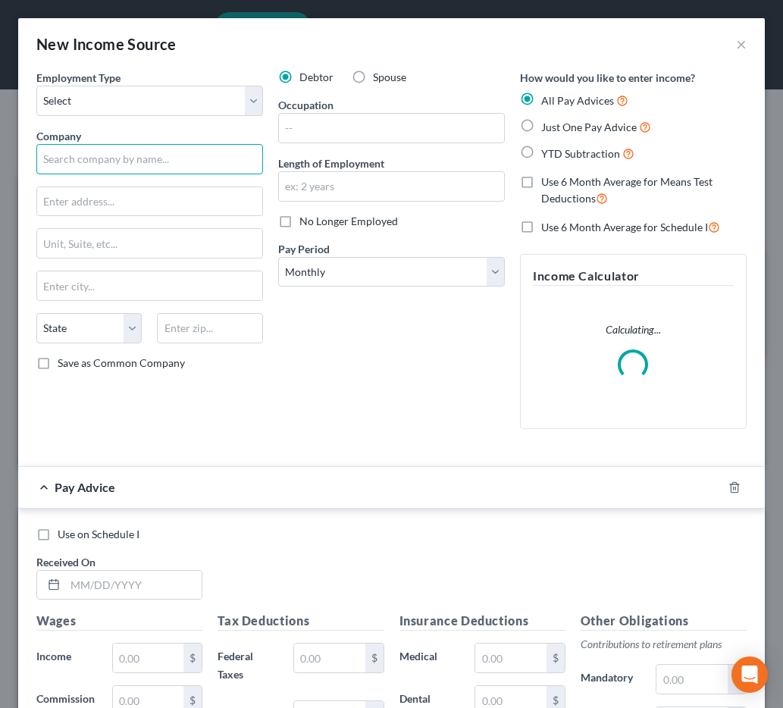
click at [131, 162] on input "text" at bounding box center [149, 159] width 227 height 30
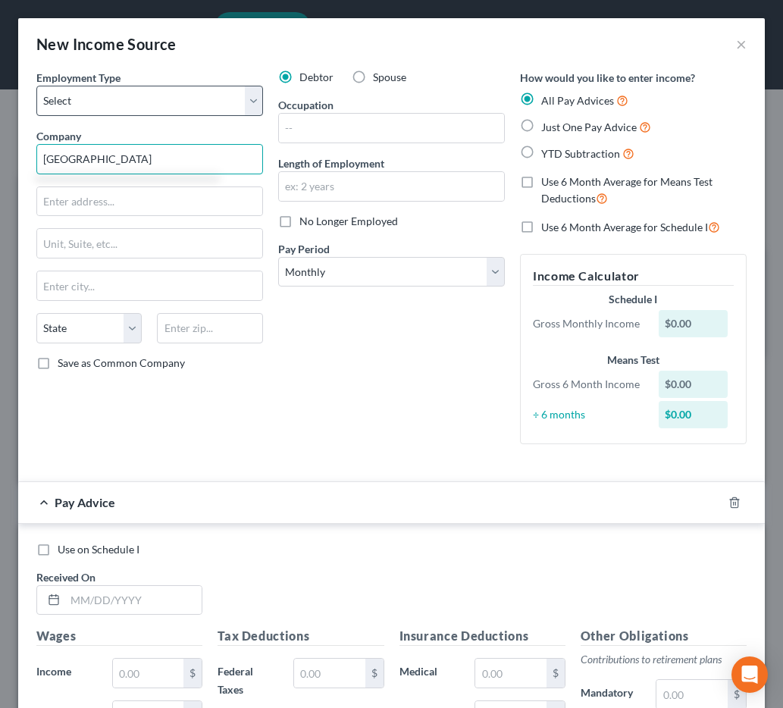
type input "[GEOGRAPHIC_DATA]"
click at [77, 89] on select "Select Full or [DEMOGRAPHIC_DATA] Employment Self Employment" at bounding box center [149, 101] width 227 height 30
select select "0"
click at [36, 86] on select "Select Full or [DEMOGRAPHIC_DATA] Employment Self Employment" at bounding box center [149, 101] width 227 height 30
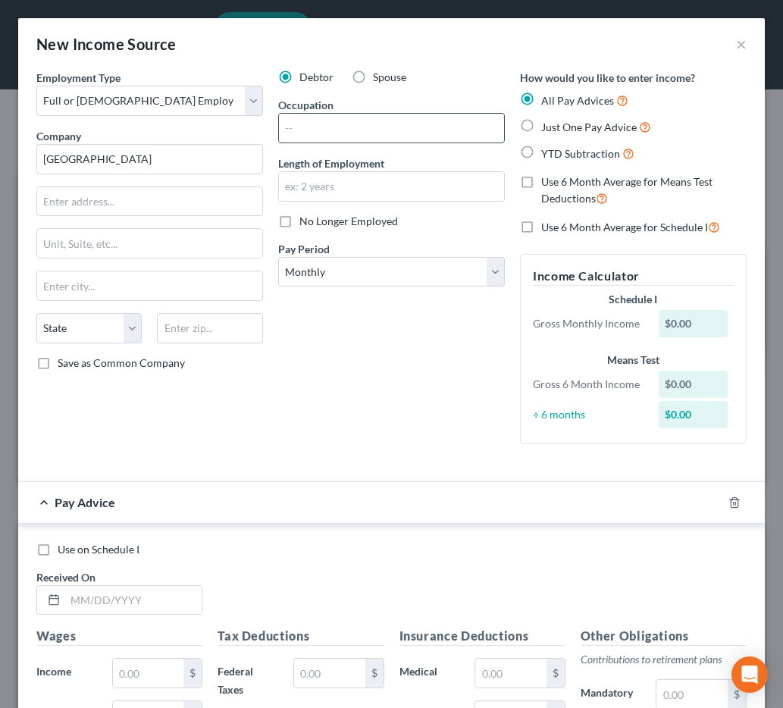
click at [336, 120] on input "text" at bounding box center [391, 128] width 225 height 29
type input "CT/Xray Tech"
type input "8 Years"
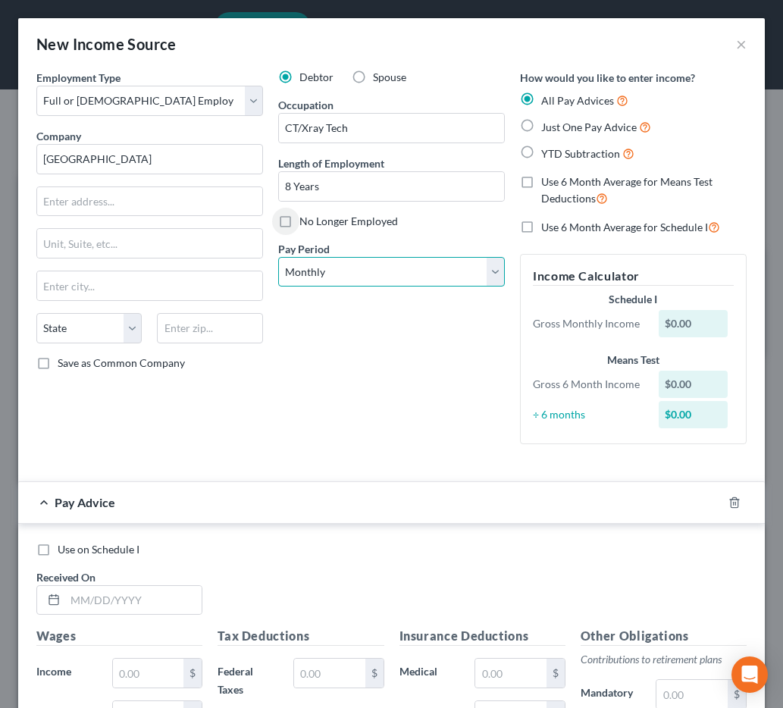
click at [377, 271] on select "Select Monthly Twice Monthly Every Other Week Weekly" at bounding box center [391, 272] width 227 height 30
click at [406, 264] on select "Select Monthly Twice Monthly Every Other Week Weekly" at bounding box center [391, 272] width 227 height 30
select select "2"
click at [278, 257] on select "Select Monthly Twice Monthly Every Other Week Weekly" at bounding box center [391, 272] width 227 height 30
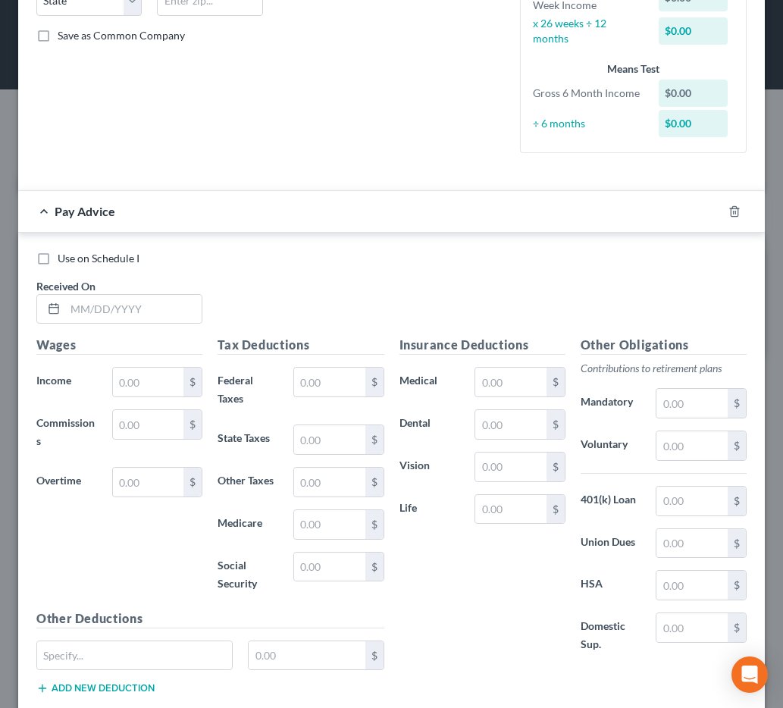
scroll to position [334, 0]
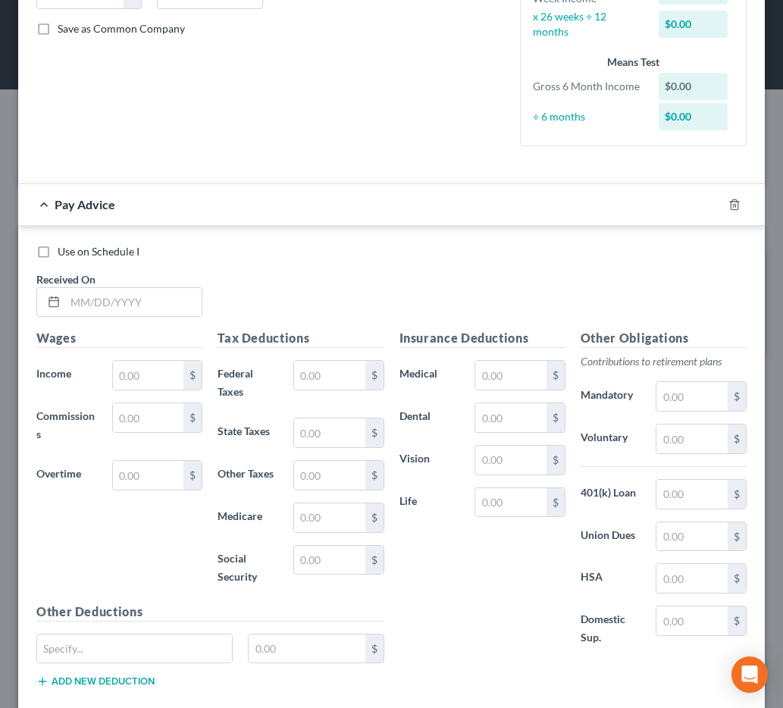
click at [723, 202] on div at bounding box center [744, 205] width 42 height 24
click at [732, 202] on div at bounding box center [744, 205] width 42 height 24
click at [729, 204] on icon "button" at bounding box center [735, 205] width 12 height 12
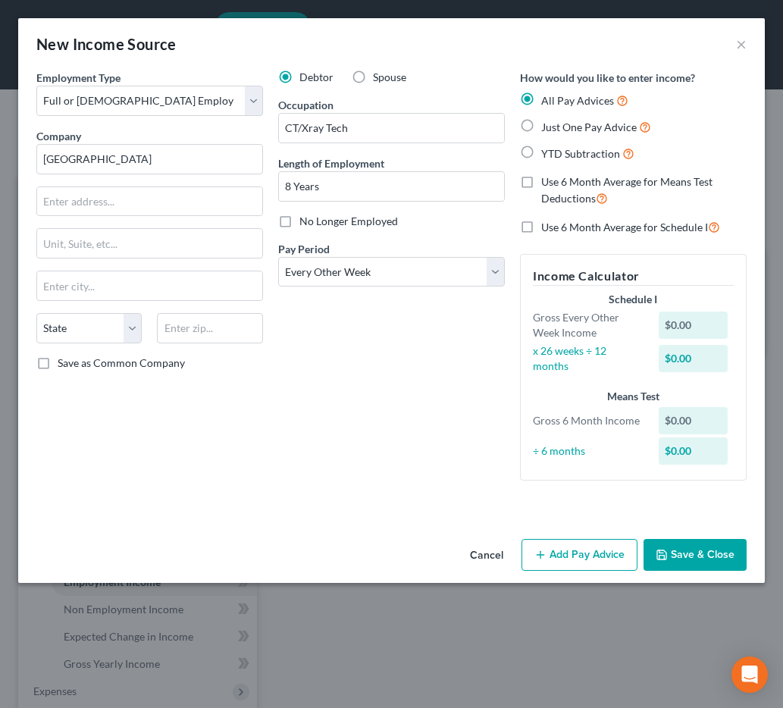
scroll to position [0, 0]
click at [686, 552] on button "Save & Close" at bounding box center [695, 555] width 103 height 32
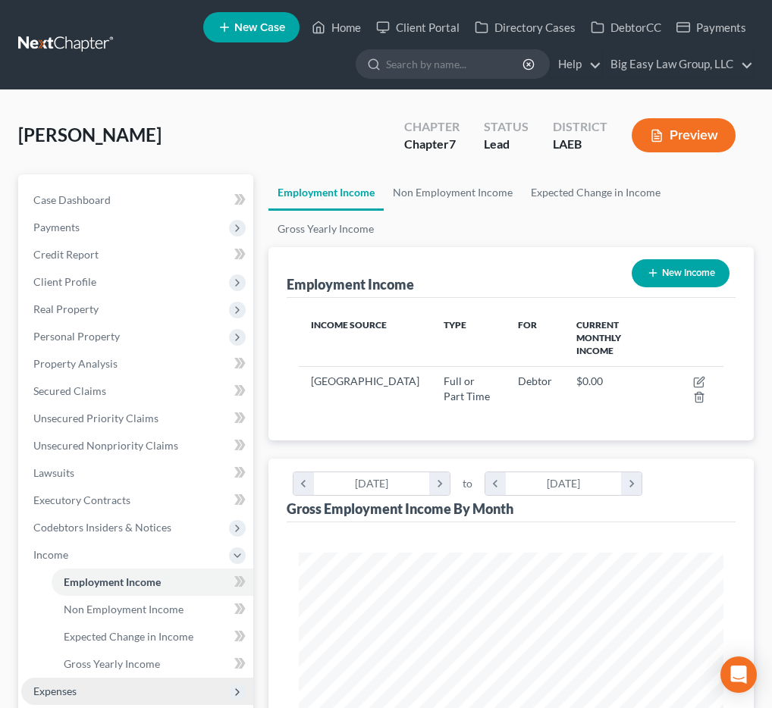
click at [181, 688] on span "Expenses" at bounding box center [137, 691] width 232 height 27
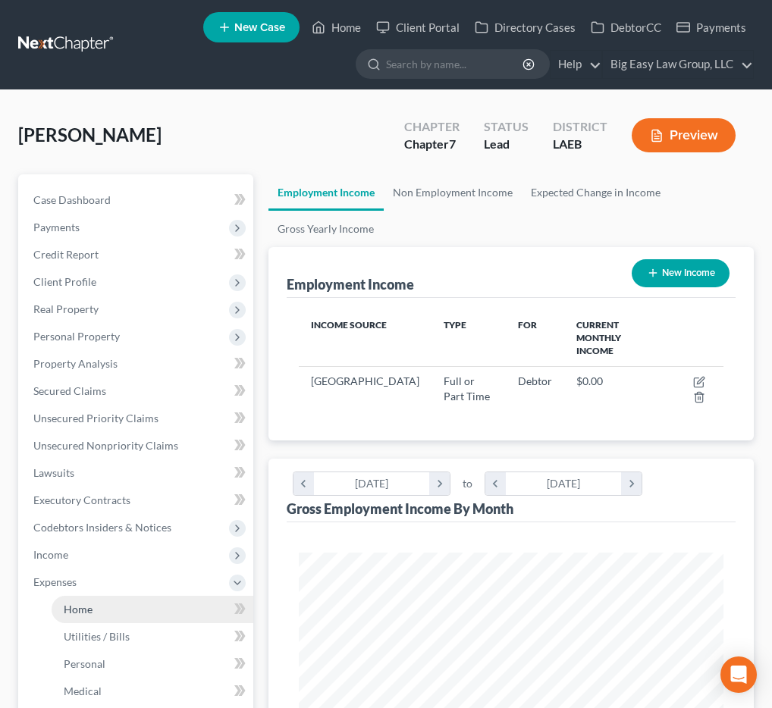
click at [172, 601] on link "Home" at bounding box center [153, 609] width 202 height 27
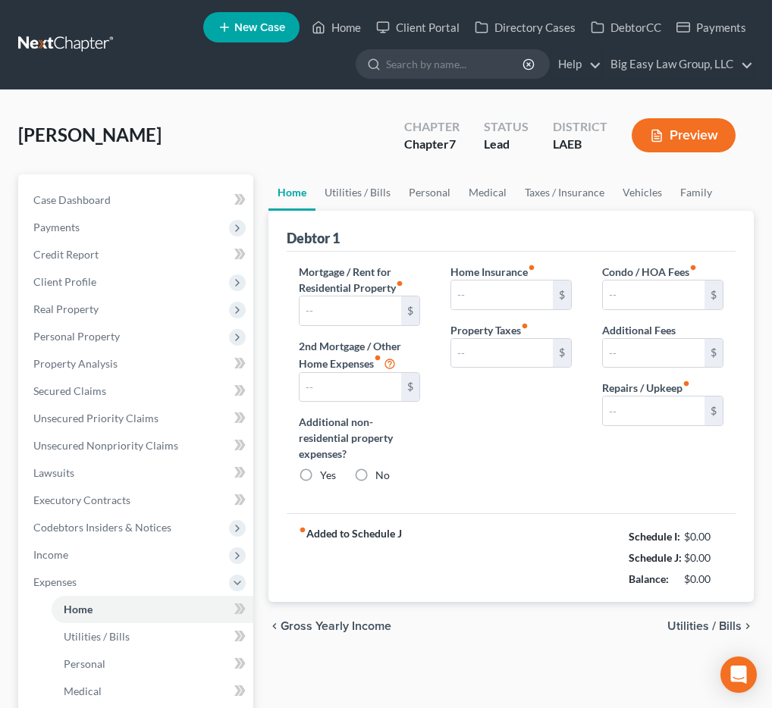
type input "0.00"
radio input "true"
type input "0.00"
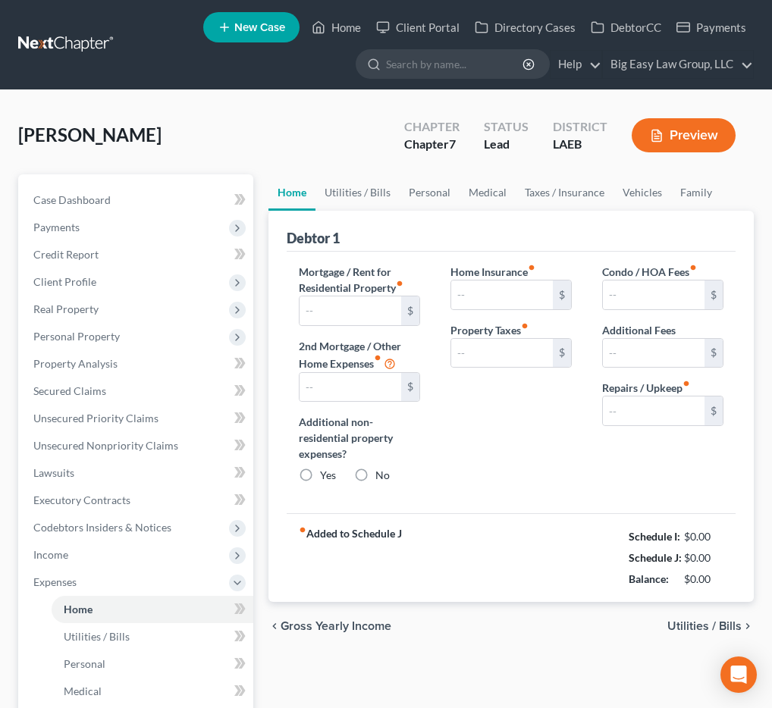
type input "0.00"
click at [369, 312] on input "text" at bounding box center [351, 310] width 102 height 29
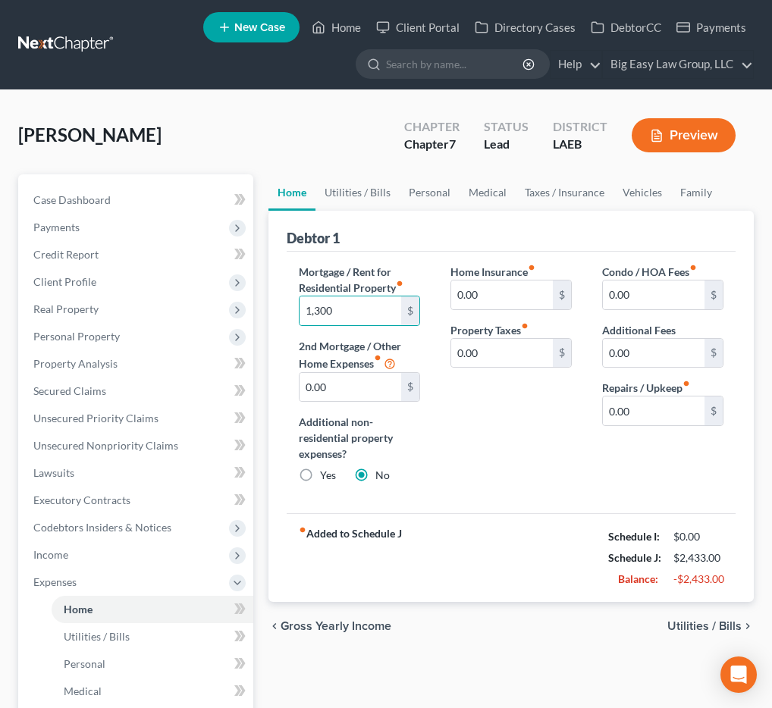
click at [450, 425] on div "Home Insurance fiber_manual_record 0.00 $ Property Taxes fiber_manual_record 0.…" at bounding box center [511, 380] width 152 height 232
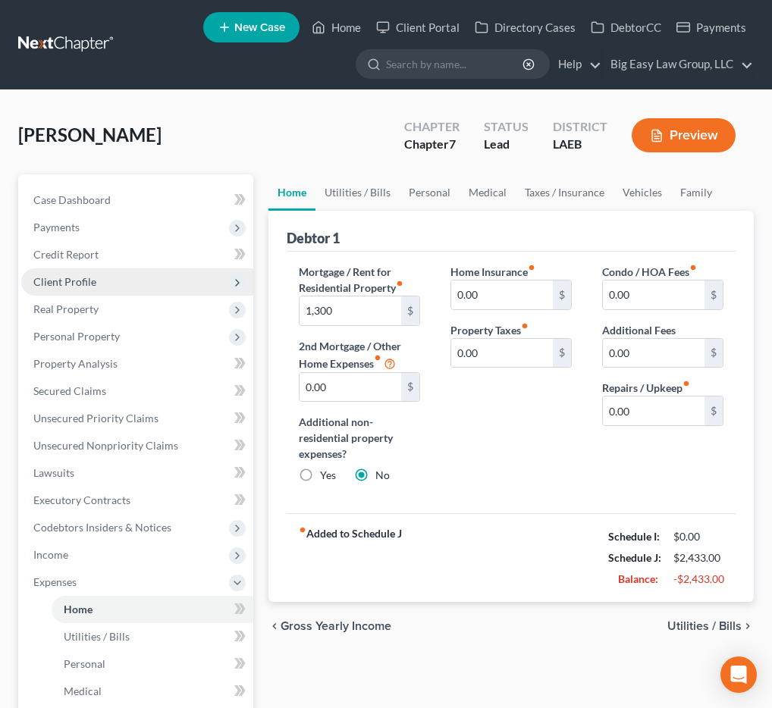
click at [133, 283] on span "Client Profile" at bounding box center [137, 281] width 232 height 27
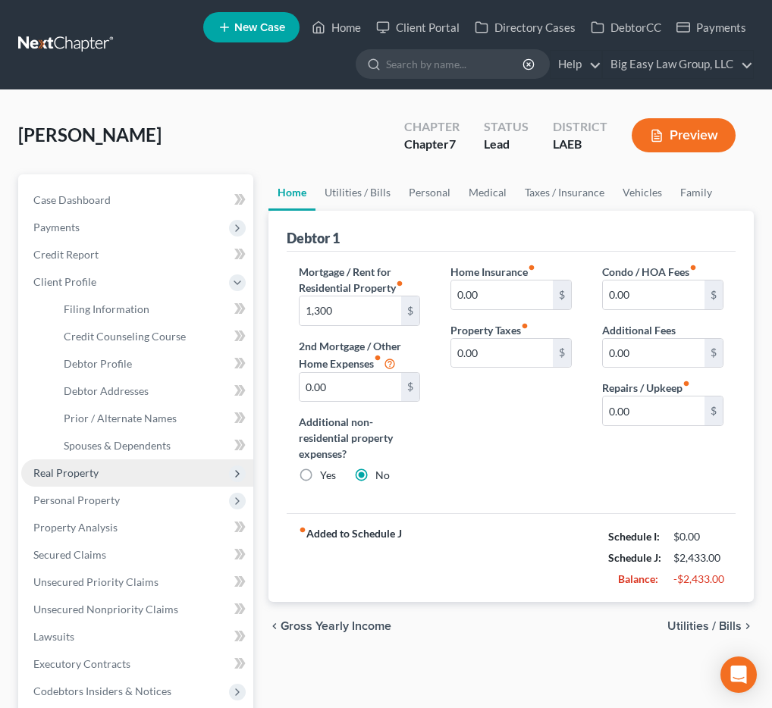
click at [146, 478] on span "Real Property" at bounding box center [137, 473] width 232 height 27
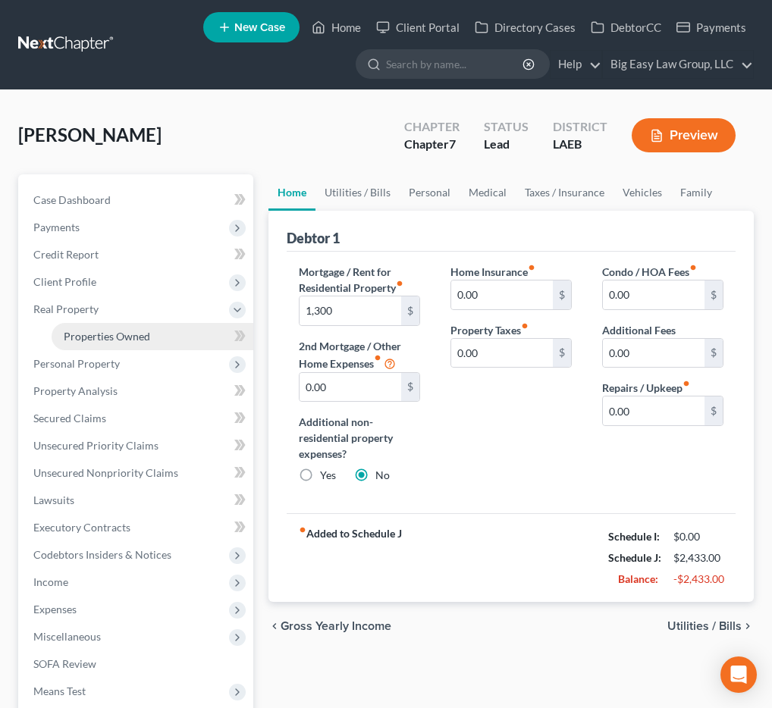
click at [159, 333] on link "Properties Owned" at bounding box center [153, 336] width 202 height 27
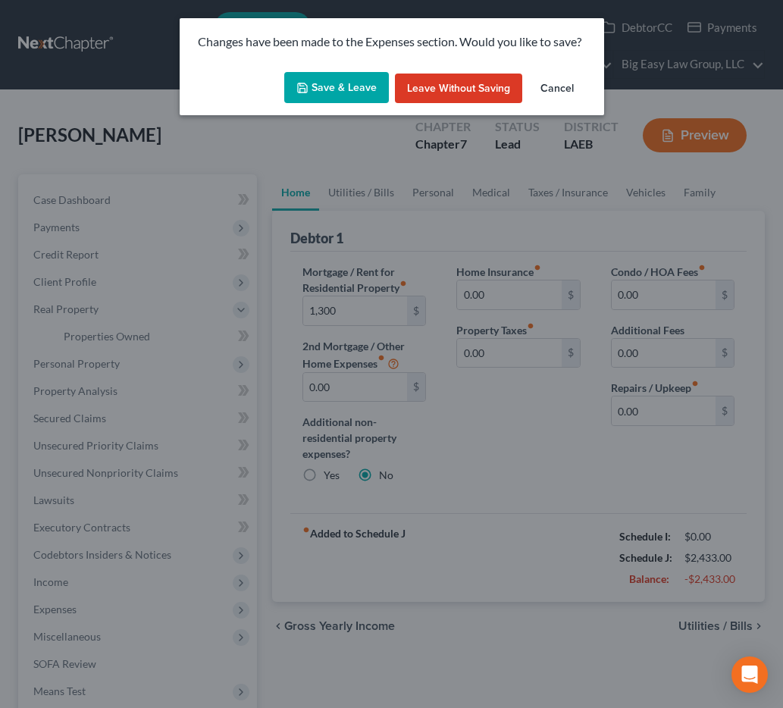
click at [360, 83] on button "Save & Leave" at bounding box center [336, 88] width 105 height 32
type input "1,300.00"
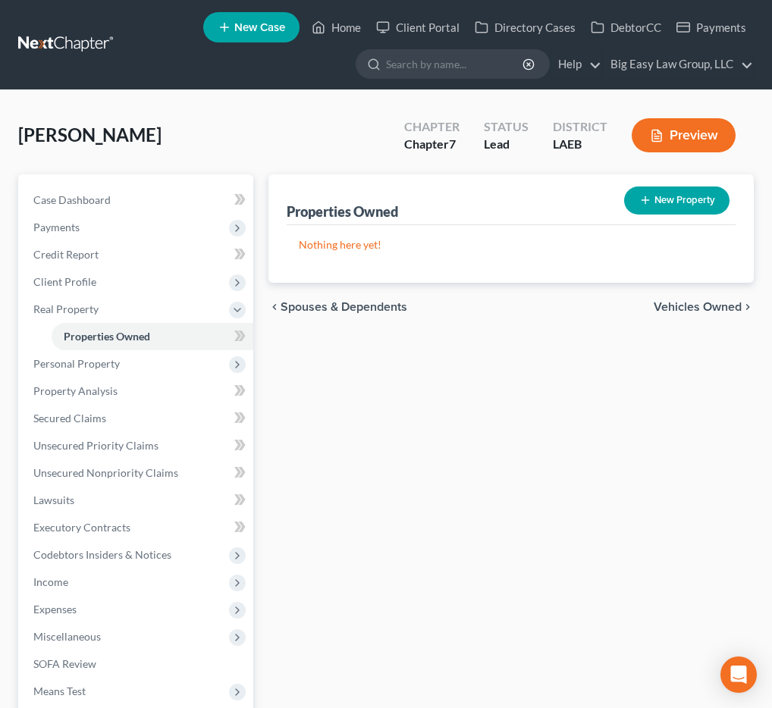
click at [701, 208] on button "New Property" at bounding box center [676, 201] width 105 height 28
select select "0"
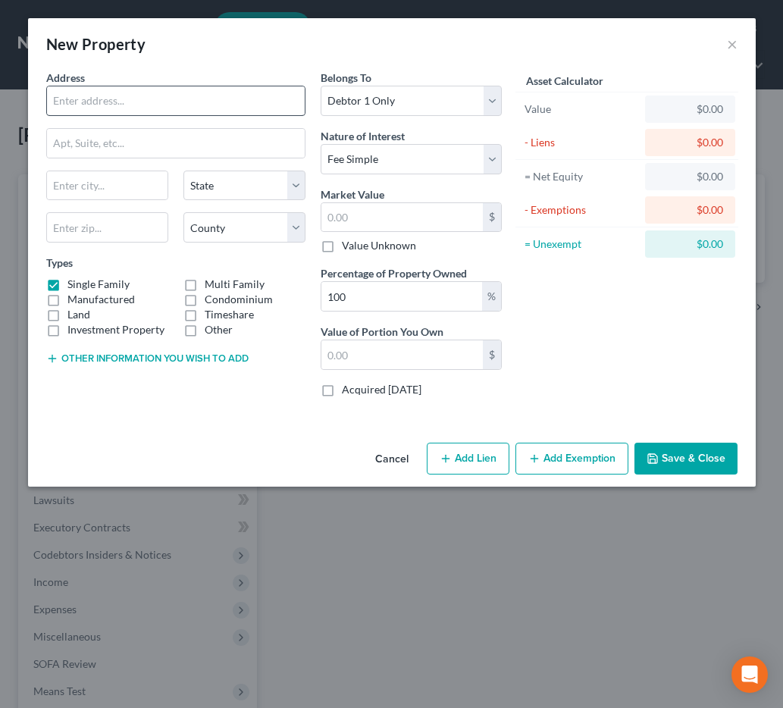
drag, startPoint x: 176, startPoint y: 78, endPoint x: 174, endPoint y: 89, distance: 10.7
click at [176, 78] on div "Address *" at bounding box center [175, 93] width 259 height 46
click at [174, 91] on input "text" at bounding box center [176, 100] width 258 height 29
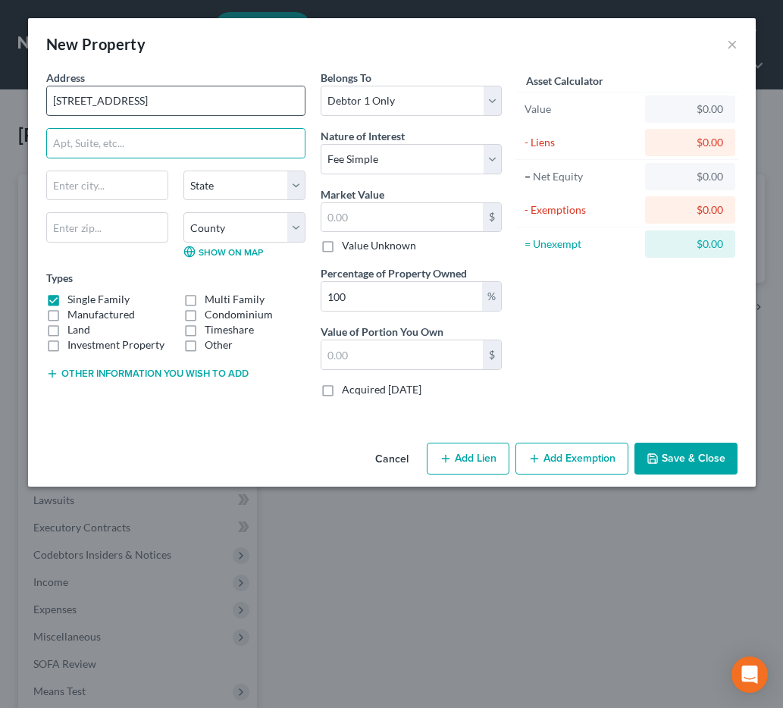
click at [259, 93] on input "[STREET_ADDRESS]" at bounding box center [176, 100] width 258 height 29
type input "[STREET_ADDRESS]"
type input "Westwego"
select select "19"
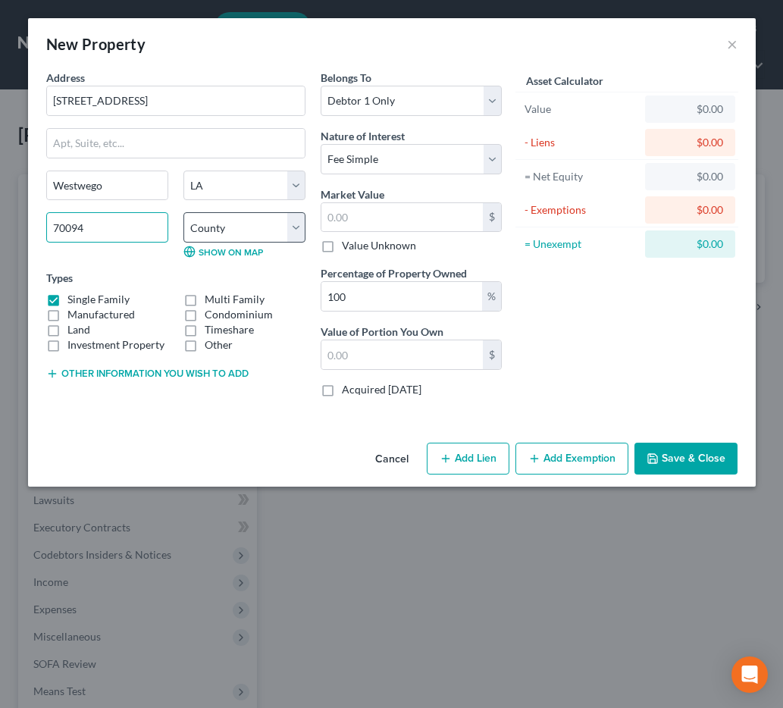
type input "70094"
click at [261, 215] on select "County Acadia [PERSON_NAME] [DATE] Assumption Avoyelles [GEOGRAPHIC_DATA] Bienv…" at bounding box center [244, 227] width 122 height 30
select select "25"
click at [183, 212] on select "County Acadia [PERSON_NAME] [DATE] Assumption Avoyelles [GEOGRAPHIC_DATA] Bienv…" at bounding box center [244, 227] width 122 height 30
click at [403, 224] on input "text" at bounding box center [403, 217] width 162 height 29
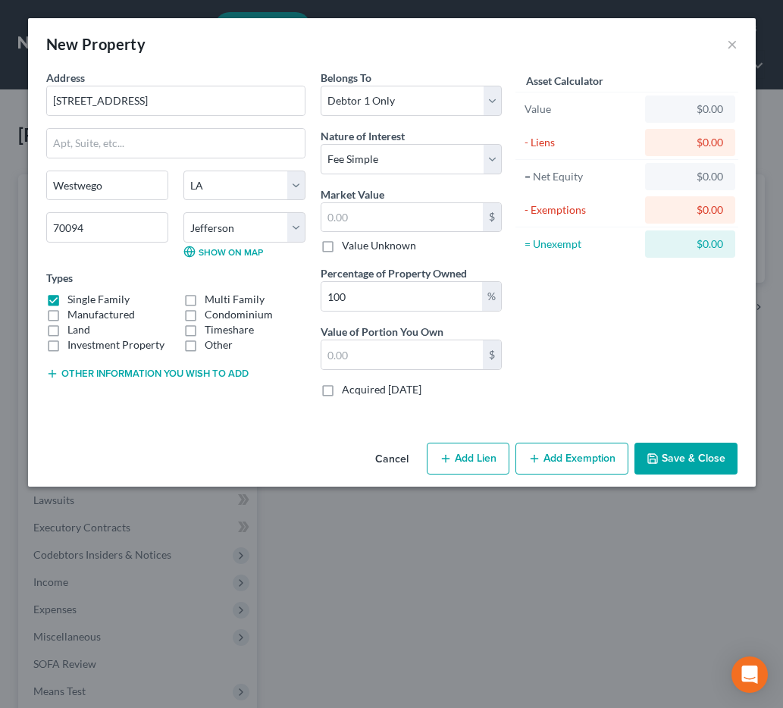
click at [303, 265] on div "[GEOGRAPHIC_DATA] [US_STATE] AK [GEOGRAPHIC_DATA] [GEOGRAPHIC_DATA] [GEOGRAPHIC…" at bounding box center [176, 221] width 274 height 100
click at [394, 288] on input "100" at bounding box center [402, 296] width 161 height 29
click at [668, 304] on div "Asset Calculator Value $0.00 - Liens $0.00 = Net Equity $0.00 - Exemptions $0.0…" at bounding box center [628, 240] width 236 height 340
click at [240, 372] on button "Other information you wish to add" at bounding box center [147, 374] width 202 height 12
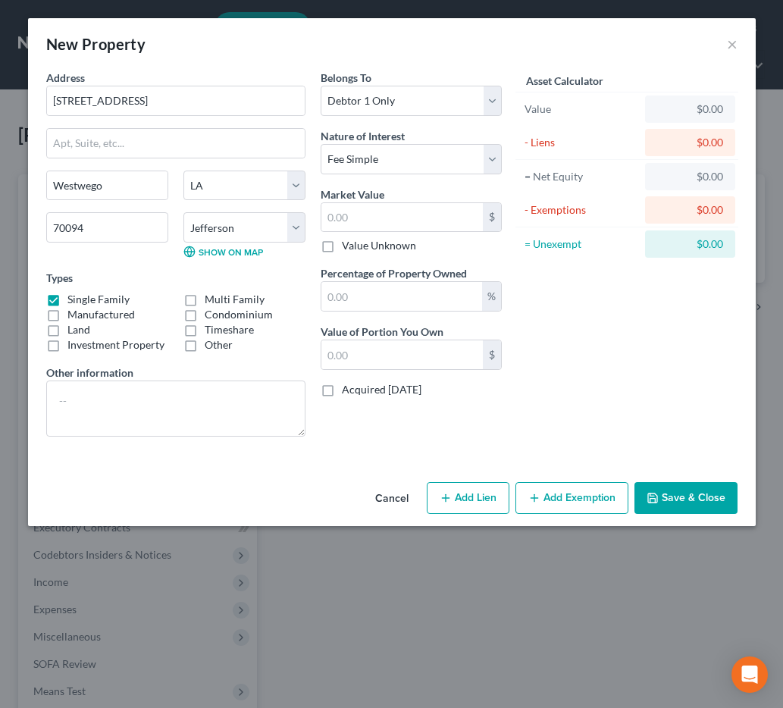
click at [466, 484] on button "Add Lien" at bounding box center [468, 498] width 83 height 32
select select "0"
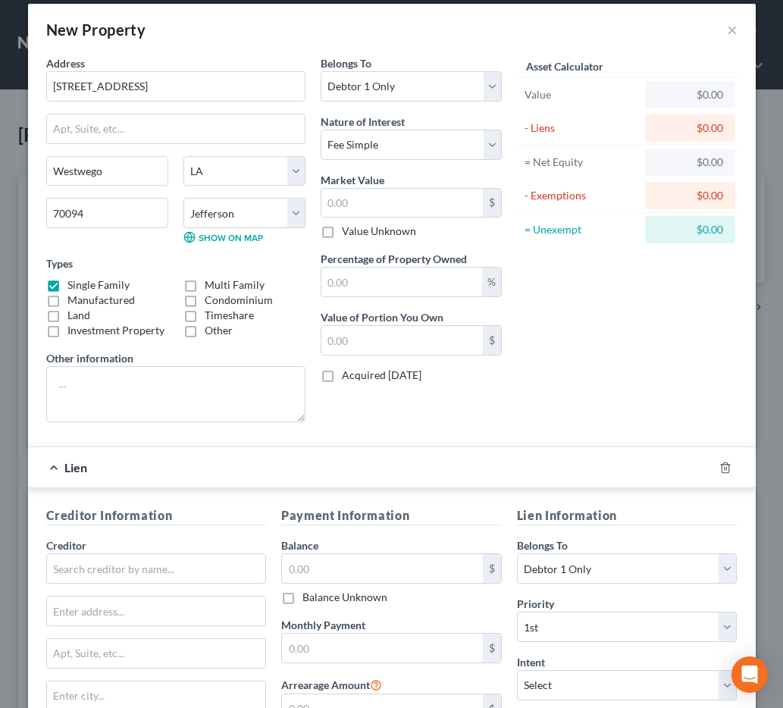
scroll to position [15, 0]
click at [720, 461] on icon "button" at bounding box center [726, 467] width 12 height 12
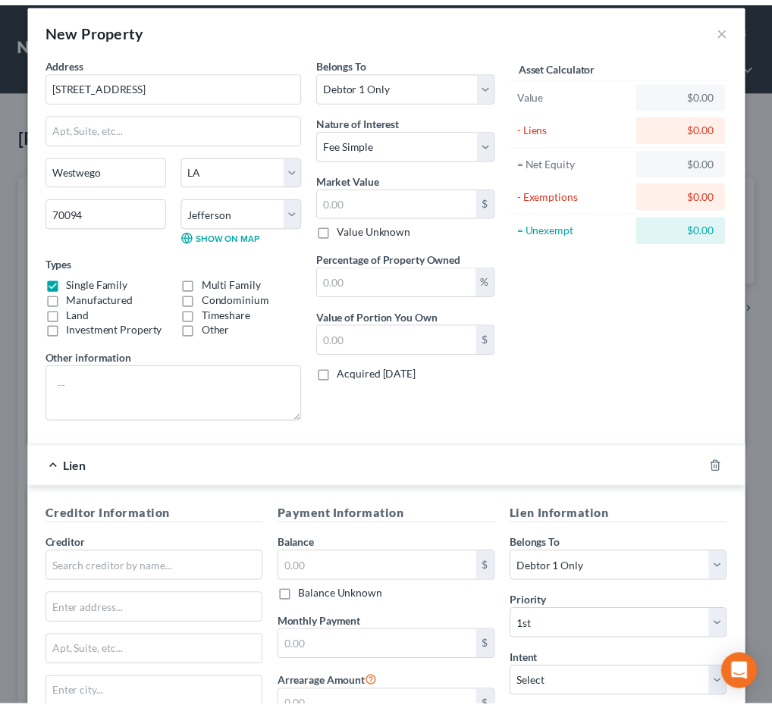
scroll to position [0, 0]
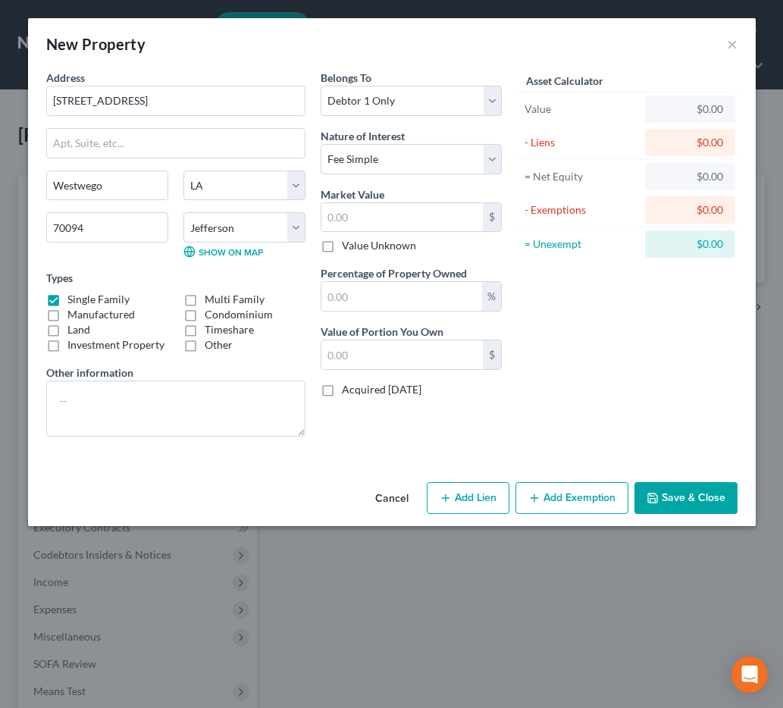
click at [711, 510] on button "Save & Close" at bounding box center [686, 498] width 103 height 32
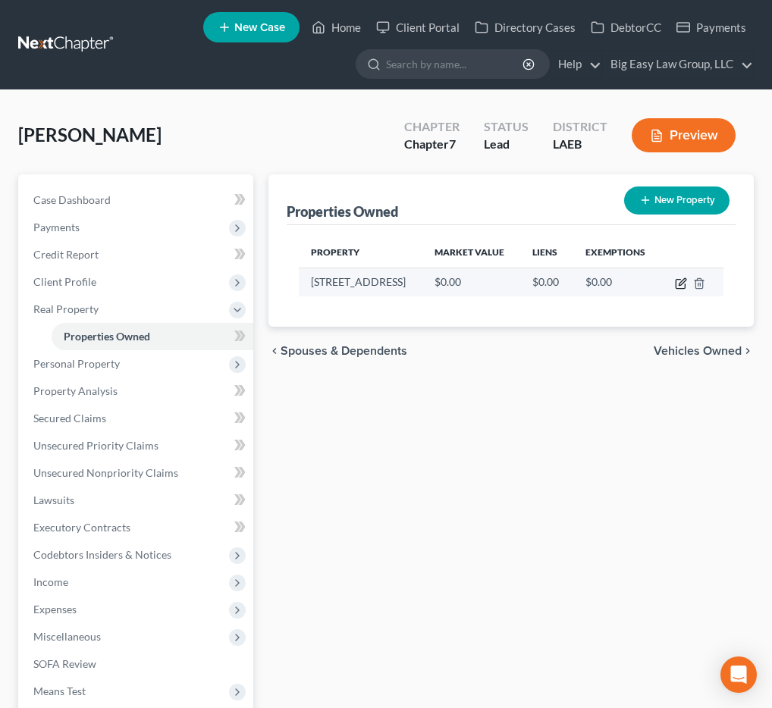
click at [680, 289] on icon "button" at bounding box center [681, 284] width 12 height 12
select select "19"
select select "25"
select select "0"
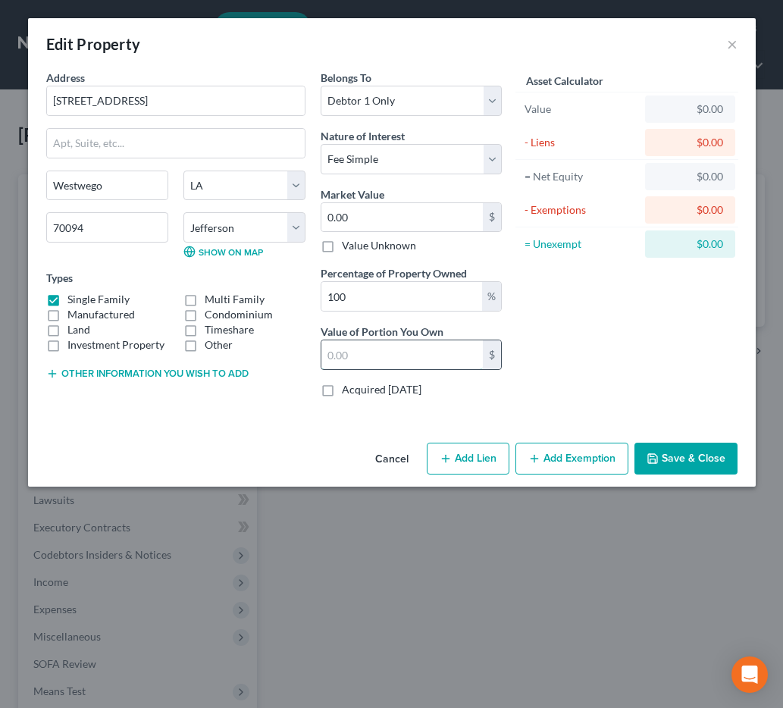
click at [378, 350] on input "text" at bounding box center [403, 354] width 162 height 29
click at [349, 224] on input "0.00" at bounding box center [403, 217] width 162 height 29
type input "2"
type input "2.00"
type input "20"
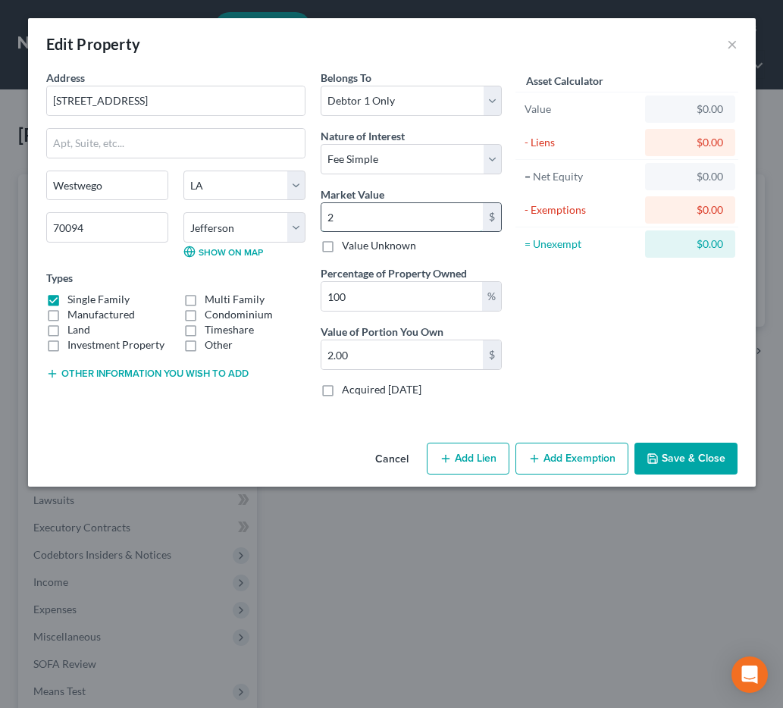
type input "20.00"
type input "201"
type input "201.00"
type input "2018"
type input "2,018.00"
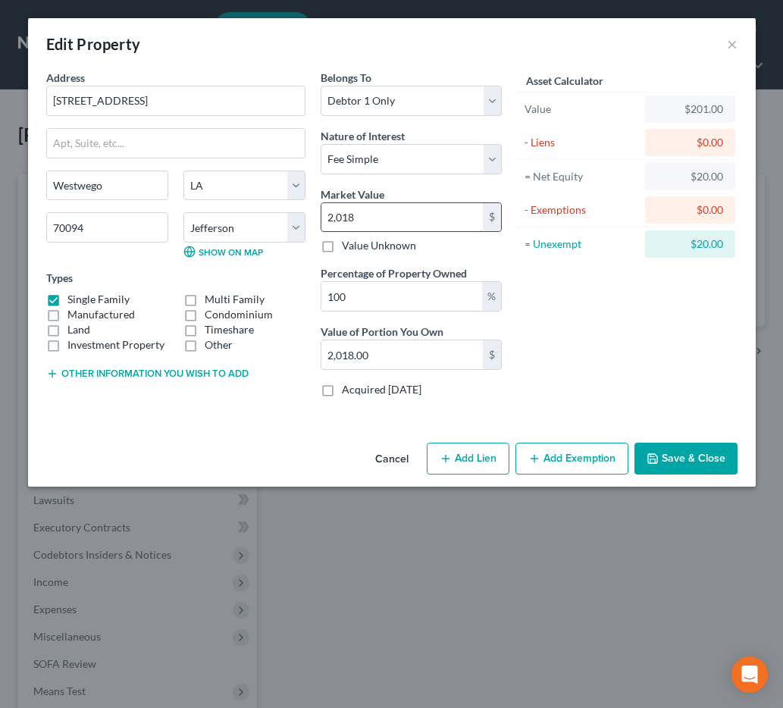
type input "2,0180"
type input "20,180.00"
type input "20,1800"
type input "201,800.00"
type input "201,800"
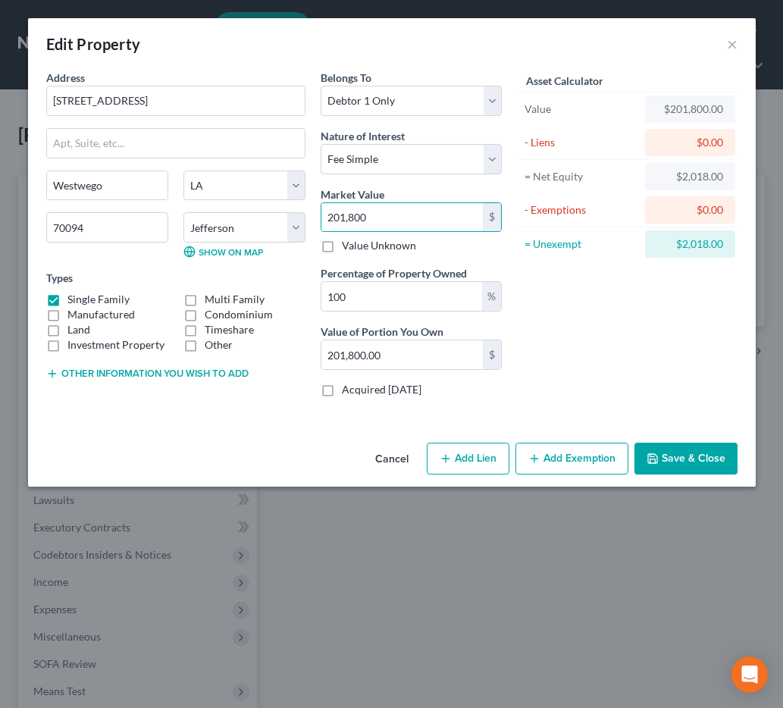
click at [695, 453] on button "Save & Close" at bounding box center [686, 459] width 103 height 32
